Goal: Communication & Community: Answer question/provide support

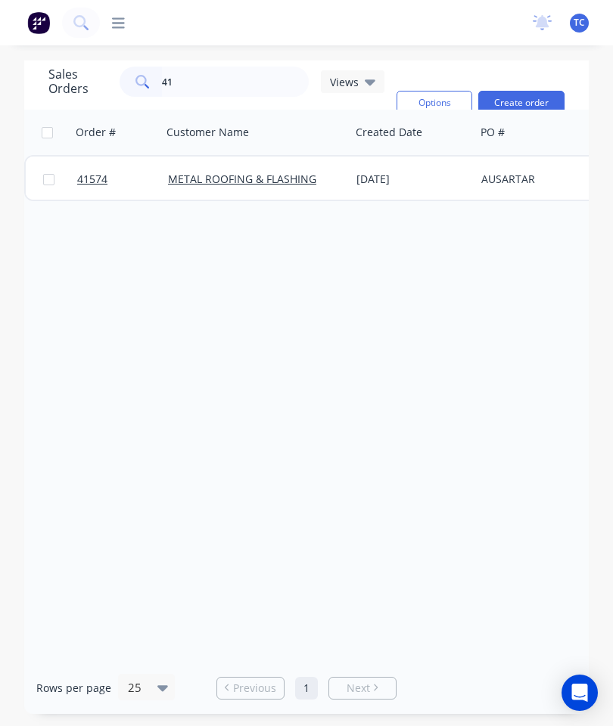
type input "4"
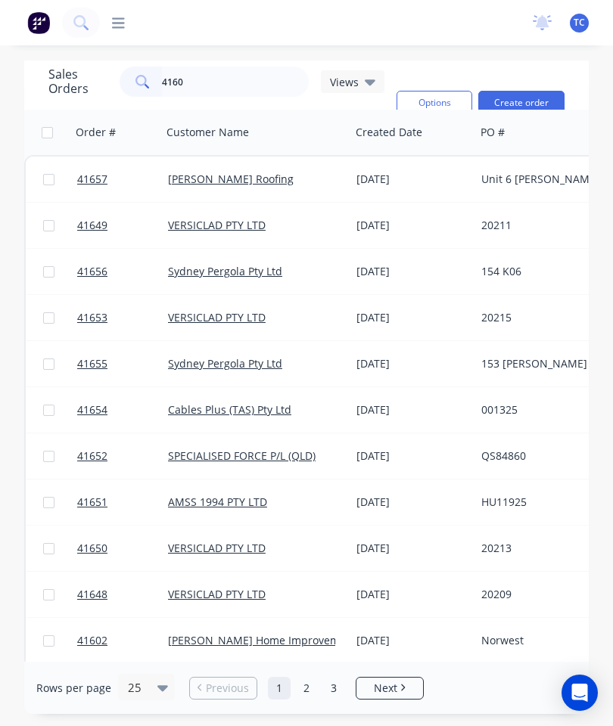
type input "41609"
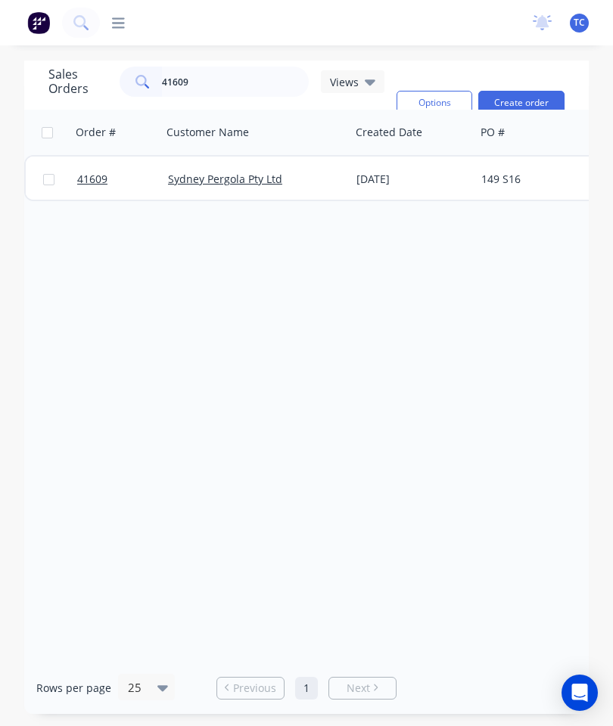
click at [90, 176] on span "41609" at bounding box center [92, 179] width 30 height 15
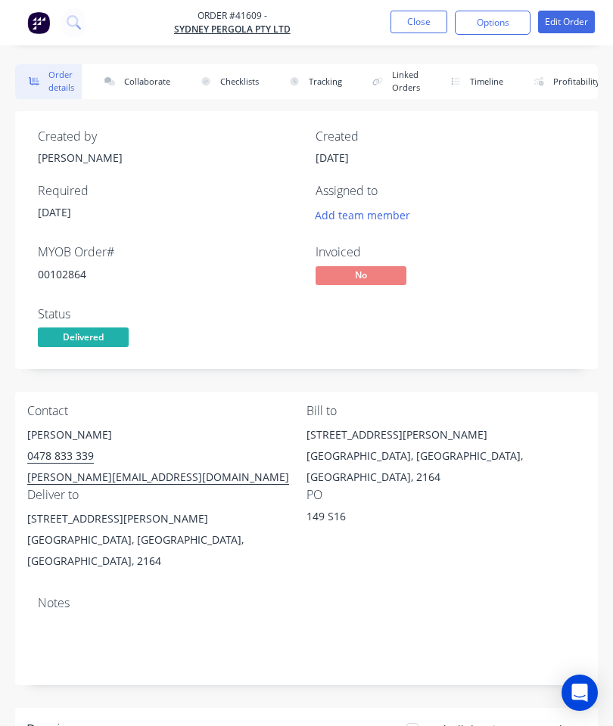
click at [134, 73] on button "Collaborate" at bounding box center [134, 81] width 87 height 35
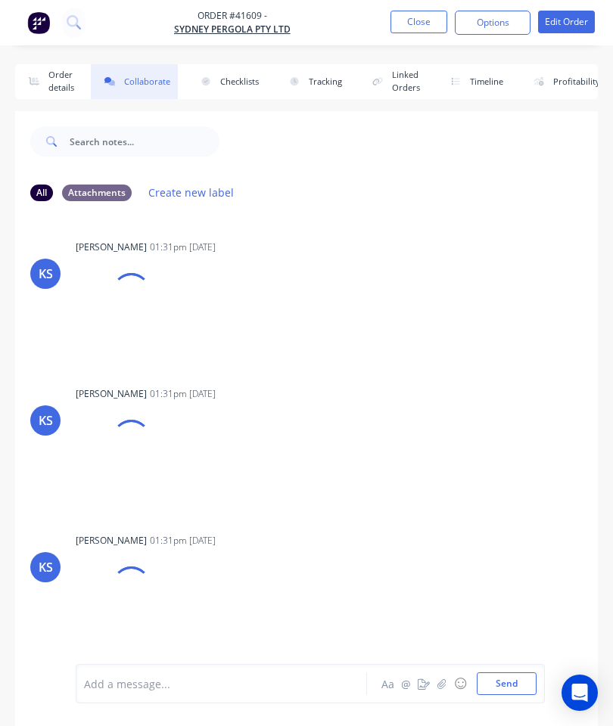
click at [444, 688] on icon "button" at bounding box center [441, 684] width 9 height 11
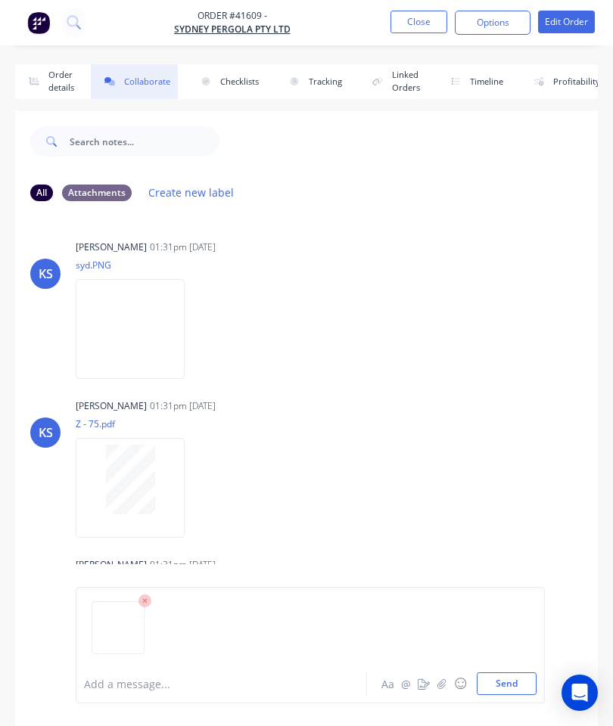
click at [513, 676] on button "Send" at bounding box center [507, 684] width 60 height 23
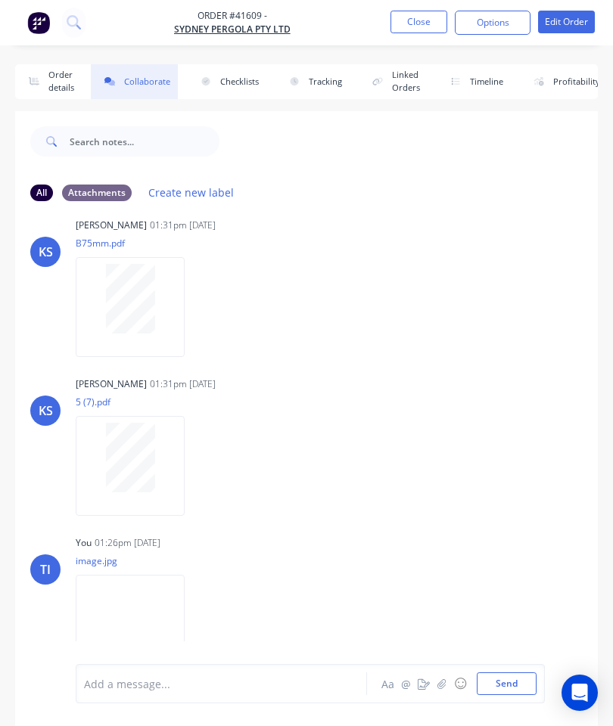
scroll to position [499, 0]
click at [419, 23] on button "Close" at bounding box center [418, 22] width 57 height 23
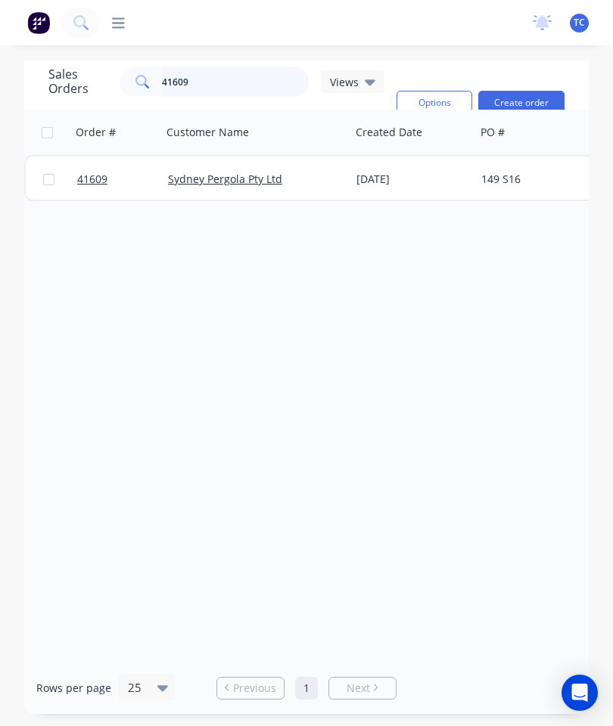
click at [270, 86] on input "41609" at bounding box center [236, 82] width 148 height 30
type input "41608"
click at [100, 179] on span "41608" at bounding box center [92, 179] width 30 height 15
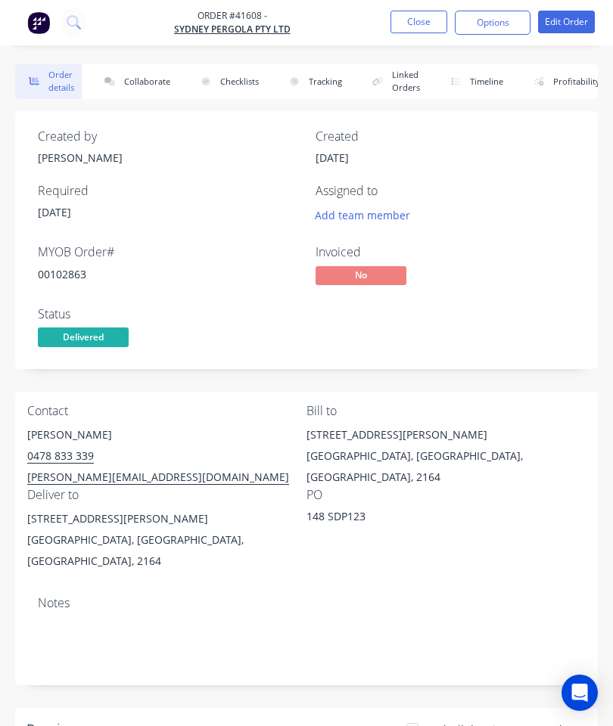
click at [157, 78] on button "Collaborate" at bounding box center [134, 81] width 87 height 35
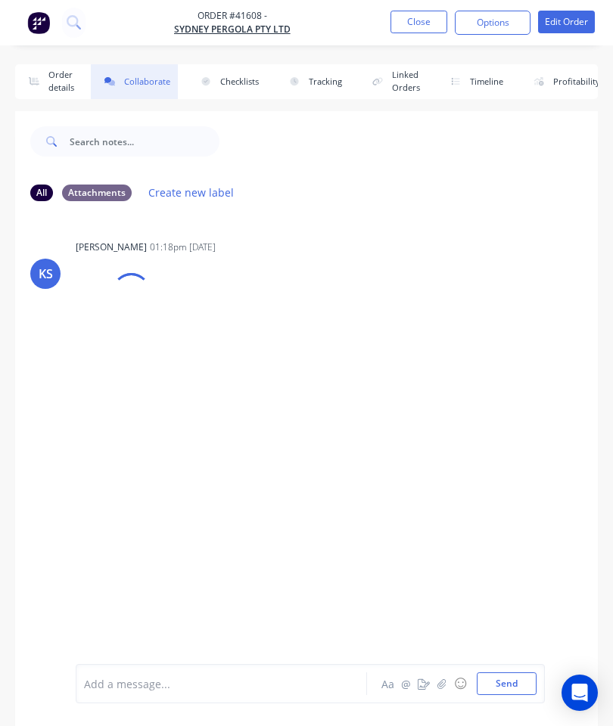
click at [443, 687] on icon "button" at bounding box center [441, 684] width 8 height 10
click at [514, 680] on button "Send" at bounding box center [507, 684] width 60 height 23
click at [417, 21] on button "Close" at bounding box center [418, 22] width 57 height 23
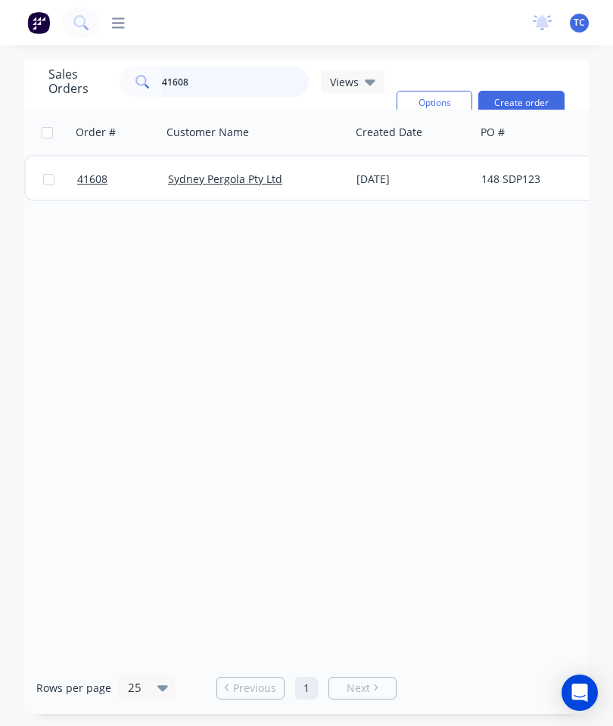
click at [259, 92] on input "41608" at bounding box center [236, 82] width 148 height 30
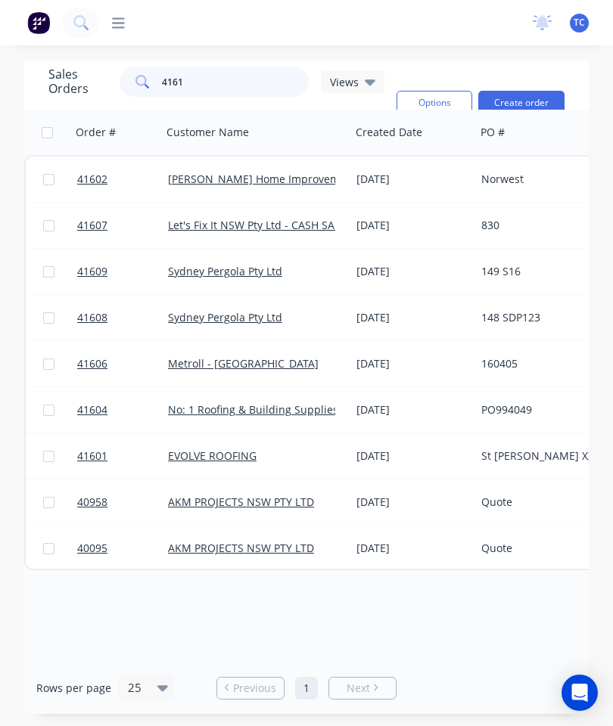
type input "41610"
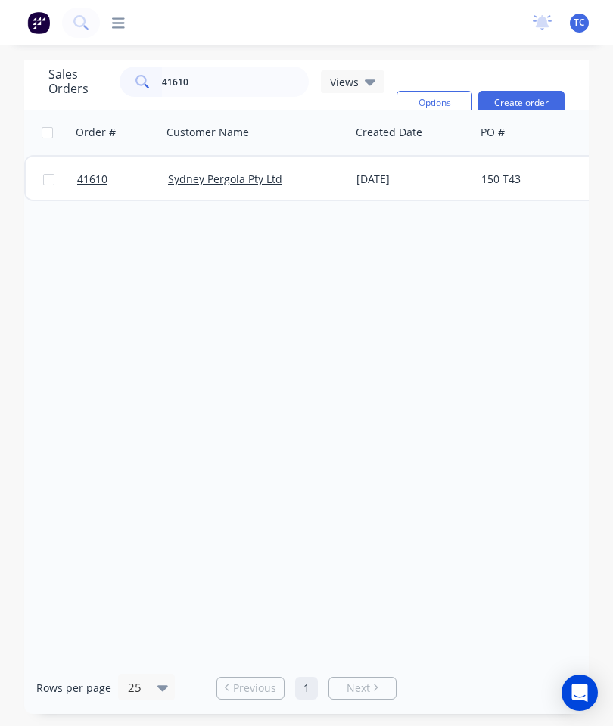
click at [90, 182] on span "41610" at bounding box center [92, 179] width 30 height 15
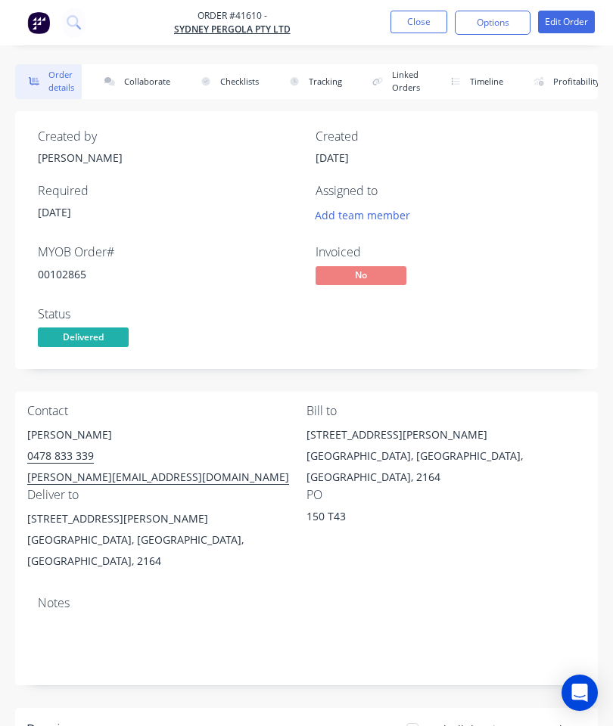
click at [149, 77] on button "Collaborate" at bounding box center [134, 81] width 87 height 35
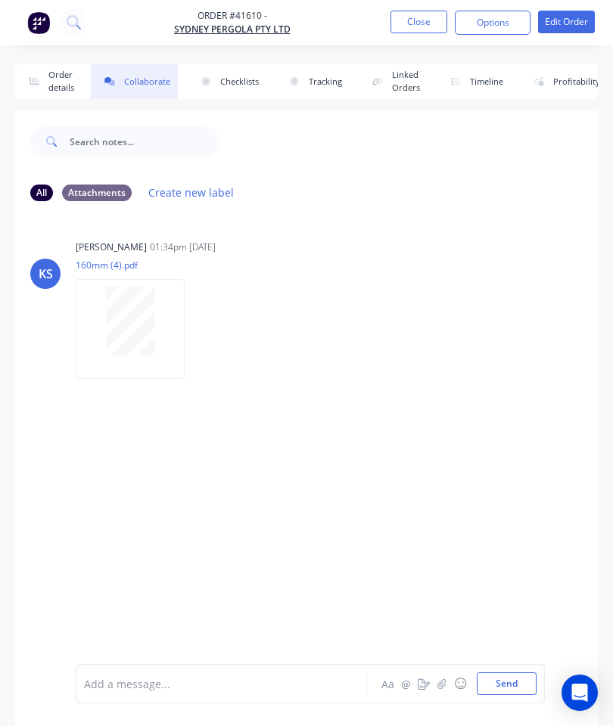
click at [440, 683] on icon "button" at bounding box center [441, 684] width 8 height 10
click at [510, 688] on button "Send" at bounding box center [507, 684] width 60 height 23
click at [405, 32] on button "Close" at bounding box center [418, 22] width 57 height 23
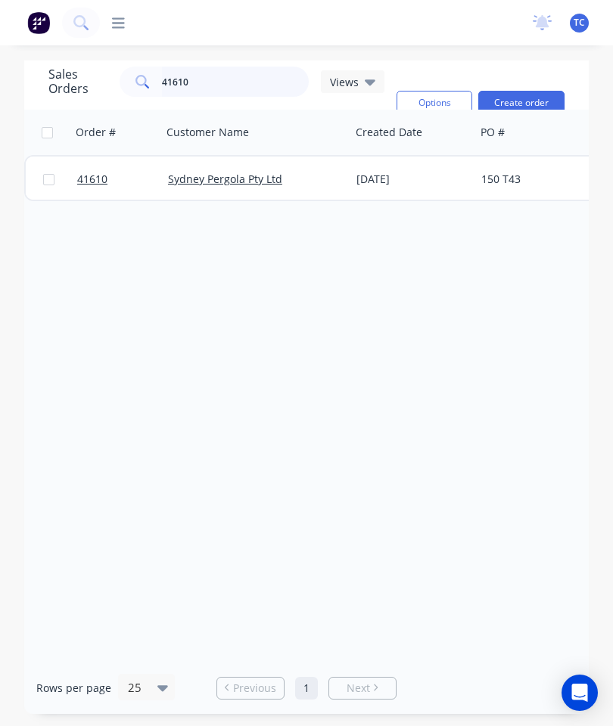
click at [263, 83] on input "41610" at bounding box center [236, 82] width 148 height 30
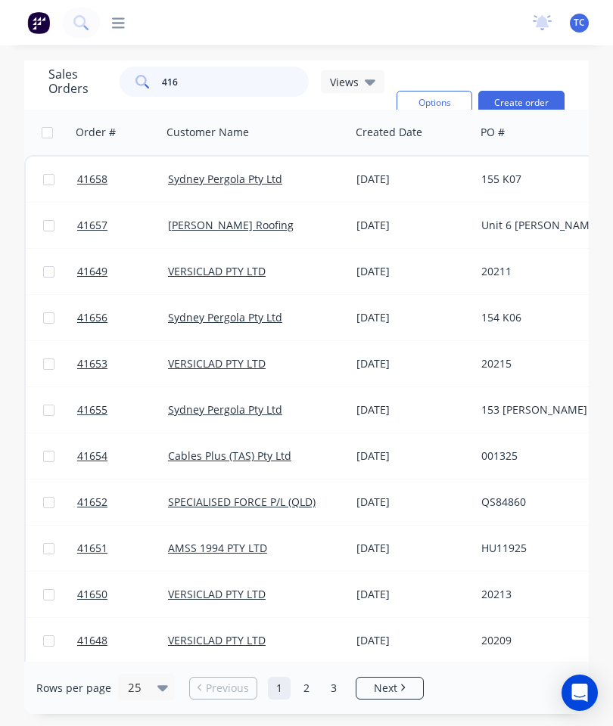
click at [225, 88] on input "416" at bounding box center [236, 82] width 148 height 30
type input "41618"
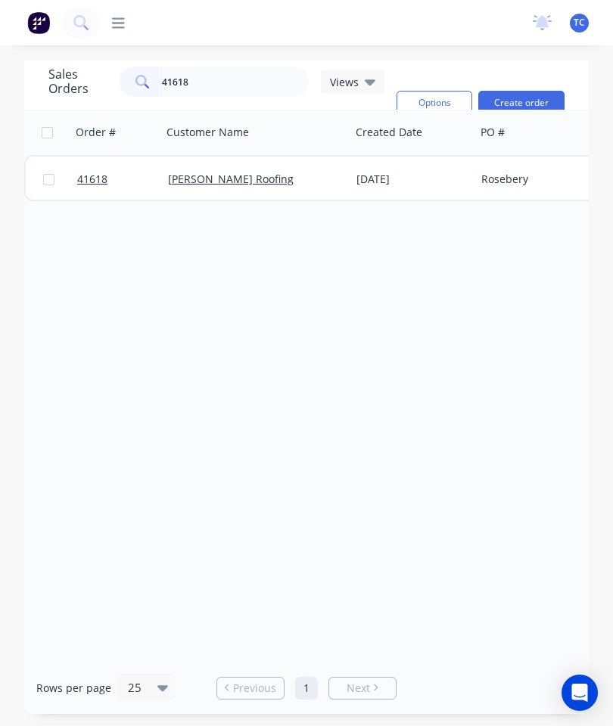
click at [89, 170] on link "41618" at bounding box center [122, 179] width 91 height 45
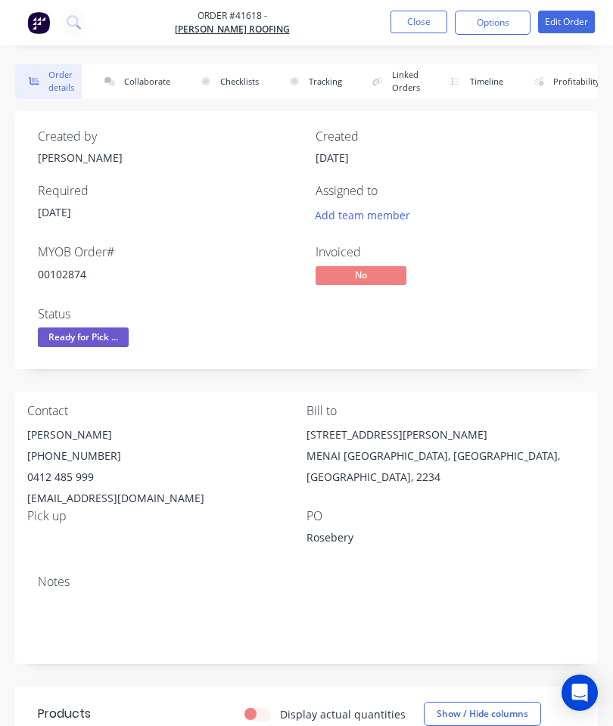
click at [148, 77] on button "Collaborate" at bounding box center [134, 81] width 87 height 35
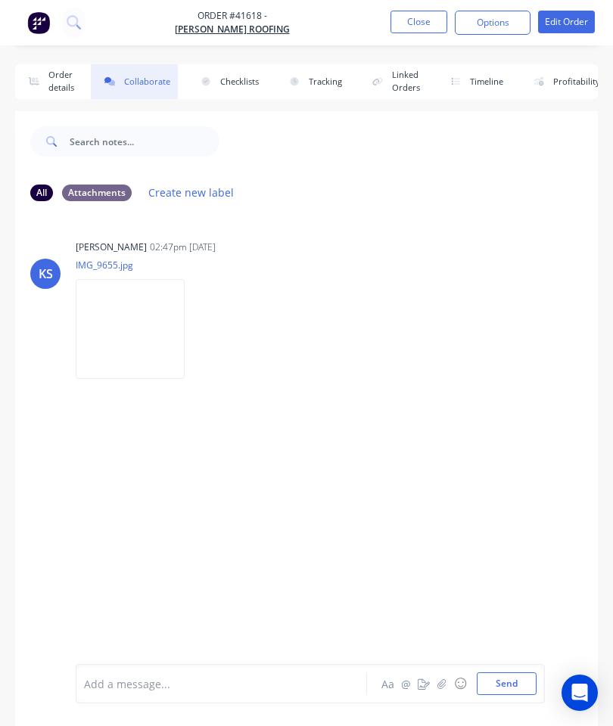
click at [441, 680] on icon "button" at bounding box center [441, 684] width 9 height 11
click at [505, 673] on button "Send" at bounding box center [507, 684] width 60 height 23
click at [422, 26] on button "Close" at bounding box center [418, 22] width 57 height 23
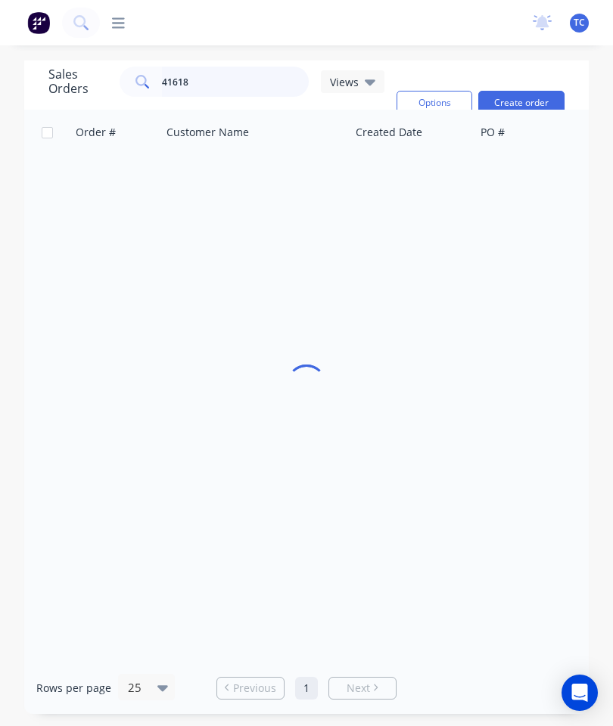
click at [228, 84] on input "41618" at bounding box center [236, 82] width 148 height 30
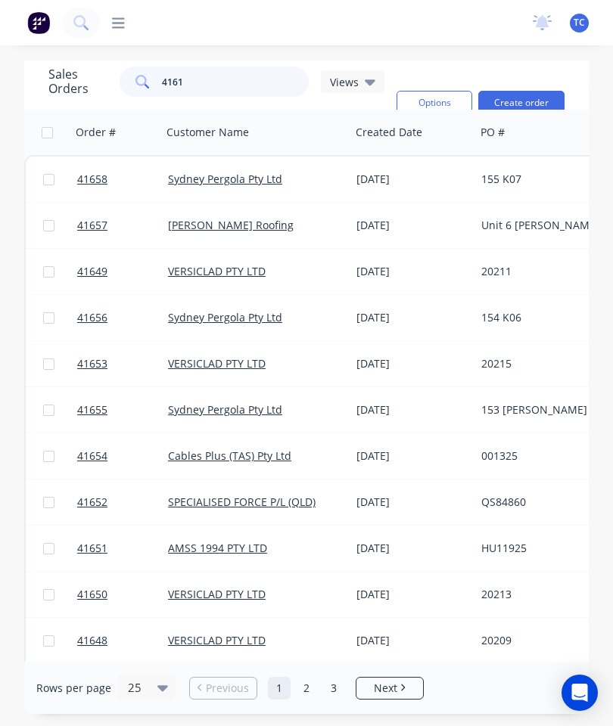
type input "41611"
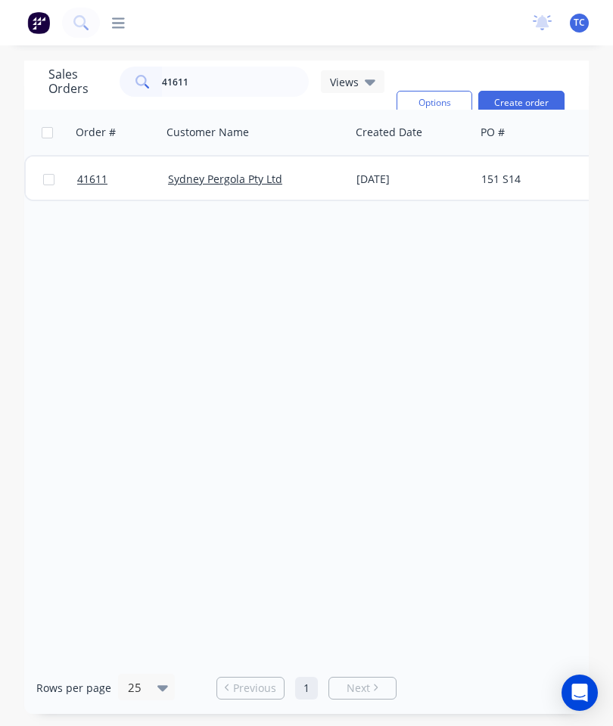
click at [96, 174] on span "41611" at bounding box center [92, 179] width 30 height 15
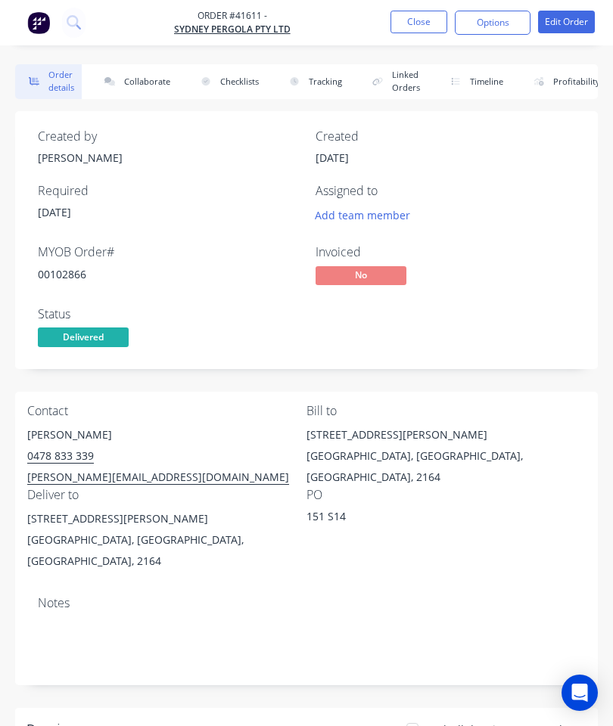
click at [143, 82] on button "Collaborate" at bounding box center [134, 81] width 87 height 35
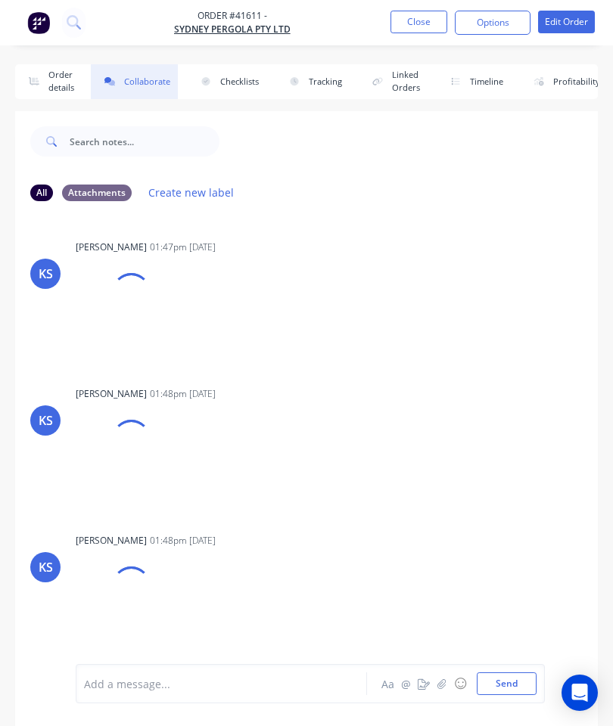
click at [436, 685] on button "button" at bounding box center [442, 684] width 18 height 18
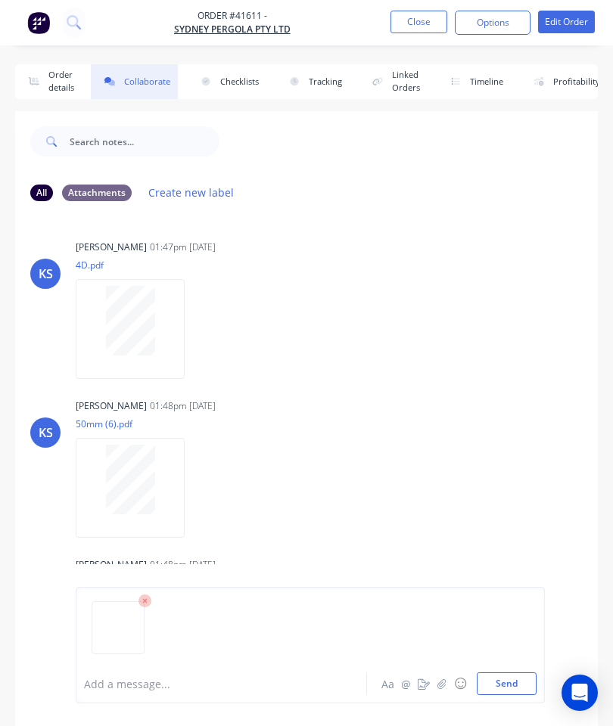
click at [502, 693] on button "Send" at bounding box center [507, 684] width 60 height 23
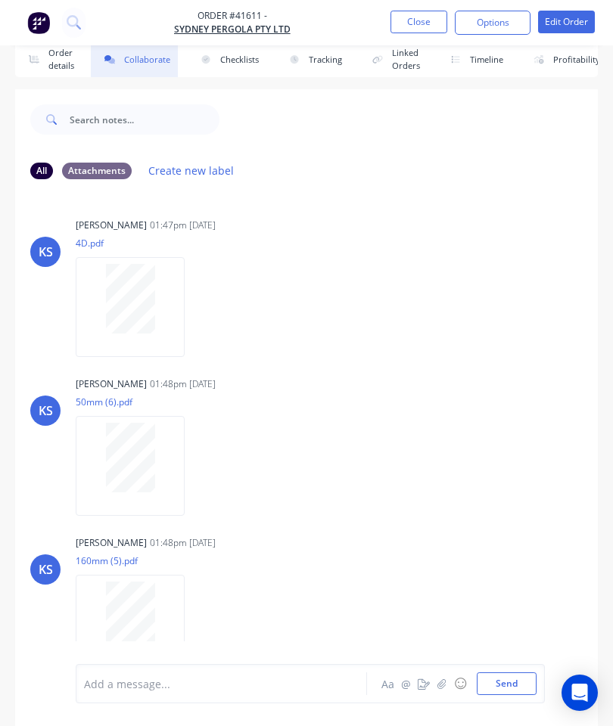
click at [427, 30] on button "Close" at bounding box center [418, 22] width 57 height 23
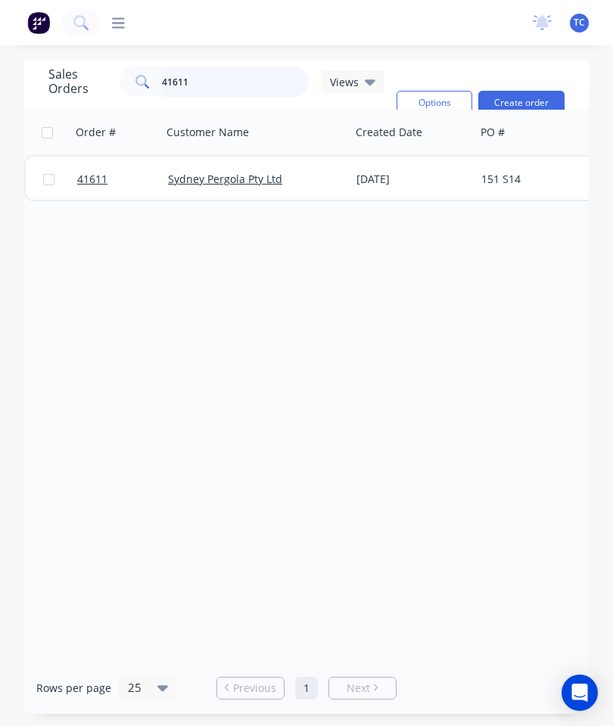
click at [245, 67] on input "41611" at bounding box center [236, 82] width 148 height 30
click at [227, 67] on input "41611" at bounding box center [236, 82] width 148 height 30
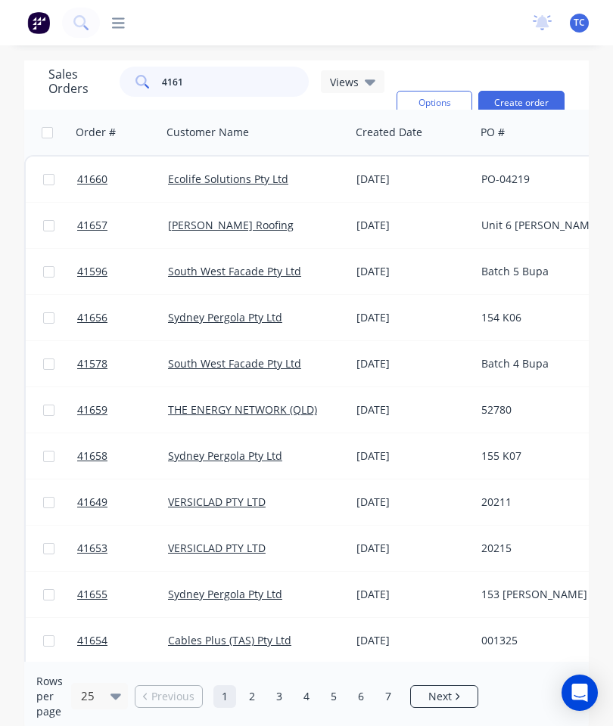
type input "41611"
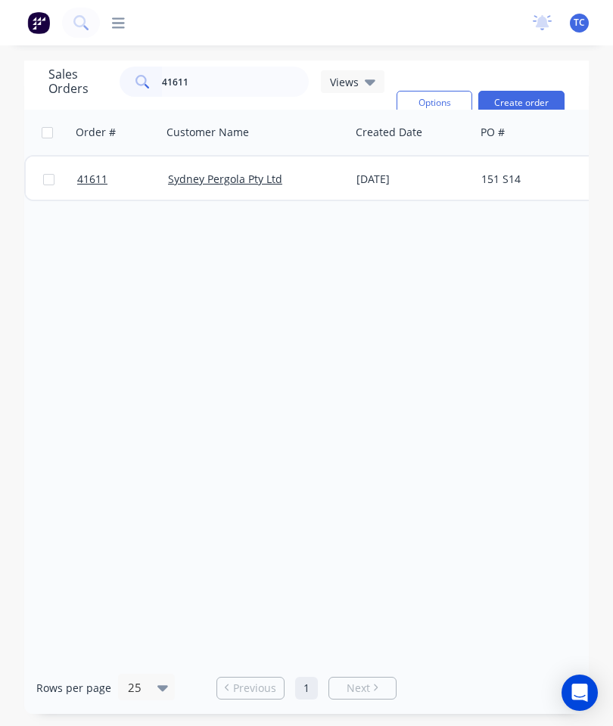
click at [99, 172] on span "41611" at bounding box center [92, 179] width 30 height 15
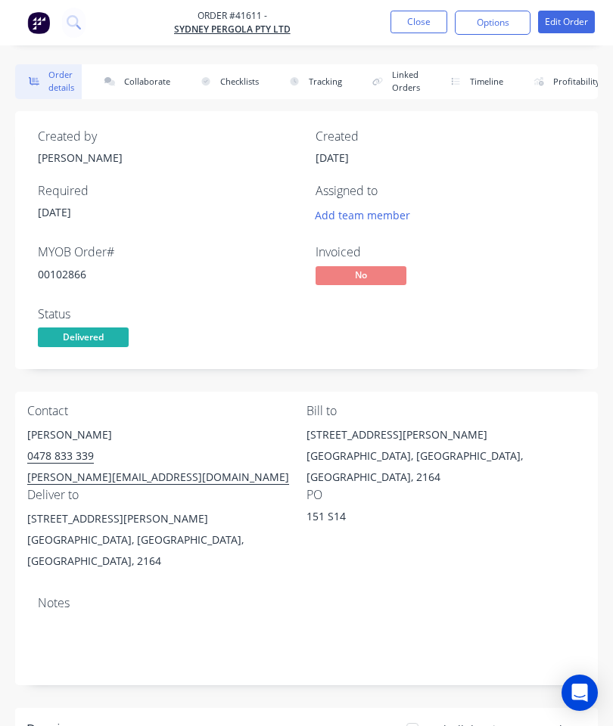
click at [132, 83] on button "Collaborate" at bounding box center [134, 81] width 87 height 35
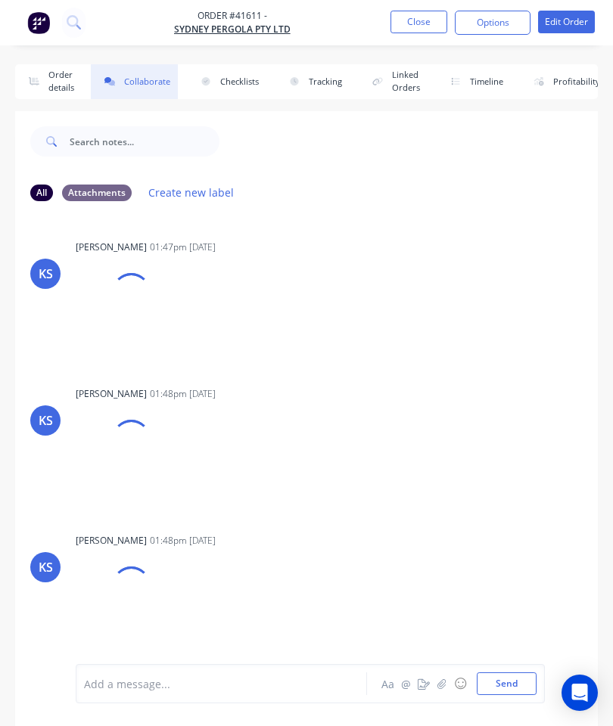
click at [436, 676] on button "button" at bounding box center [442, 684] width 18 height 18
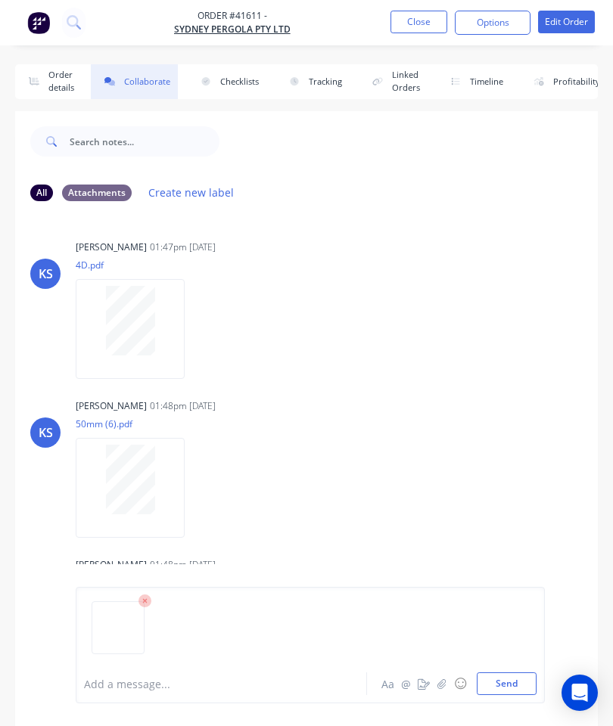
click at [511, 683] on button "Send" at bounding box center [507, 684] width 60 height 23
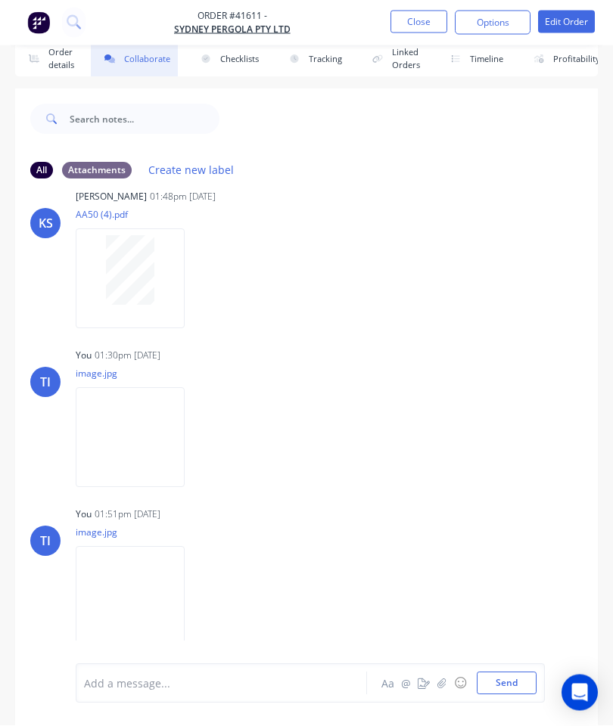
scroll to position [82, 0]
click at [0, 0] on div "Labels Download Delete" at bounding box center [0, 0] width 0 height 0
click at [0, 0] on icon "button" at bounding box center [0, 0] width 0 height 0
click at [0, 0] on button "Delete" at bounding box center [0, 0] width 0 height 0
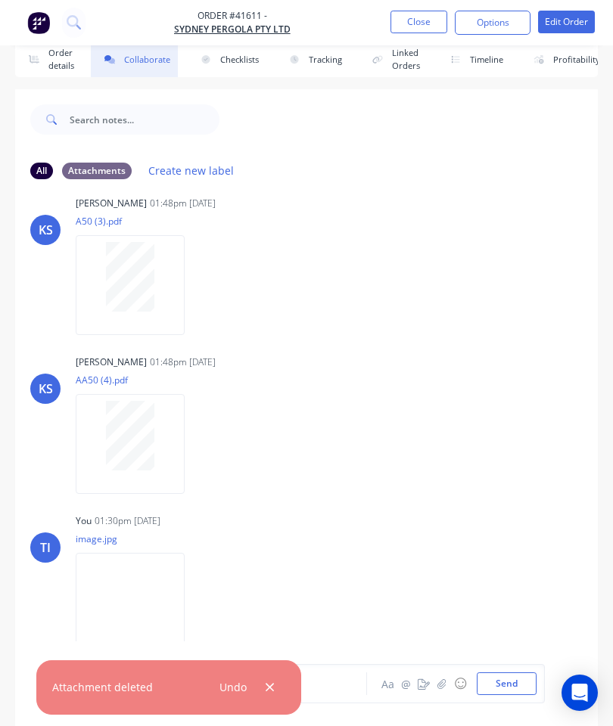
click at [414, 22] on button "Close" at bounding box center [418, 22] width 57 height 23
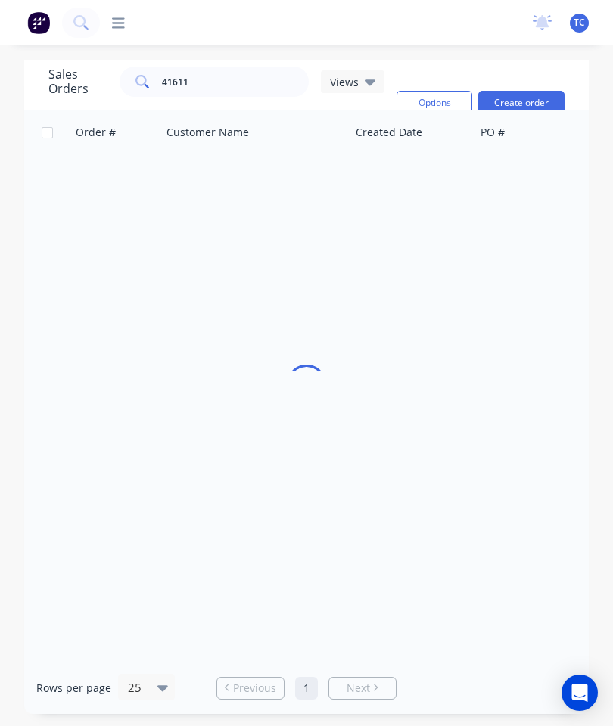
scroll to position [61, 0]
click at [225, 67] on input "41611" at bounding box center [236, 82] width 148 height 30
type input "41612"
click at [95, 172] on span "41612" at bounding box center [92, 179] width 30 height 15
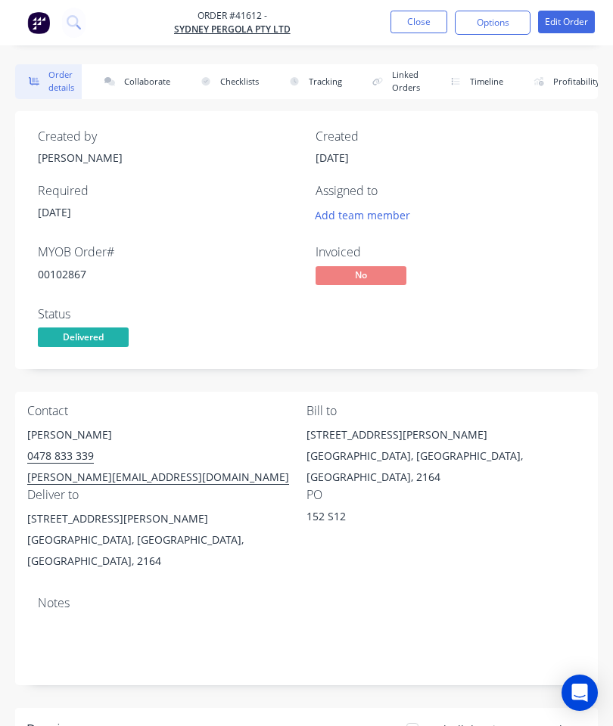
click at [141, 75] on button "Collaborate" at bounding box center [134, 81] width 87 height 35
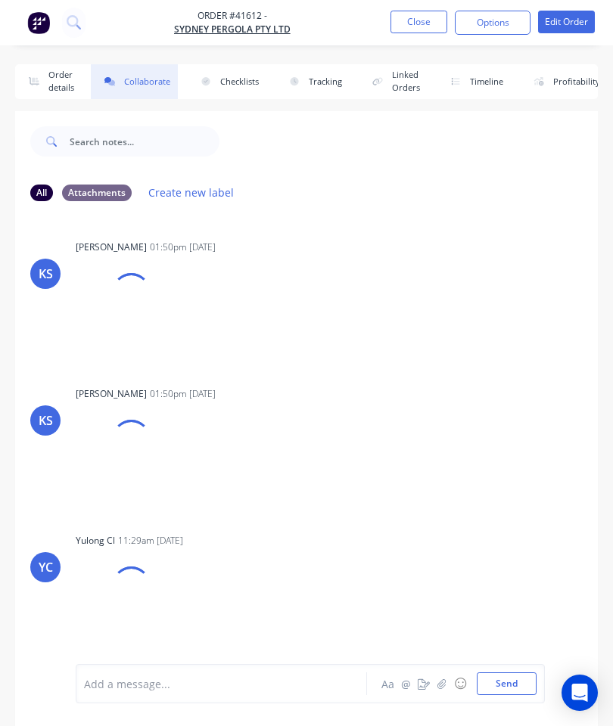
click at [433, 685] on button "button" at bounding box center [442, 684] width 18 height 18
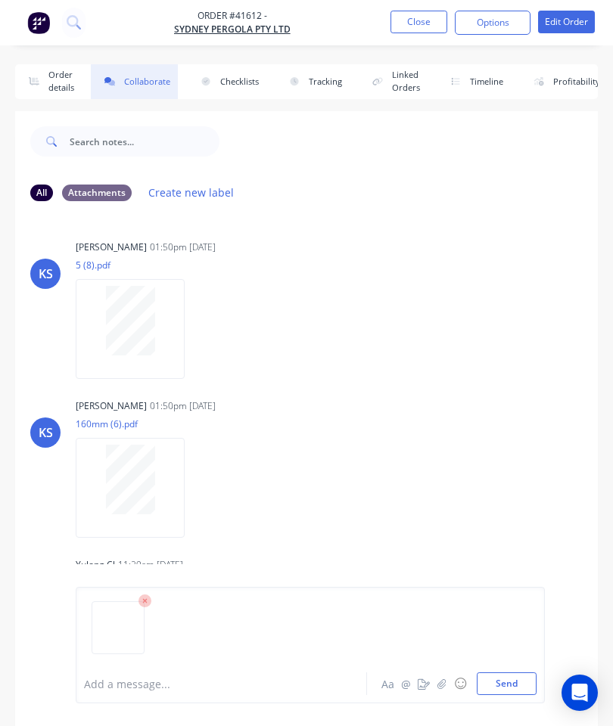
click at [513, 679] on button "Send" at bounding box center [507, 684] width 60 height 23
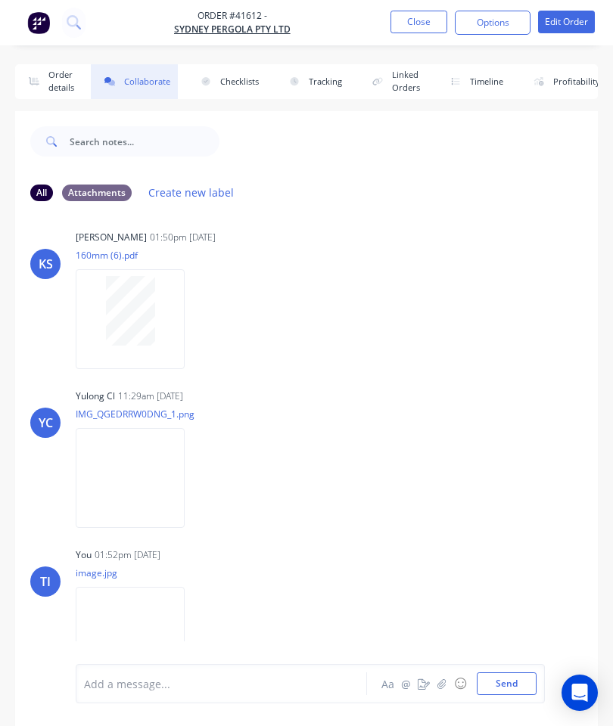
scroll to position [82, 0]
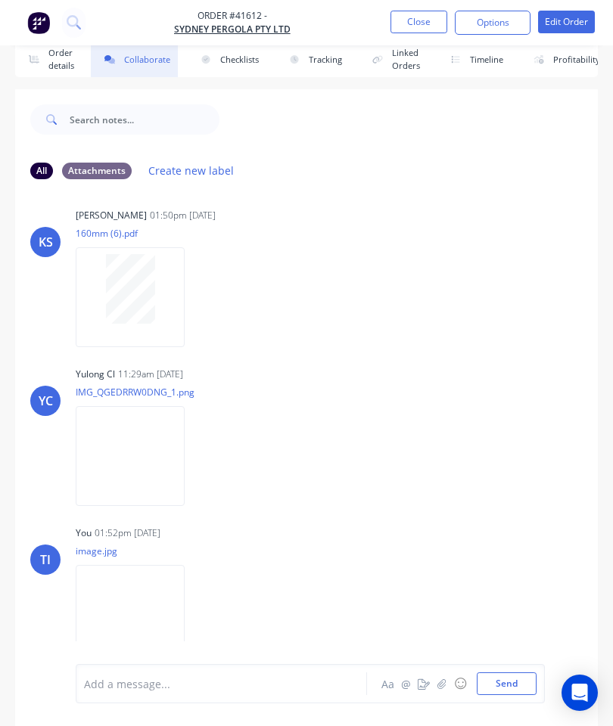
click at [430, 19] on button "Close" at bounding box center [418, 22] width 57 height 23
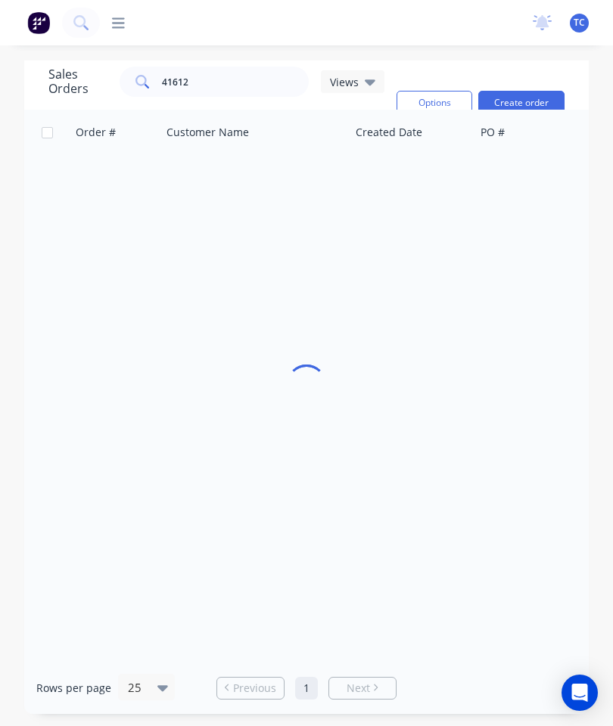
scroll to position [61, 0]
click at [224, 67] on input "41612" at bounding box center [236, 82] width 148 height 30
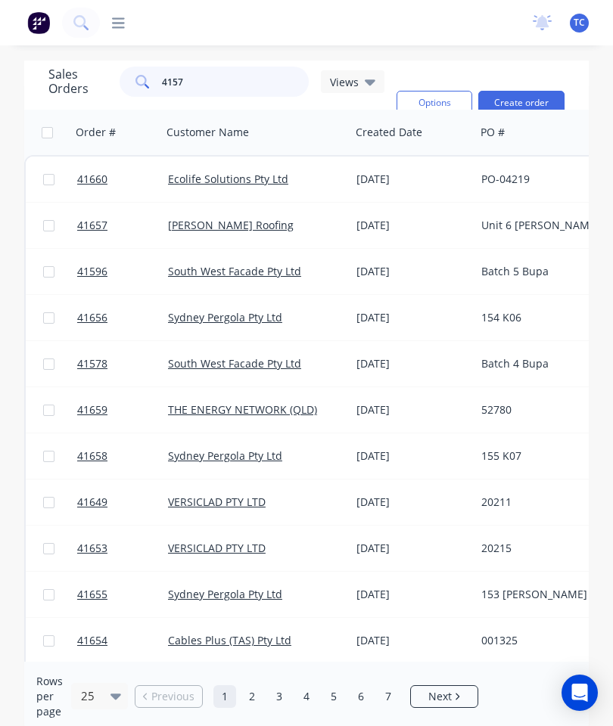
type input "41570"
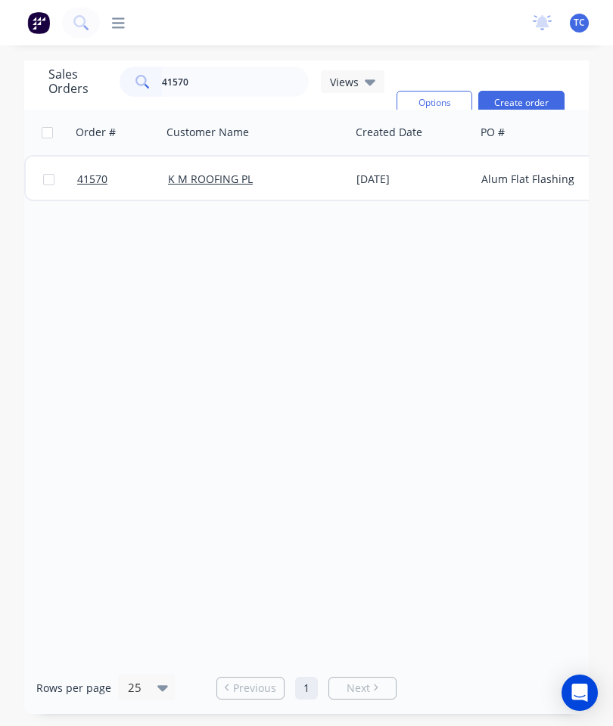
click at [103, 172] on span "41570" at bounding box center [92, 179] width 30 height 15
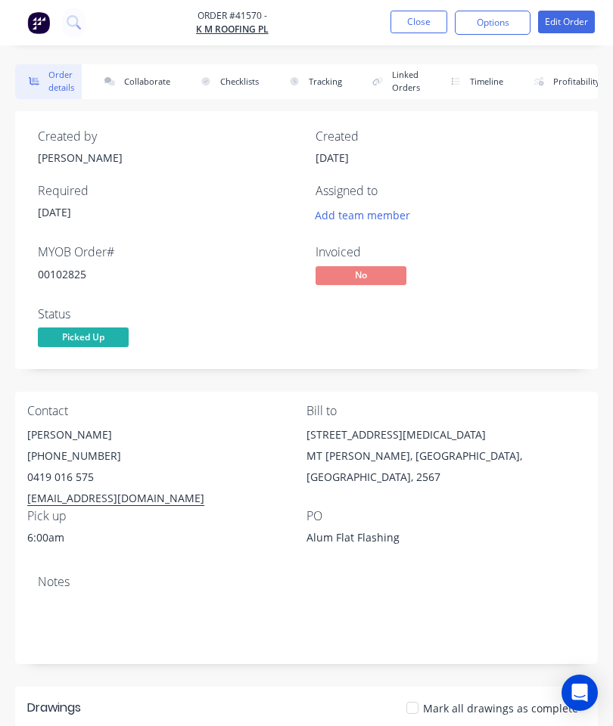
click at [135, 75] on button "Collaborate" at bounding box center [134, 81] width 87 height 35
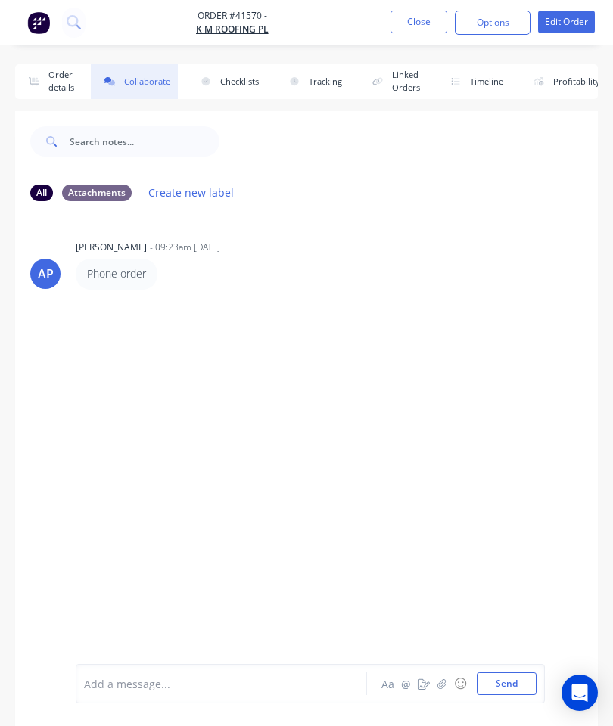
click at [439, 687] on icon "button" at bounding box center [441, 684] width 9 height 11
click at [503, 686] on button "Send" at bounding box center [507, 684] width 60 height 23
click at [419, 11] on button "Close" at bounding box center [418, 22] width 57 height 23
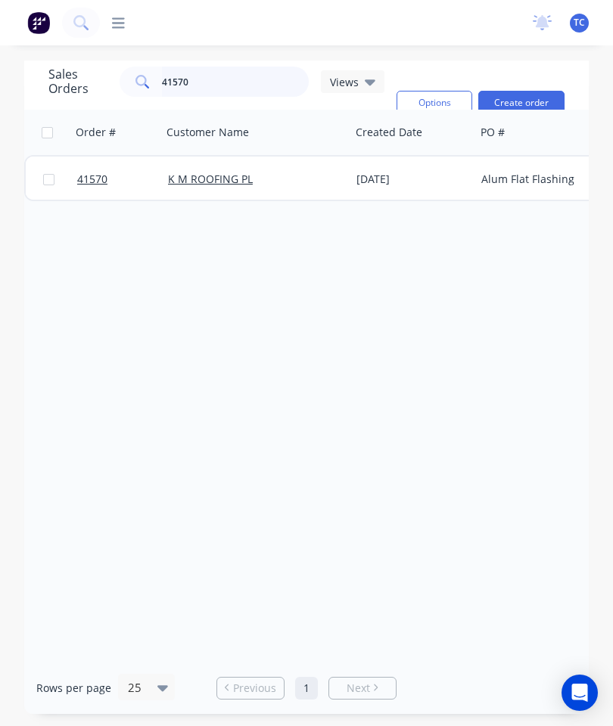
click at [231, 73] on input "41570" at bounding box center [236, 82] width 148 height 30
click at [243, 79] on input "41570" at bounding box center [236, 82] width 148 height 30
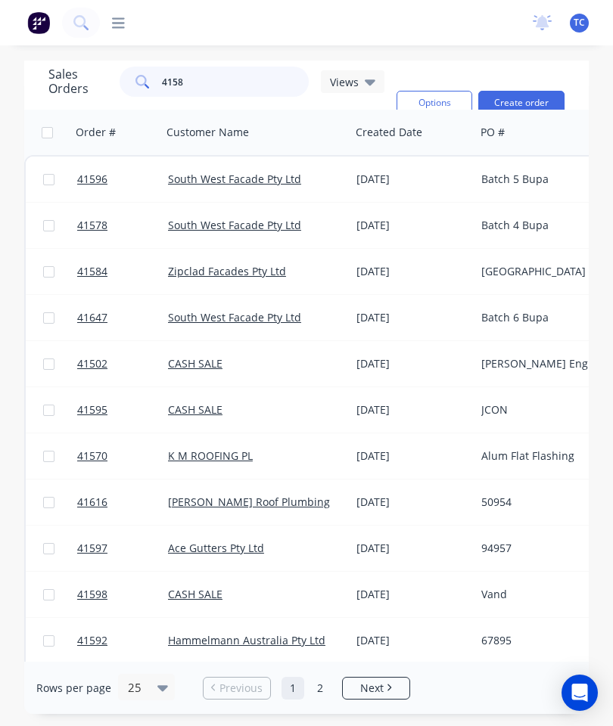
type input "41587"
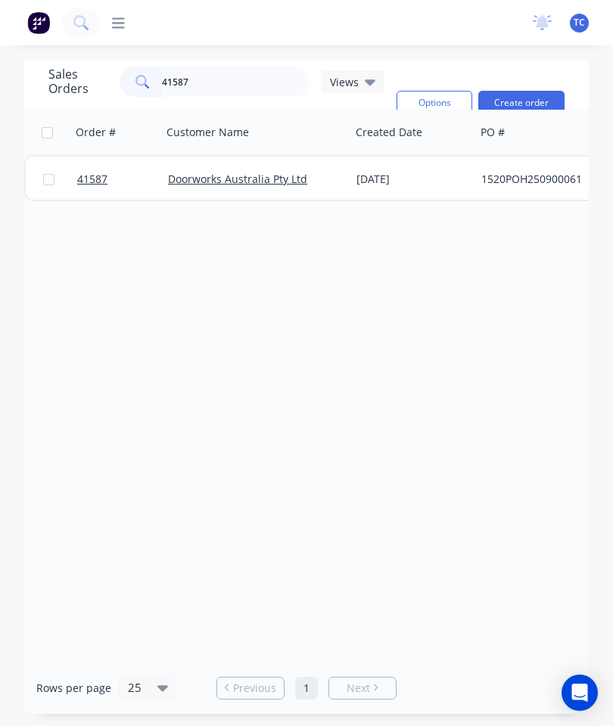
click at [93, 180] on span "41587" at bounding box center [92, 179] width 30 height 15
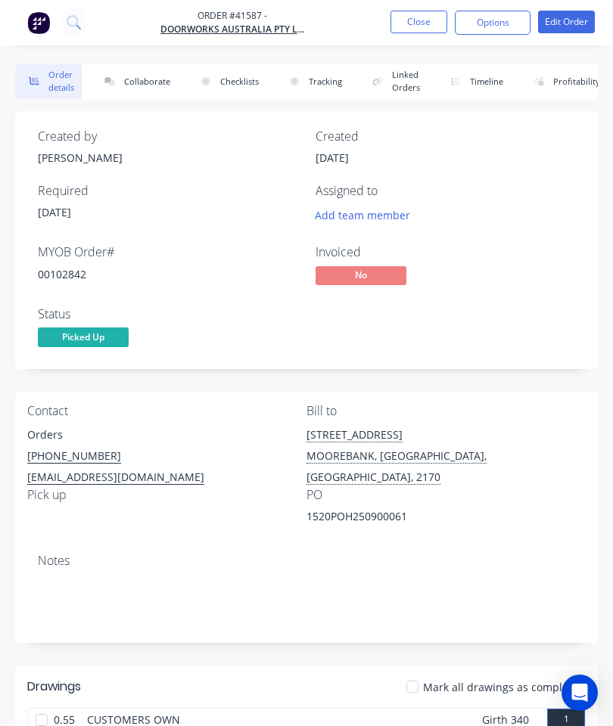
click at [144, 85] on button "Collaborate" at bounding box center [134, 81] width 87 height 35
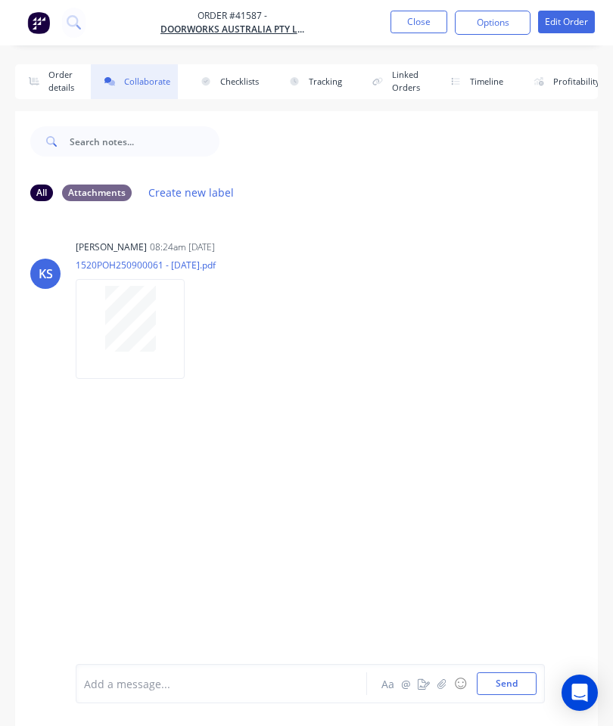
click at [440, 682] on icon "button" at bounding box center [441, 684] width 9 height 11
click at [518, 681] on button "Send" at bounding box center [507, 684] width 60 height 23
click at [423, 22] on button "Close" at bounding box center [418, 22] width 57 height 23
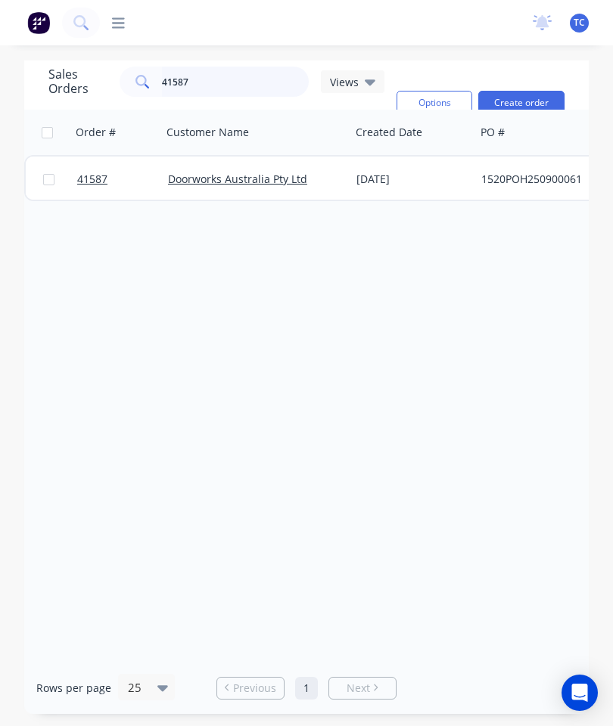
click at [238, 76] on input "41587" at bounding box center [236, 82] width 148 height 30
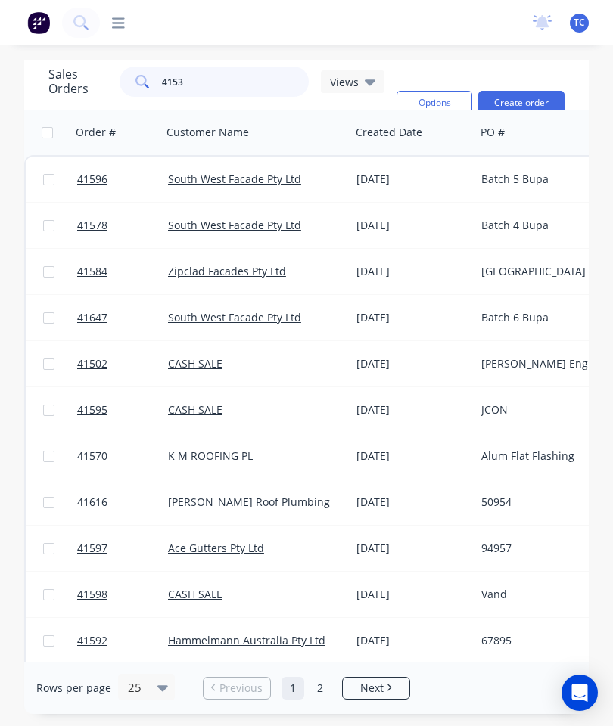
type input "41532"
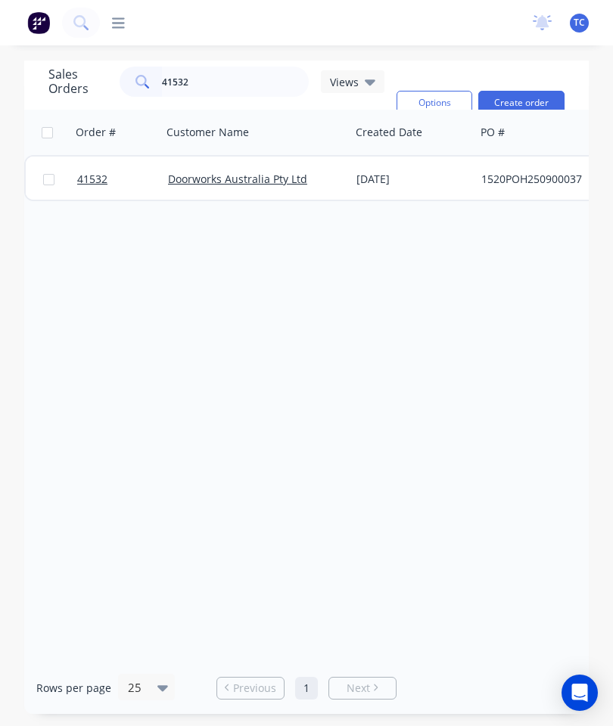
click at [89, 181] on span "41532" at bounding box center [92, 179] width 30 height 15
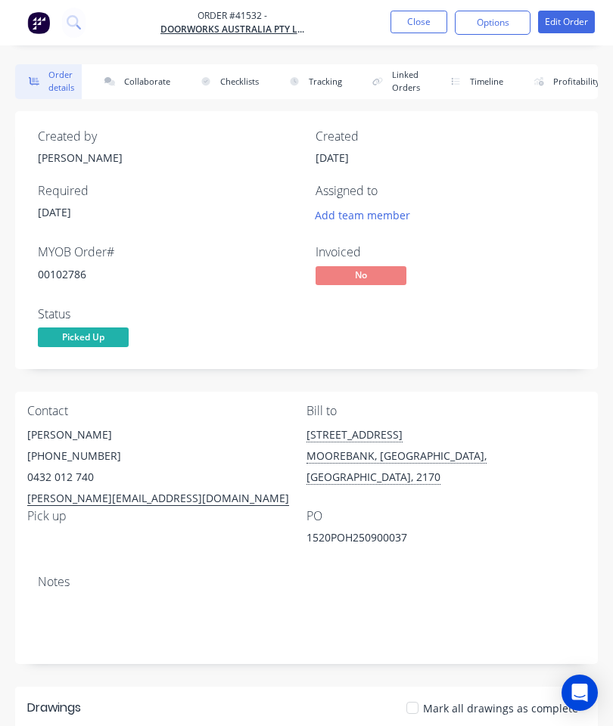
click at [147, 79] on button "Collaborate" at bounding box center [134, 81] width 87 height 35
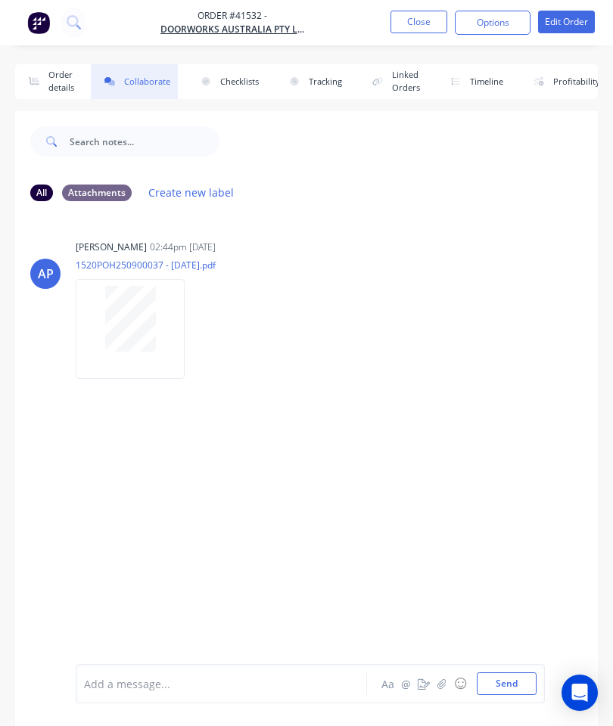
click at [441, 679] on icon "button" at bounding box center [441, 684] width 9 height 11
click at [520, 683] on button "Send" at bounding box center [507, 684] width 60 height 23
click at [417, 30] on button "Close" at bounding box center [418, 22] width 57 height 23
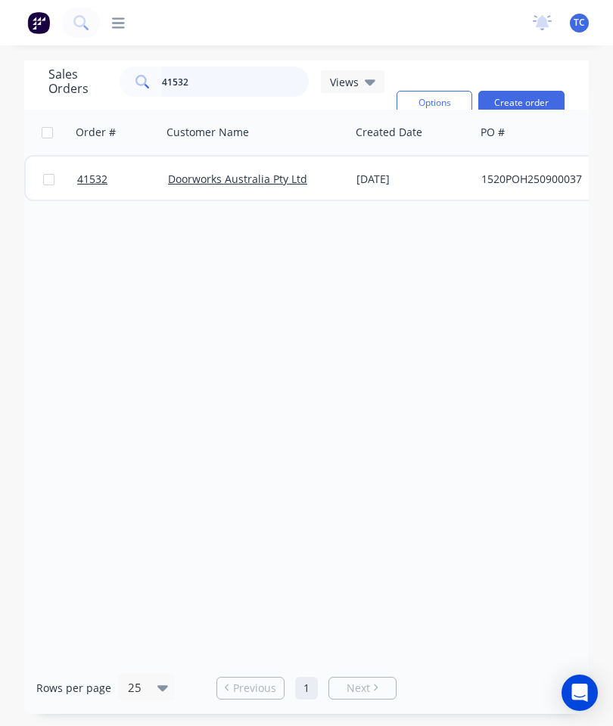
click at [240, 84] on input "41532" at bounding box center [236, 82] width 148 height 30
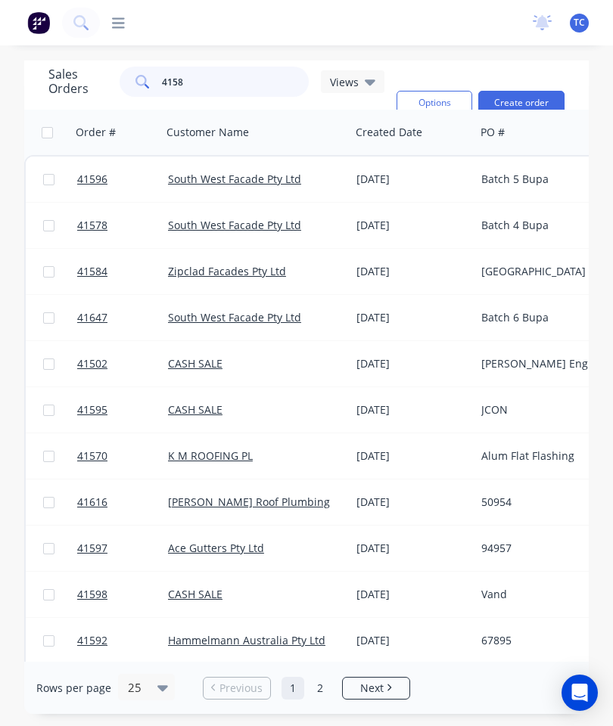
type input "41583"
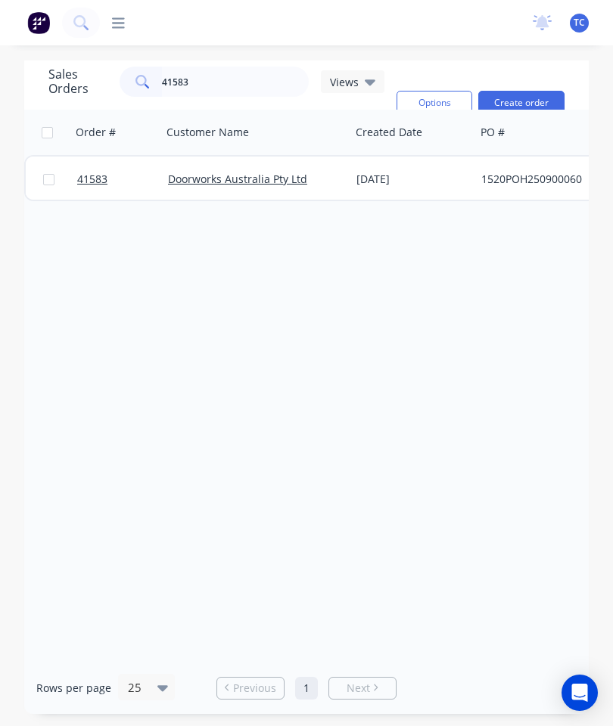
click at [95, 178] on span "41583" at bounding box center [92, 179] width 30 height 15
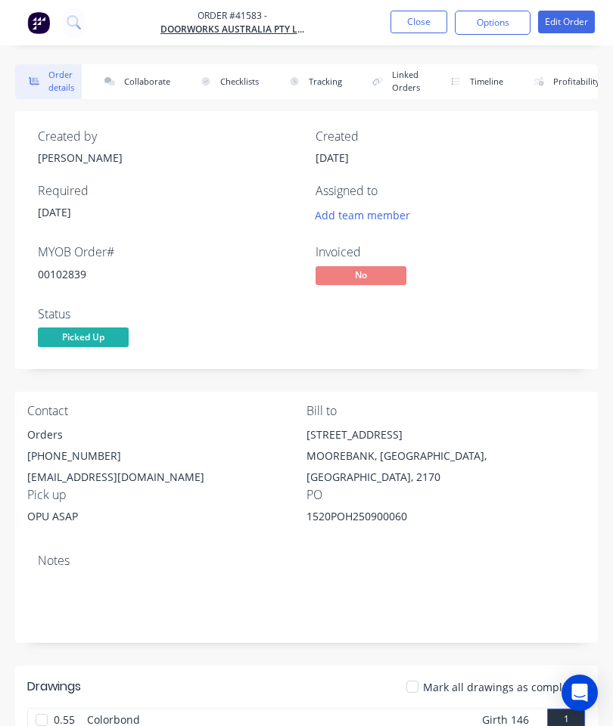
click at [143, 85] on button "Collaborate" at bounding box center [134, 81] width 87 height 35
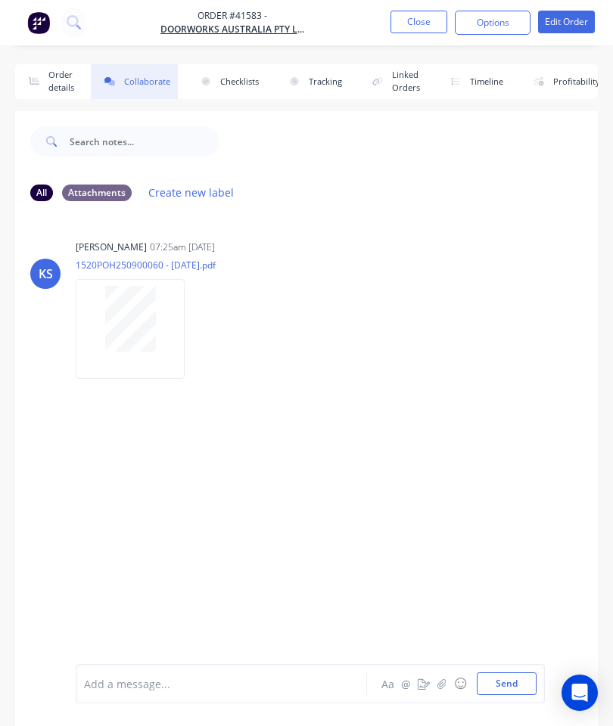
click at [445, 679] on icon "button" at bounding box center [441, 684] width 8 height 10
click at [517, 686] on button "Send" at bounding box center [507, 684] width 60 height 23
click at [437, 8] on nav "Order #41583 - Doorworks Australia Pty Ltd Close Options Edit Order" at bounding box center [306, 22] width 613 height 45
click at [414, 26] on button "Close" at bounding box center [418, 22] width 57 height 23
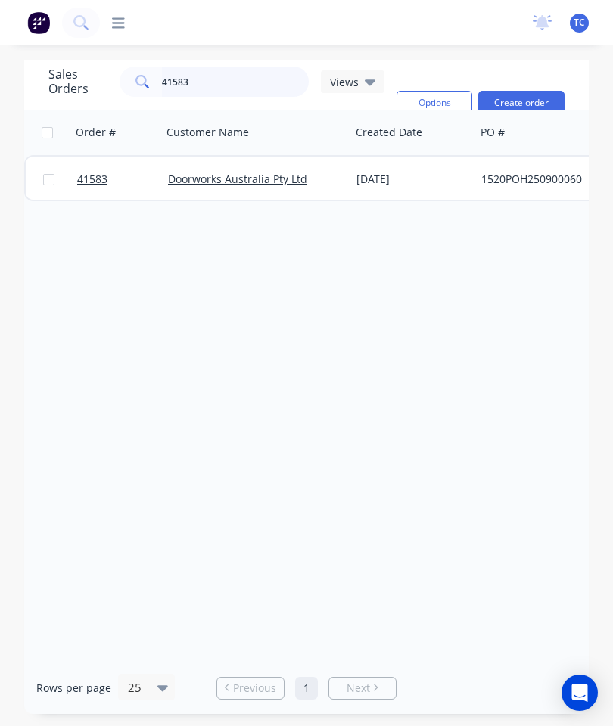
click at [240, 90] on input "41583" at bounding box center [236, 82] width 148 height 30
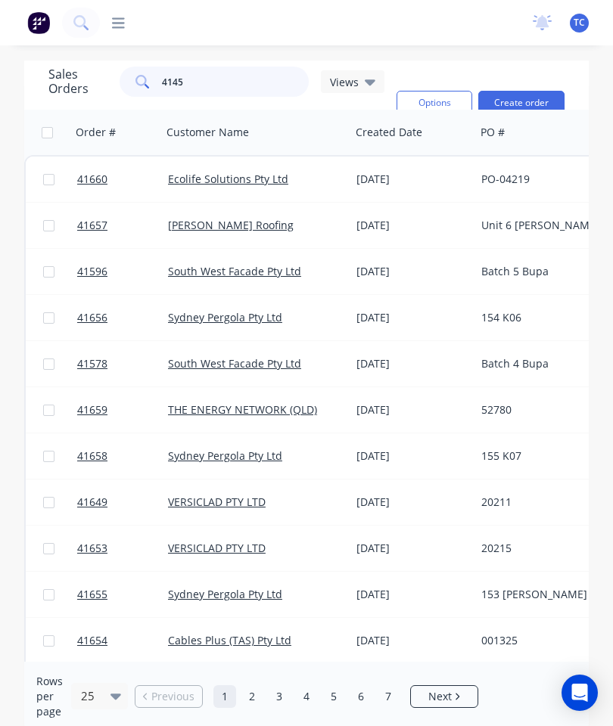
type input "41456"
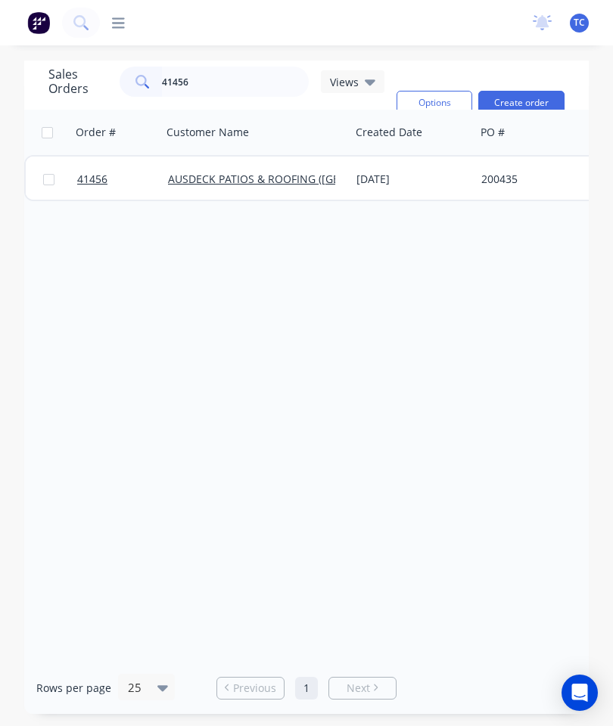
click at [91, 179] on span "41456" at bounding box center [92, 179] width 30 height 15
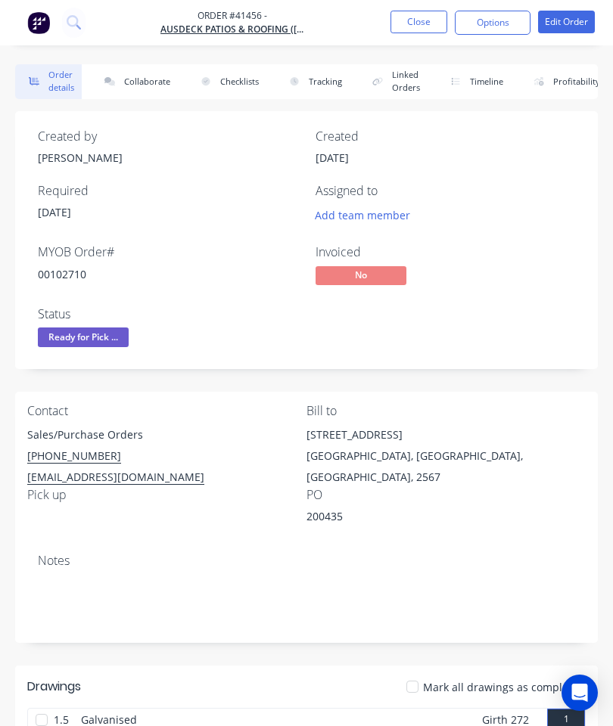
click at [135, 79] on button "Collaborate" at bounding box center [134, 81] width 87 height 35
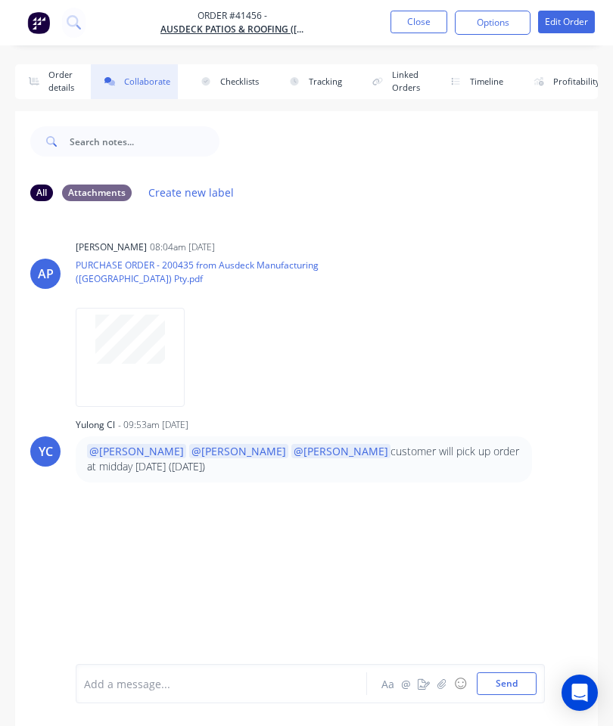
click at [443, 680] on icon "button" at bounding box center [441, 684] width 9 height 11
click at [511, 673] on button "Send" at bounding box center [507, 684] width 60 height 23
click at [421, 31] on button "Close" at bounding box center [418, 22] width 57 height 23
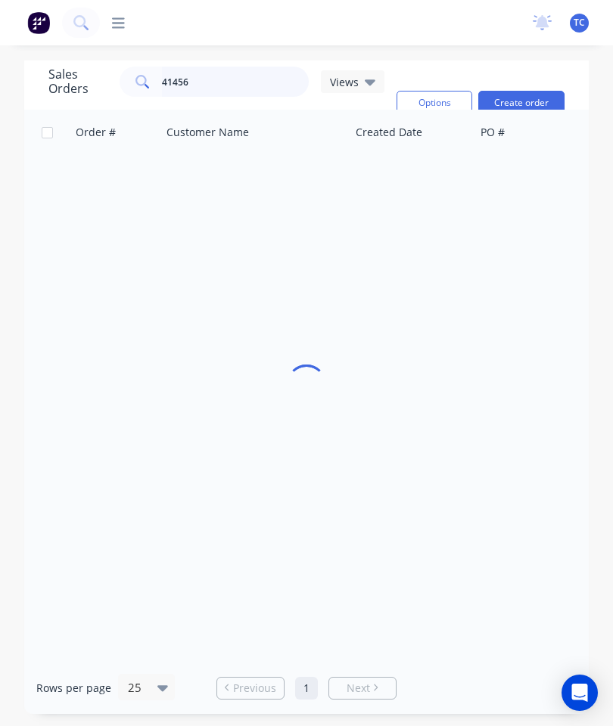
click at [253, 81] on input "41456" at bounding box center [236, 82] width 148 height 30
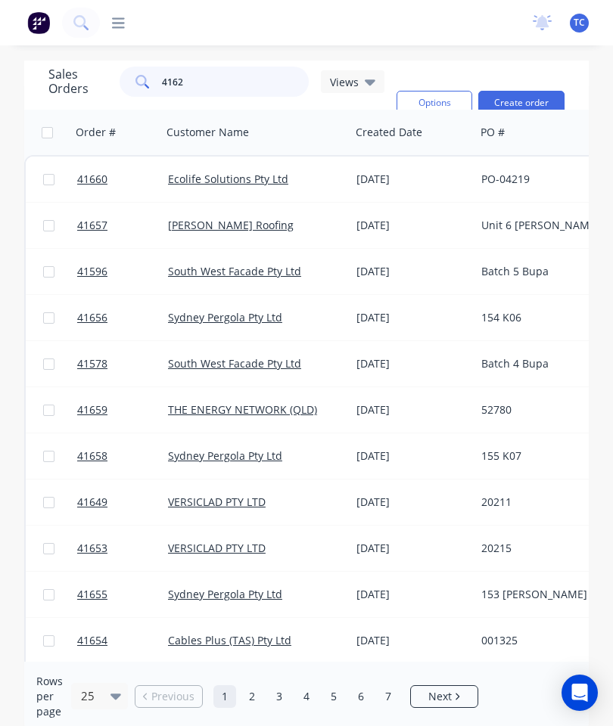
type input "41620"
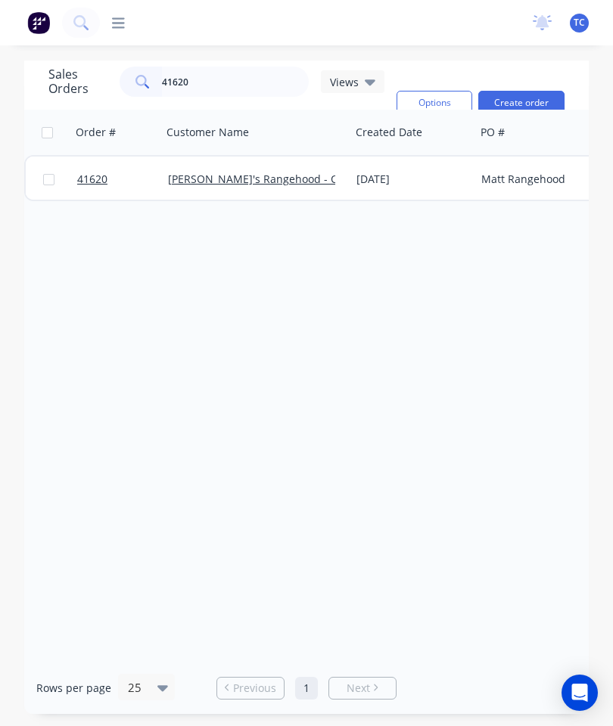
click at [98, 178] on span "41620" at bounding box center [92, 179] width 30 height 15
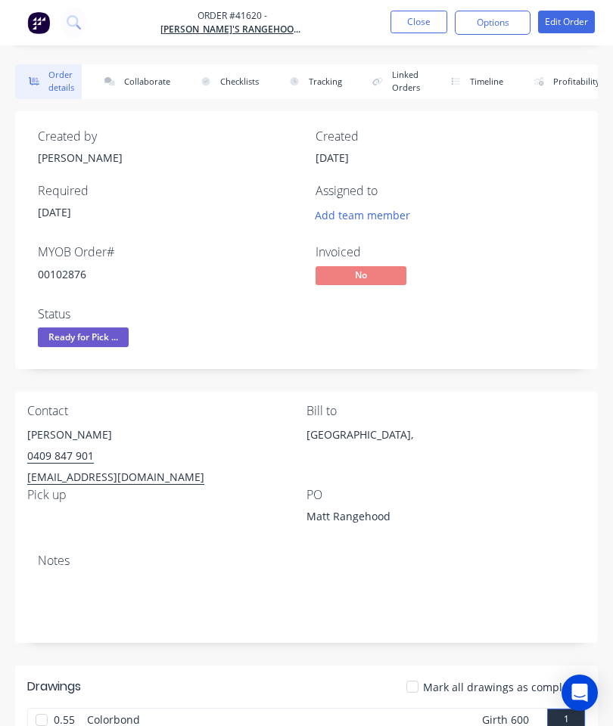
click at [152, 76] on button "Collaborate" at bounding box center [134, 81] width 87 height 35
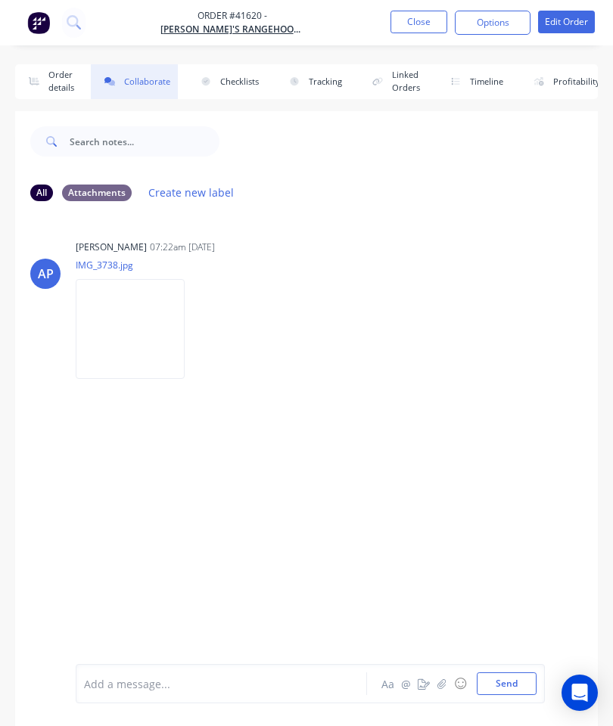
click at [436, 682] on button "button" at bounding box center [442, 684] width 18 height 18
click at [515, 685] on button "Send" at bounding box center [507, 684] width 60 height 23
click at [61, 91] on button "Order details" at bounding box center [48, 81] width 67 height 35
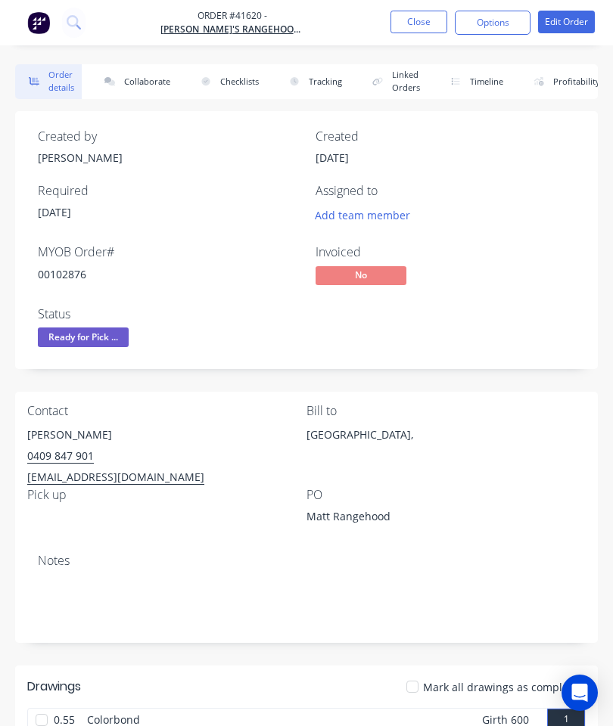
click at [121, 81] on button "Collaborate" at bounding box center [134, 81] width 87 height 35
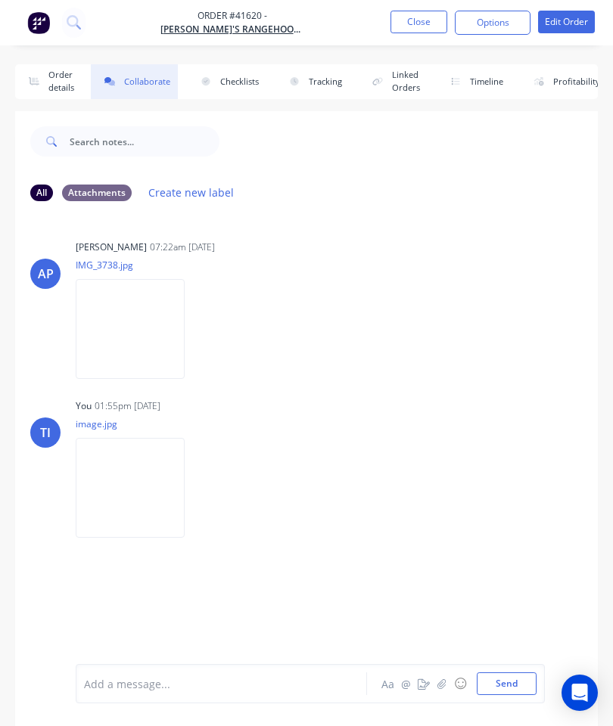
click at [436, 682] on button "button" at bounding box center [442, 684] width 18 height 18
click at [412, 31] on button "Close" at bounding box center [418, 22] width 57 height 23
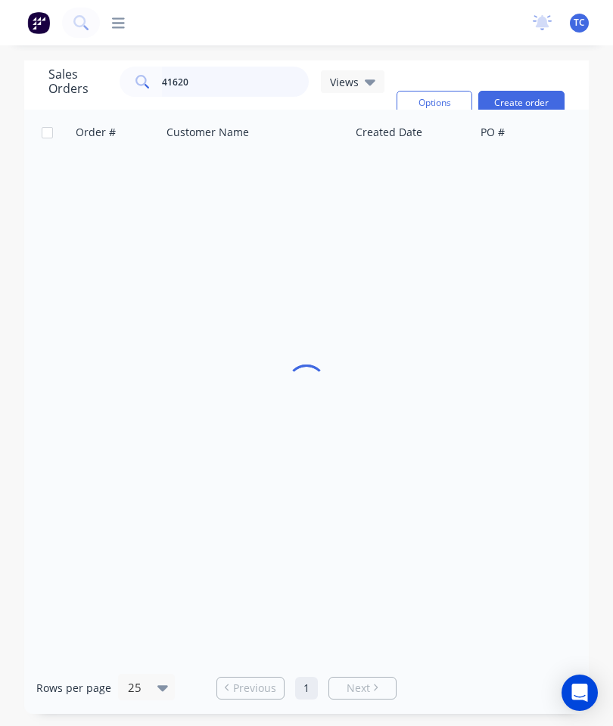
click at [228, 87] on input "41620" at bounding box center [236, 82] width 148 height 30
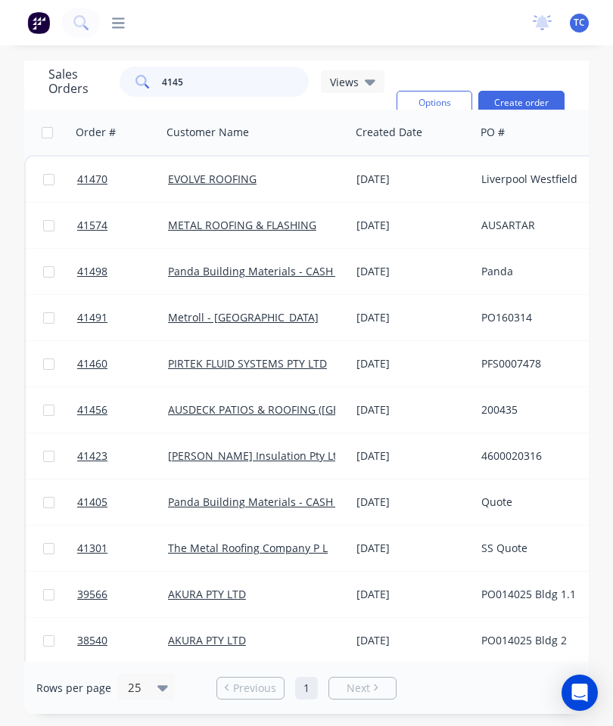
type input "41456"
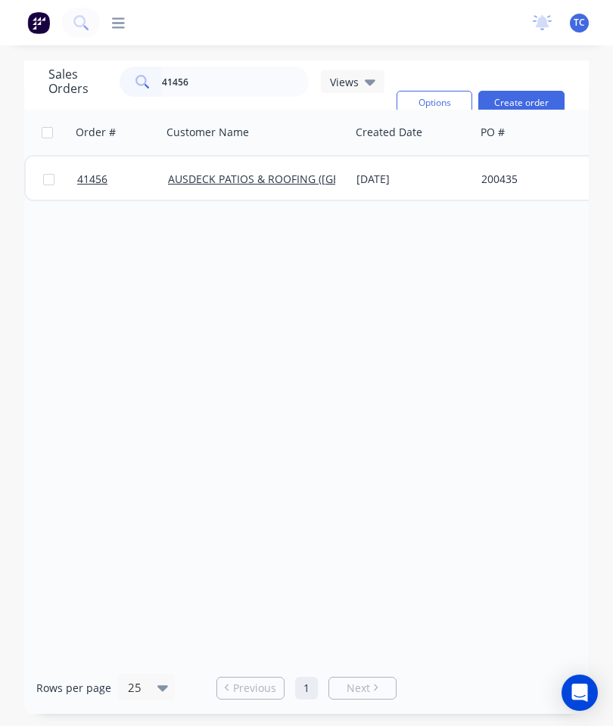
click at [92, 185] on span "41456" at bounding box center [92, 179] width 30 height 15
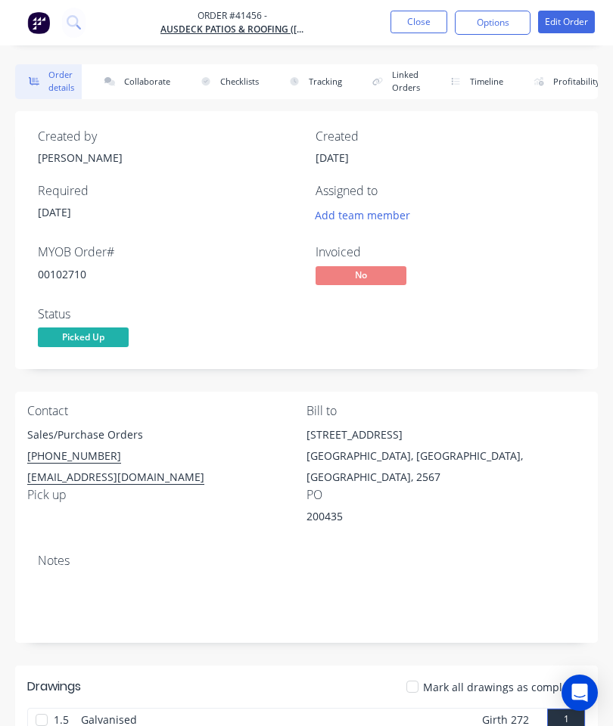
click at [142, 70] on button "Collaborate" at bounding box center [134, 81] width 87 height 35
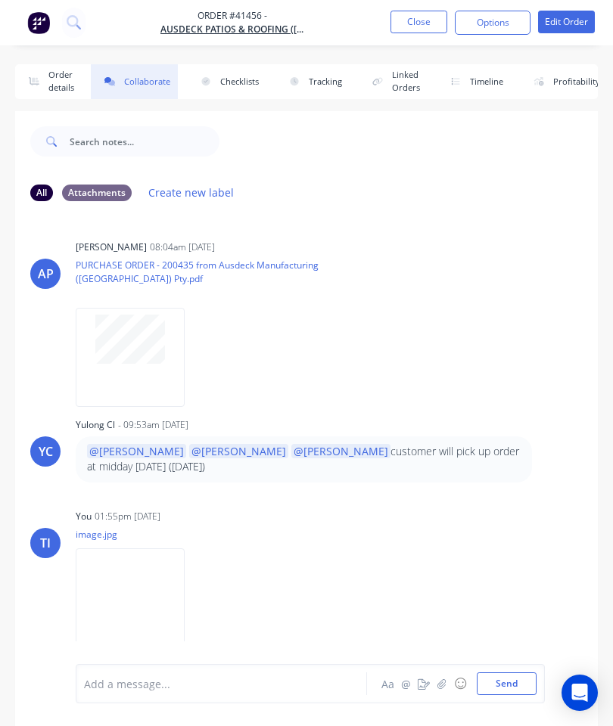
click at [441, 679] on icon "button" at bounding box center [441, 684] width 9 height 11
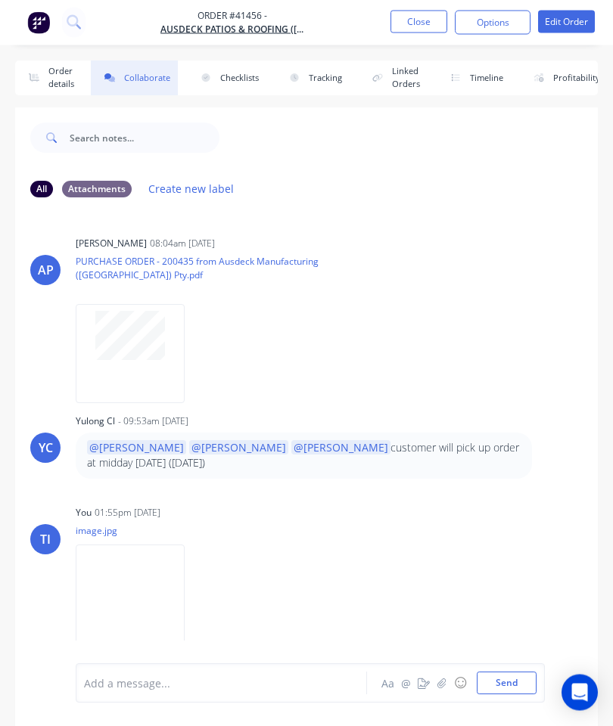
scroll to position [4, 0]
click at [138, 591] on img at bounding box center [130, 594] width 109 height 99
click at [0, 0] on icon "button" at bounding box center [0, 0] width 0 height 0
click at [0, 0] on button "Download" at bounding box center [0, 0] width 0 height 0
click at [0, 0] on icon "button" at bounding box center [0, 0] width 0 height 0
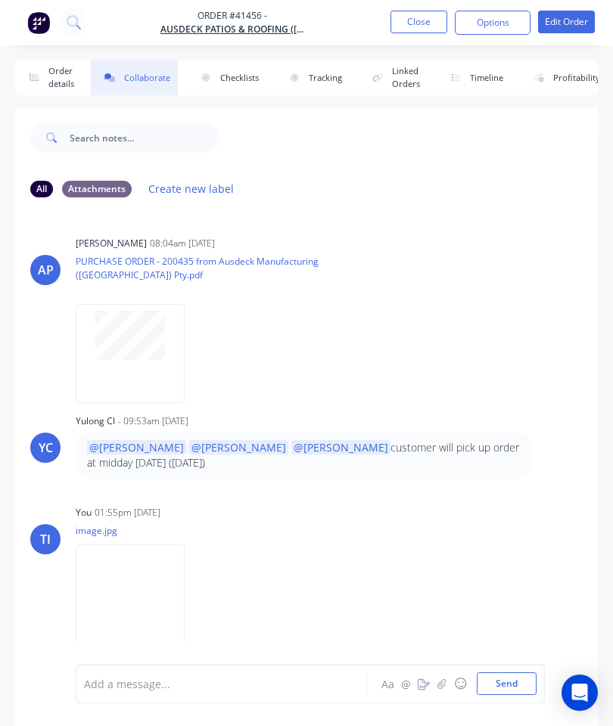
click at [0, 0] on button "Delete" at bounding box center [0, 0] width 0 height 0
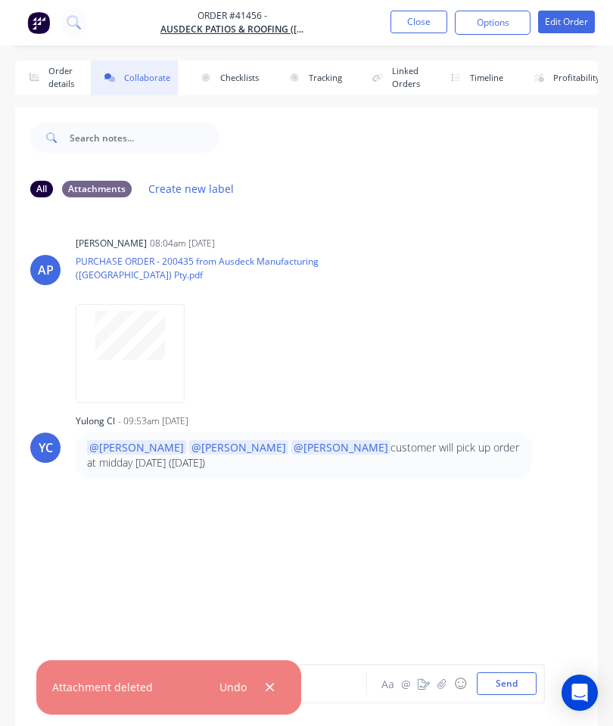
click at [446, 677] on button "button" at bounding box center [442, 684] width 18 height 18
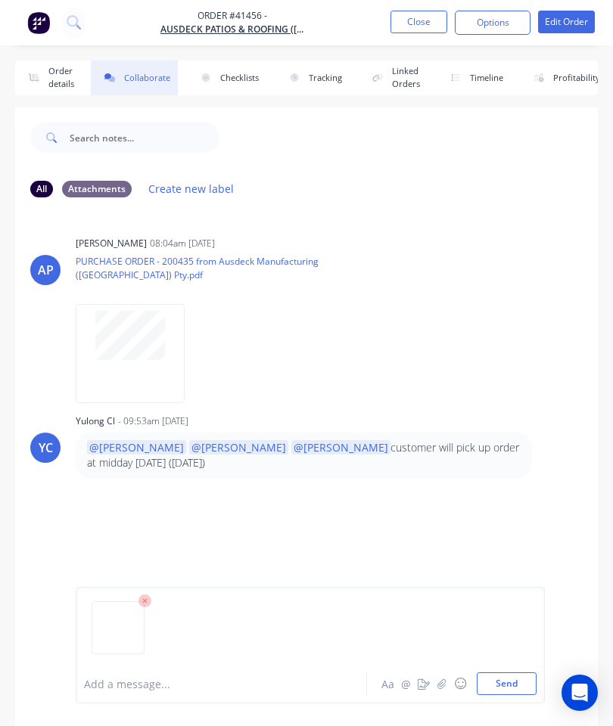
click at [517, 682] on button "Send" at bounding box center [507, 684] width 60 height 23
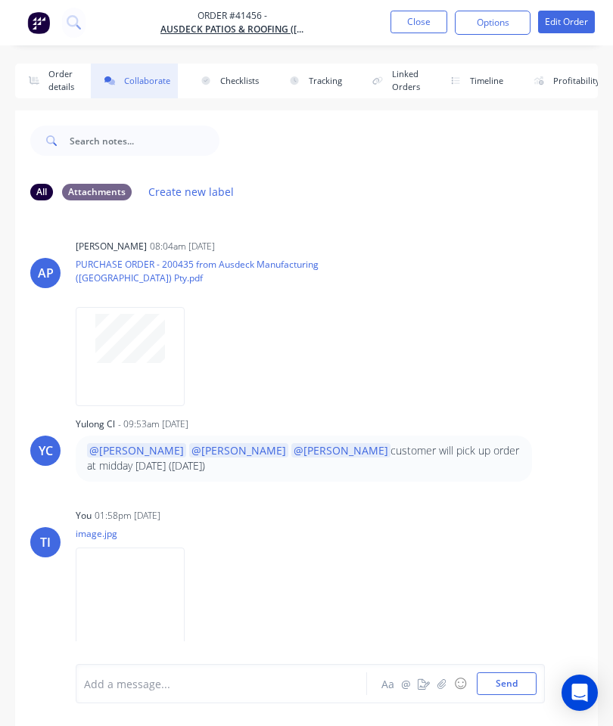
scroll to position [0, 0]
click at [423, 19] on button "Close" at bounding box center [418, 22] width 57 height 23
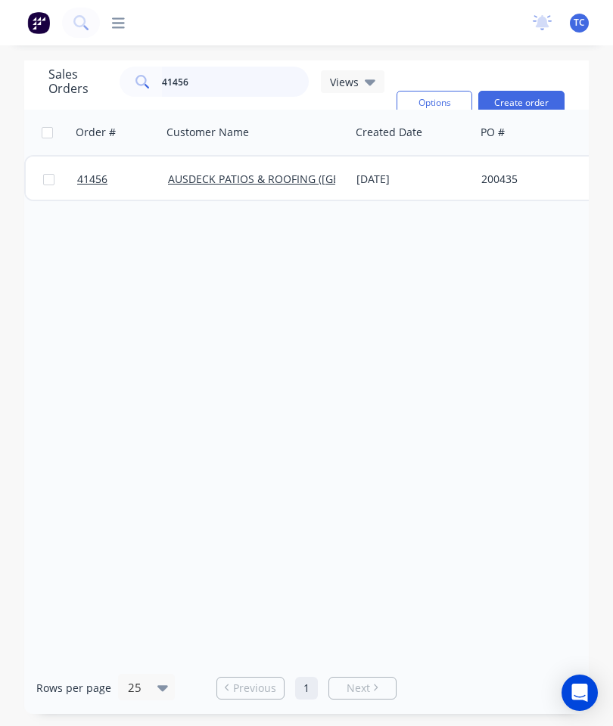
click at [217, 79] on input "41456" at bounding box center [236, 82] width 148 height 30
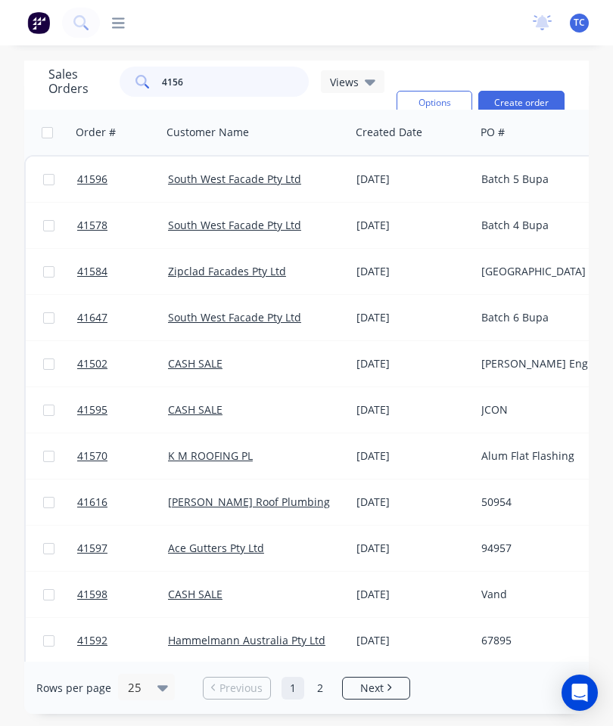
type input "41564"
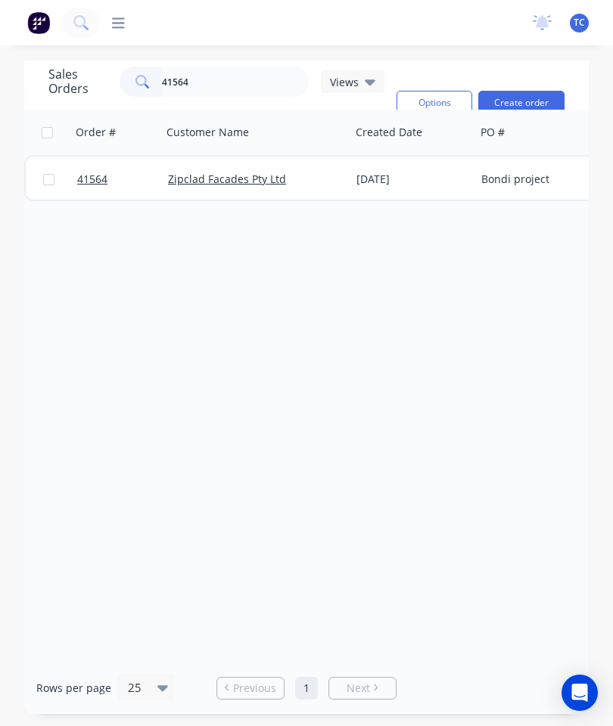
click at [100, 183] on span "41564" at bounding box center [92, 179] width 30 height 15
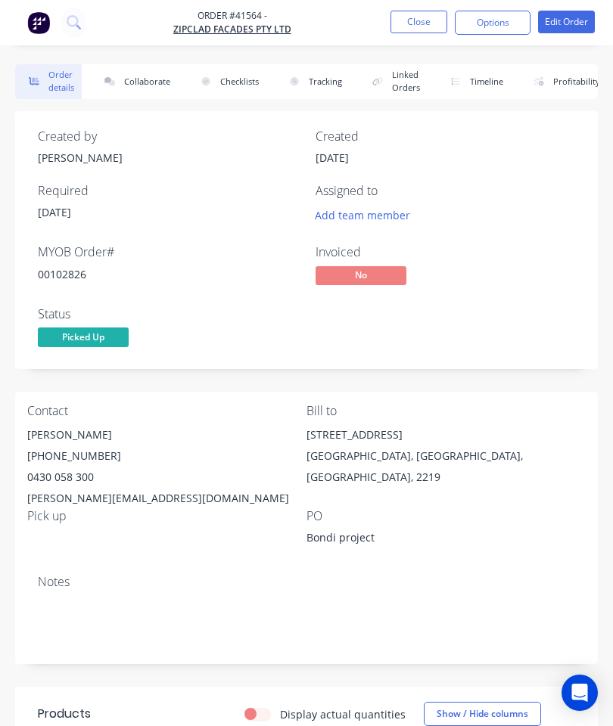
click at [151, 82] on button "Collaborate" at bounding box center [134, 81] width 87 height 35
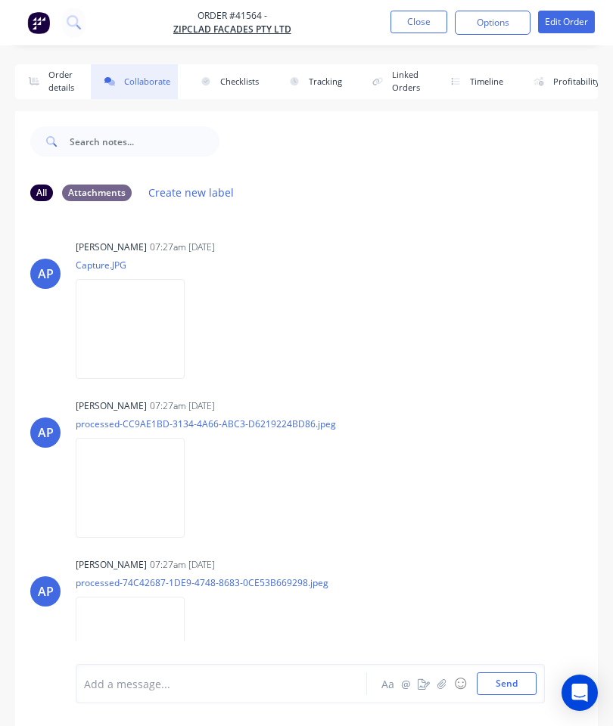
click at [443, 685] on icon "button" at bounding box center [441, 684] width 9 height 11
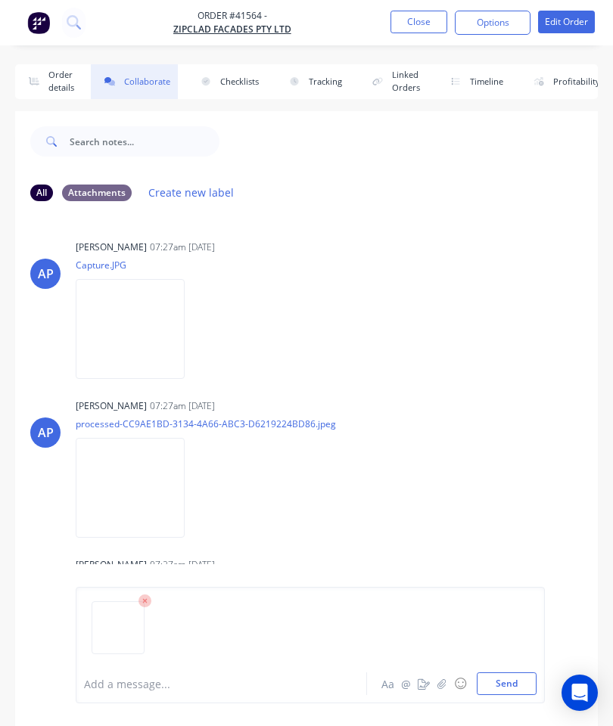
click at [513, 682] on button "Send" at bounding box center [507, 684] width 60 height 23
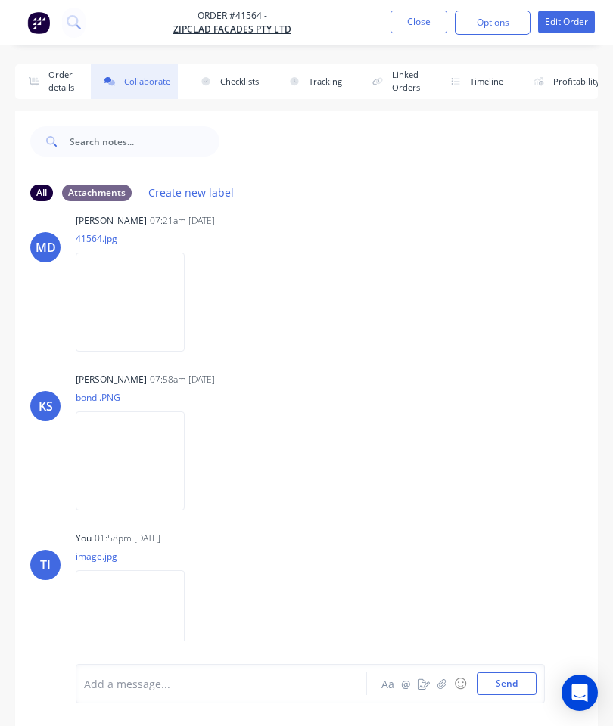
click at [421, 19] on button "Close" at bounding box center [418, 22] width 57 height 23
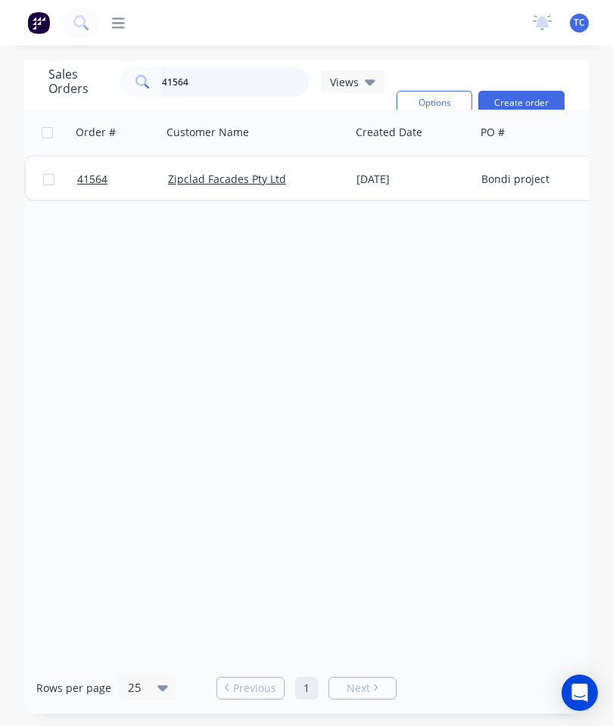
click at [250, 77] on input "41564" at bounding box center [236, 82] width 148 height 30
type input "41502"
click at [92, 181] on span "41502" at bounding box center [92, 179] width 30 height 15
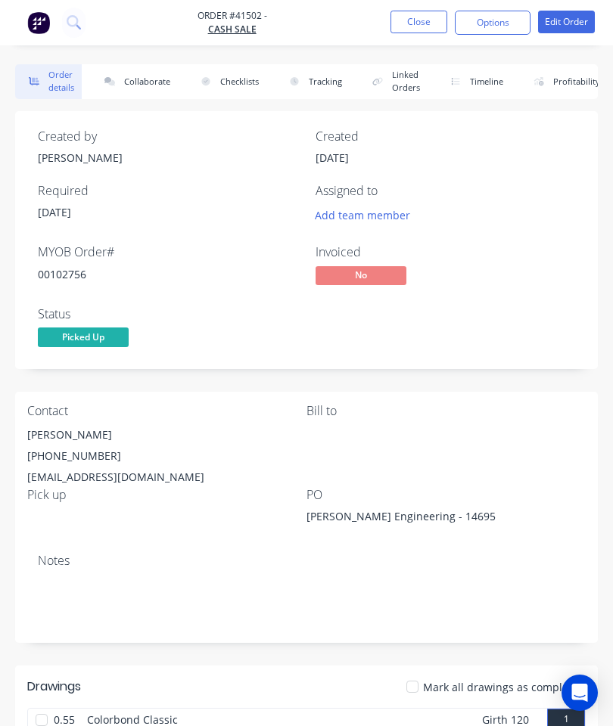
click at [148, 75] on button "Collaborate" at bounding box center [134, 81] width 87 height 35
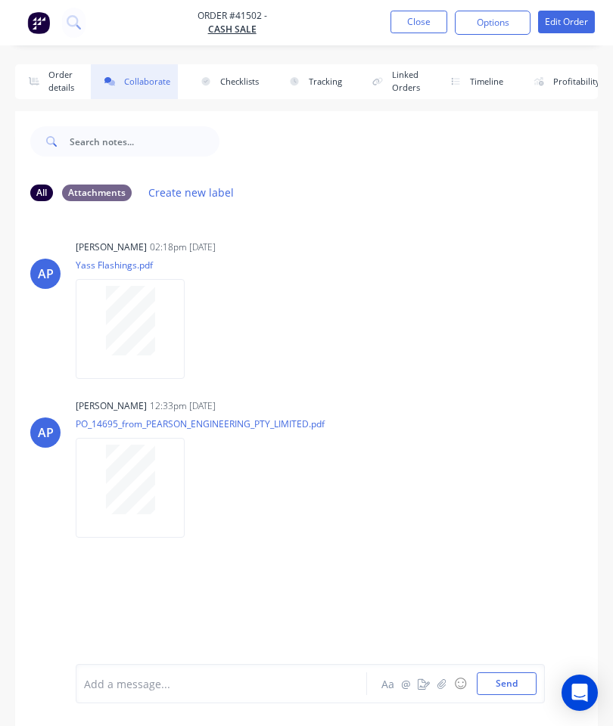
click at [442, 682] on icon "button" at bounding box center [441, 684] width 9 height 11
click at [516, 688] on button "Send" at bounding box center [507, 684] width 60 height 23
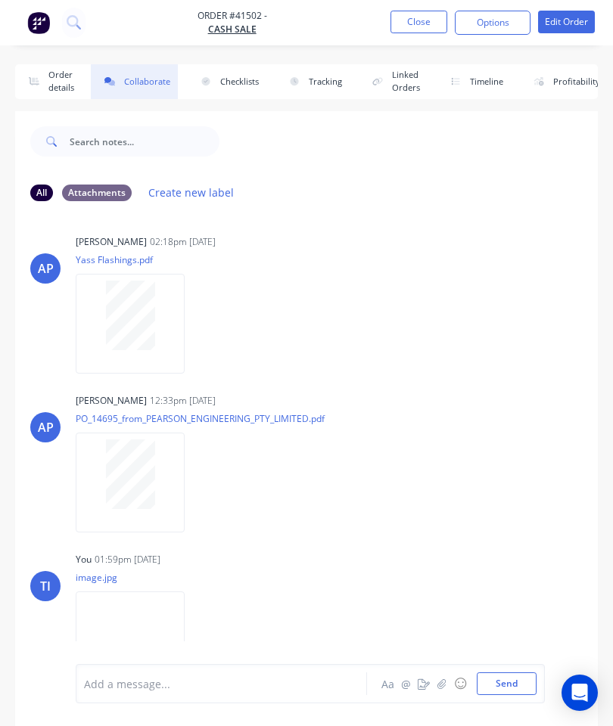
scroll to position [4, 0]
click at [420, 22] on button "Close" at bounding box center [418, 22] width 57 height 23
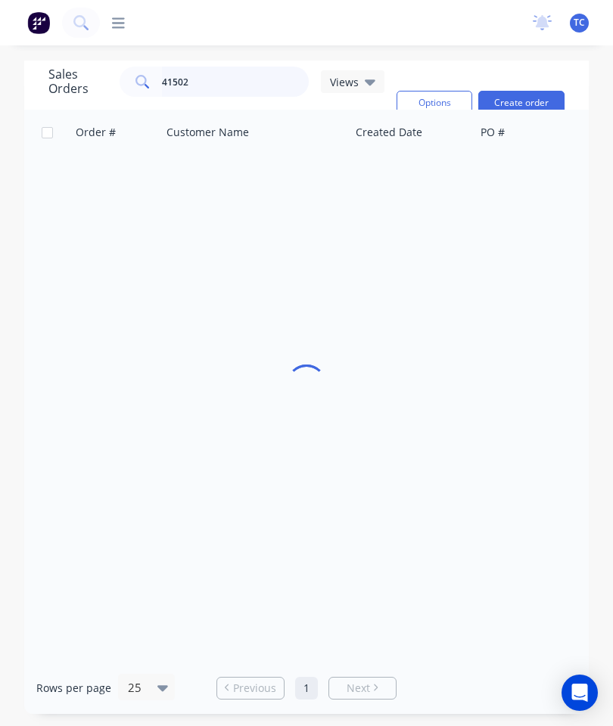
click at [239, 79] on input "41502" at bounding box center [236, 82] width 148 height 30
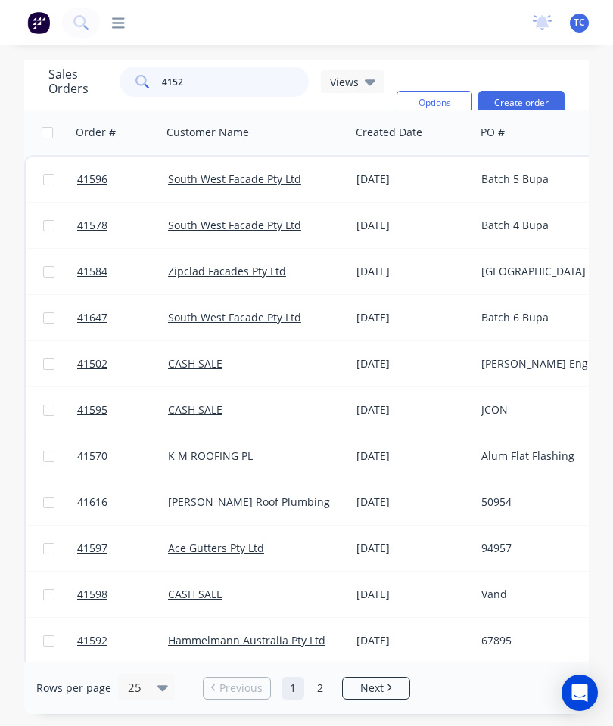
type input "41529"
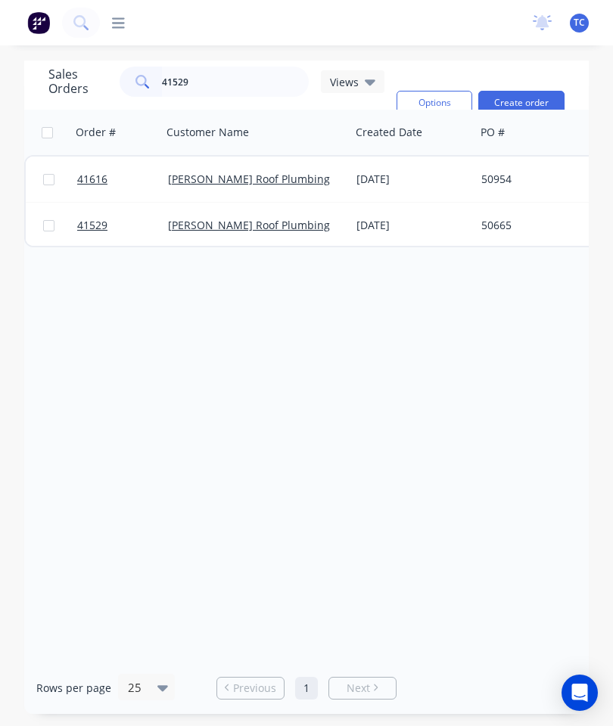
click at [89, 228] on span "41529" at bounding box center [92, 225] width 30 height 15
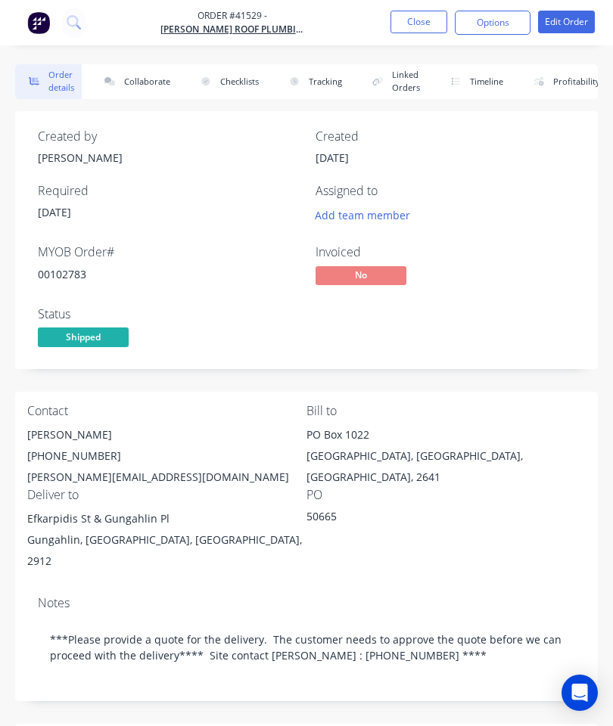
click at [146, 87] on button "Collaborate" at bounding box center [134, 81] width 87 height 35
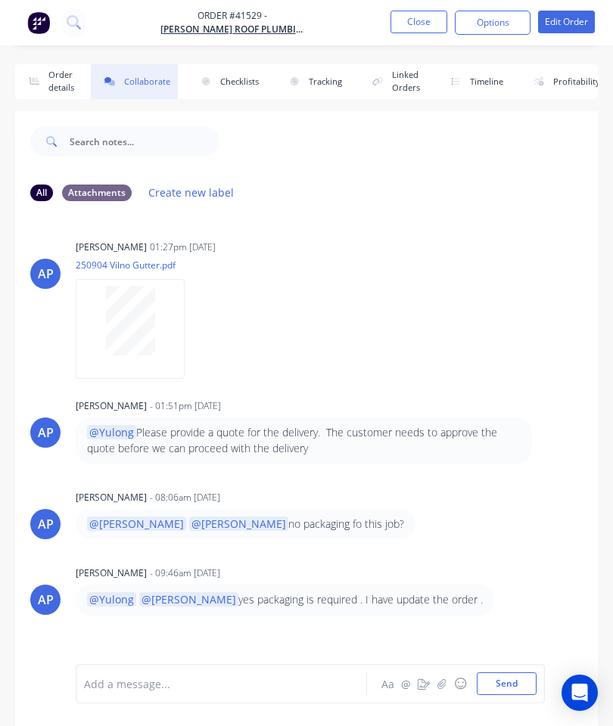
click at [441, 683] on icon "button" at bounding box center [441, 684] width 9 height 11
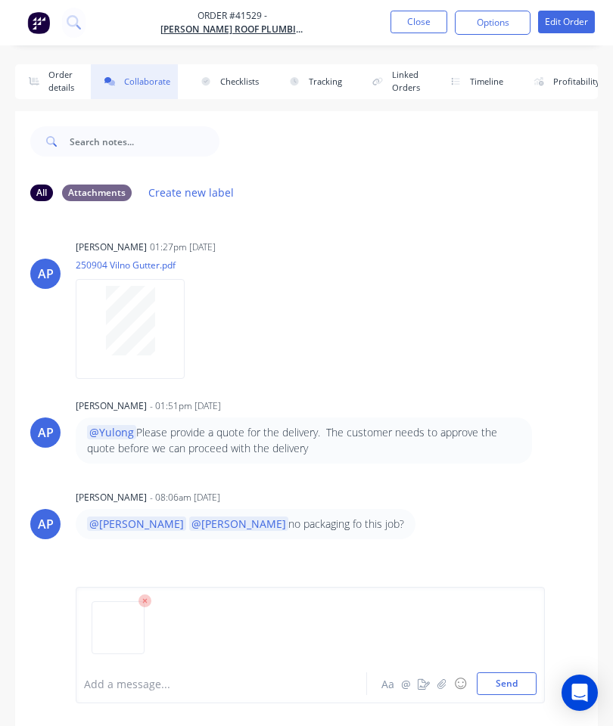
click at [511, 668] on div at bounding box center [310, 633] width 452 height 77
click at [505, 682] on button "Send" at bounding box center [507, 684] width 60 height 23
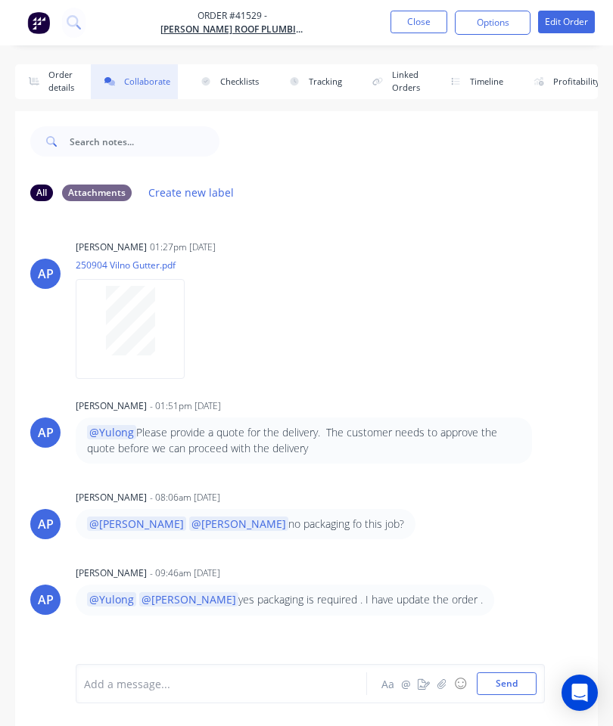
scroll to position [-2, 0]
click at [427, 22] on button "Close" at bounding box center [418, 22] width 57 height 23
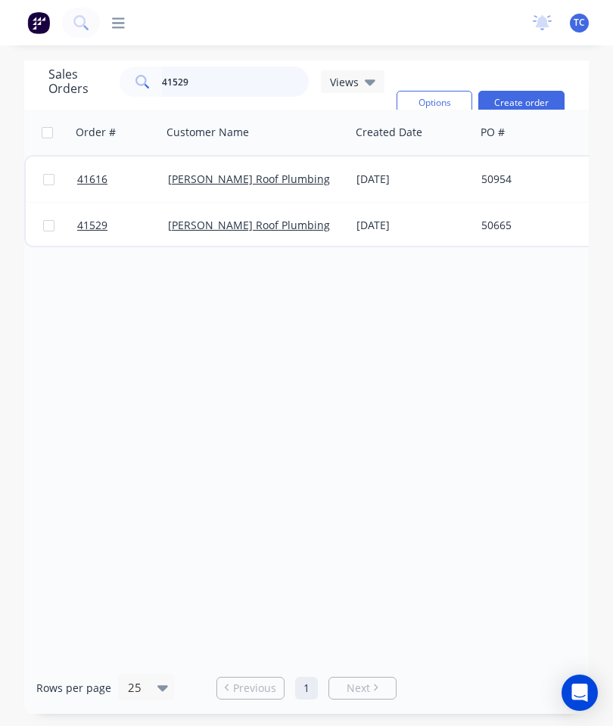
click at [263, 85] on input "41529" at bounding box center [236, 82] width 148 height 30
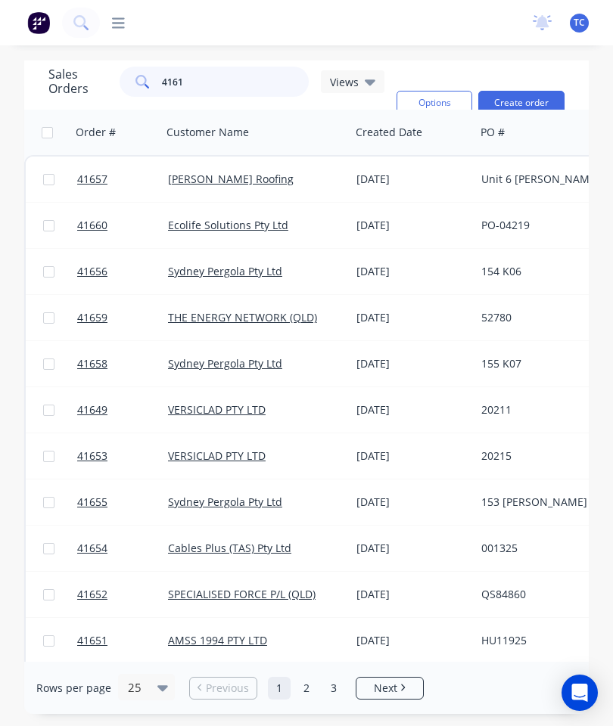
type input "41616"
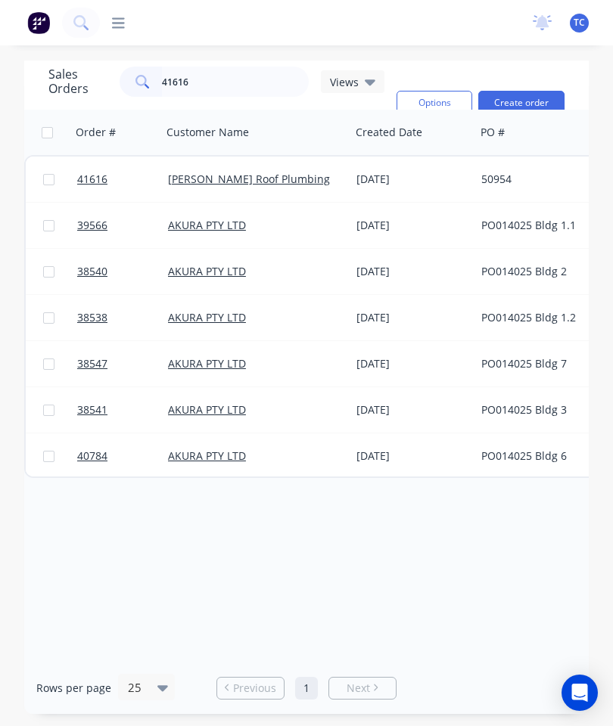
click at [92, 174] on span "41616" at bounding box center [92, 179] width 30 height 15
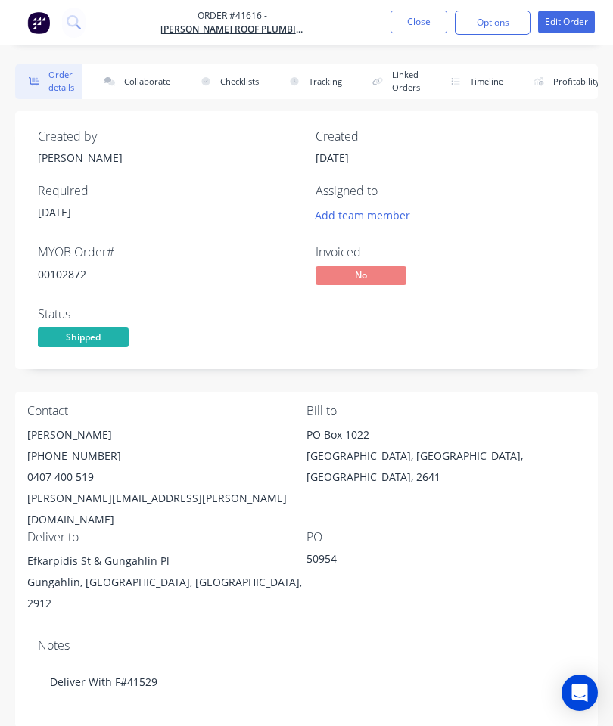
click at [154, 79] on button "Collaborate" at bounding box center [134, 81] width 87 height 35
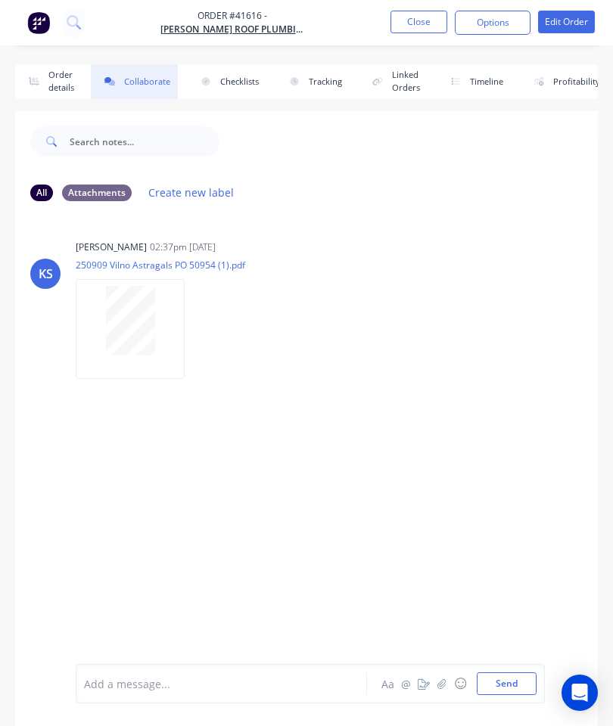
click at [440, 680] on icon "button" at bounding box center [441, 684] width 9 height 11
click at [505, 674] on button "Send" at bounding box center [507, 684] width 60 height 23
click at [432, 25] on button "Close" at bounding box center [418, 22] width 57 height 23
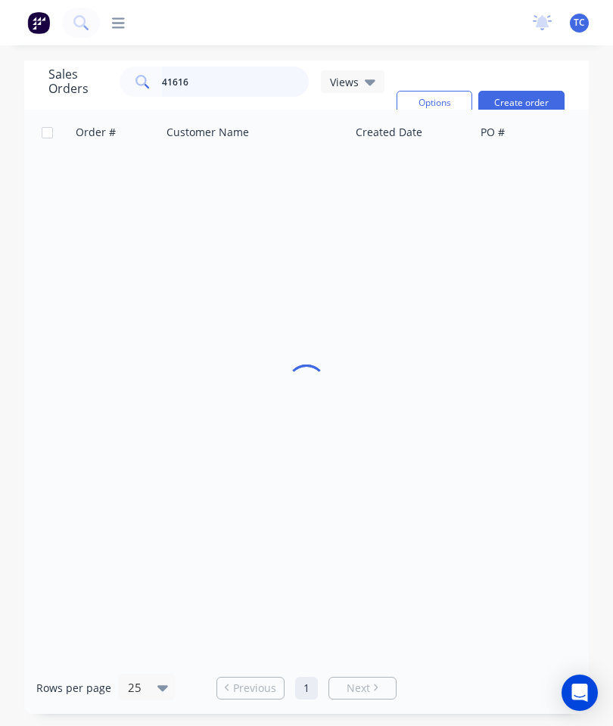
click at [245, 82] on input "41616" at bounding box center [236, 82] width 148 height 30
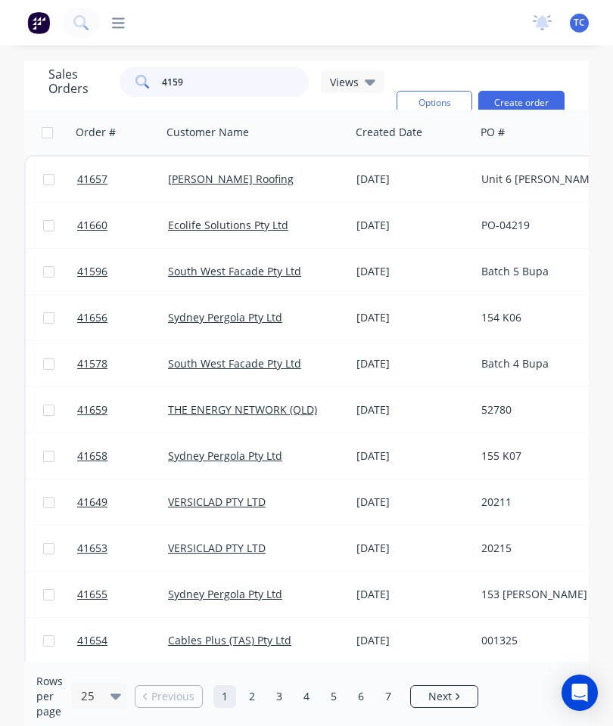
type input "41599"
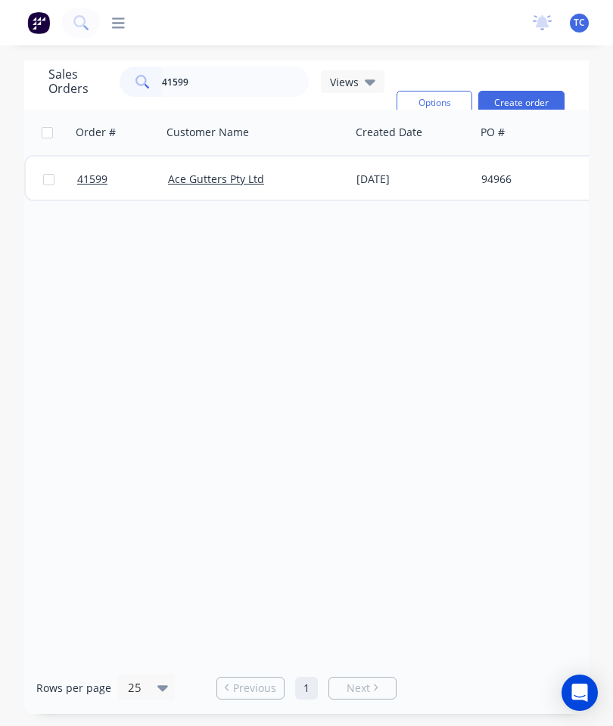
click at [89, 171] on link "41599" at bounding box center [122, 179] width 91 height 45
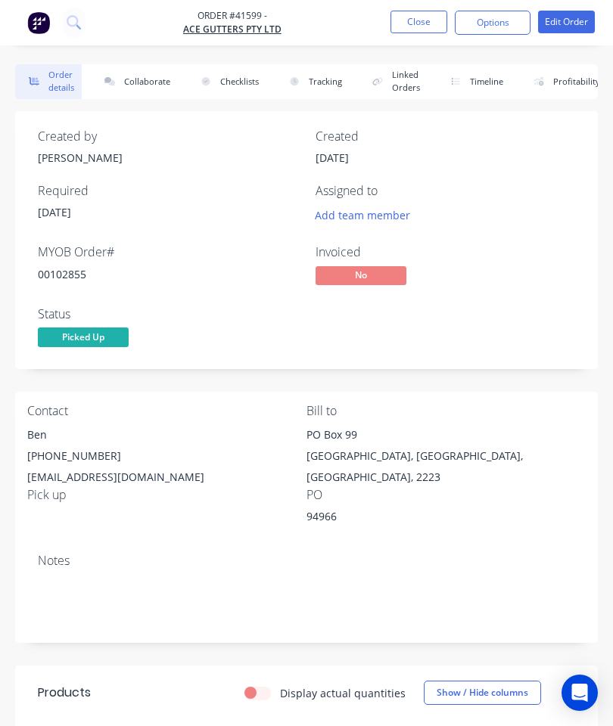
click at [163, 88] on button "Collaborate" at bounding box center [134, 81] width 87 height 35
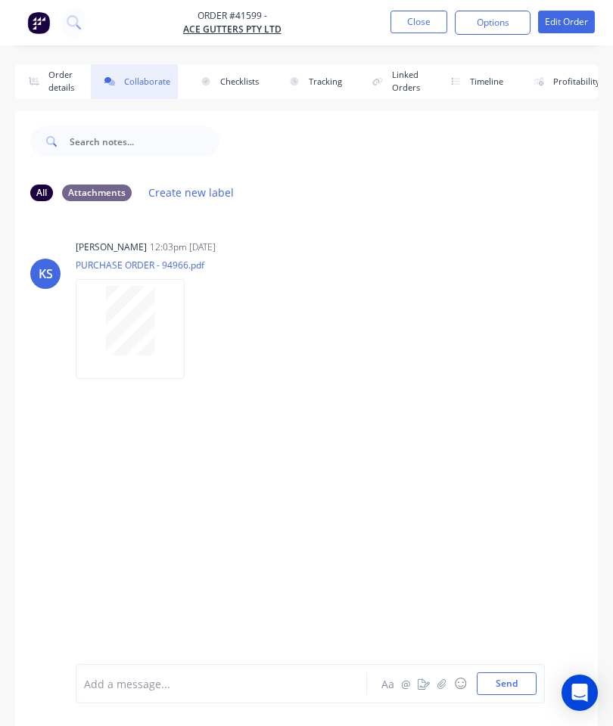
click at [450, 677] on button "button" at bounding box center [442, 684] width 18 height 18
click at [514, 687] on button "Send" at bounding box center [507, 684] width 60 height 23
click at [409, 19] on button "Close" at bounding box center [418, 22] width 57 height 23
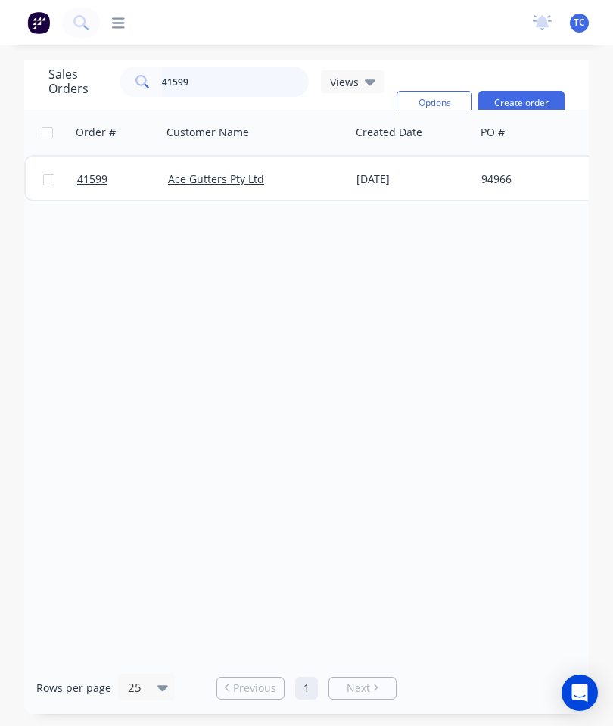
click at [237, 85] on input "41599" at bounding box center [236, 82] width 148 height 30
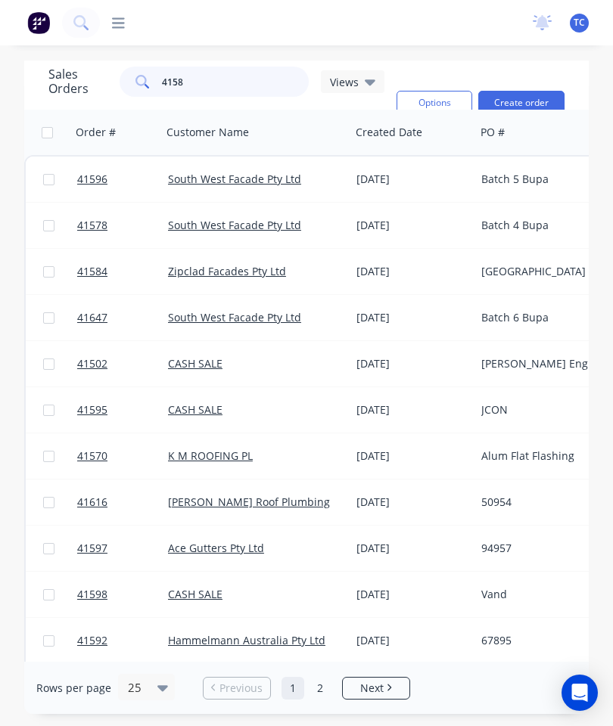
type input "41584"
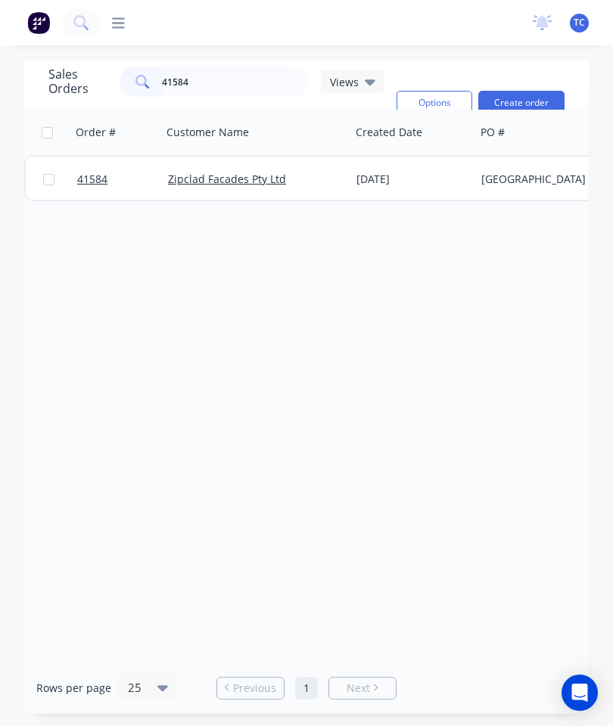
click at [104, 179] on span "41584" at bounding box center [92, 179] width 30 height 15
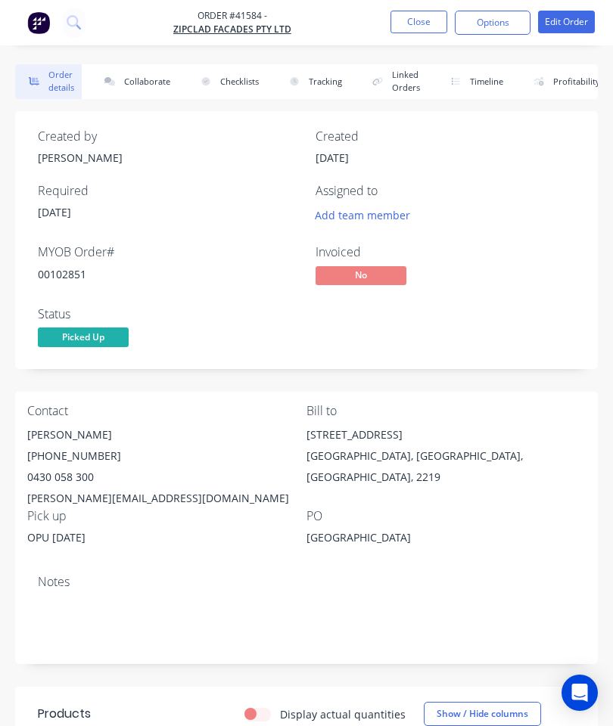
click at [157, 76] on button "Collaborate" at bounding box center [134, 81] width 87 height 35
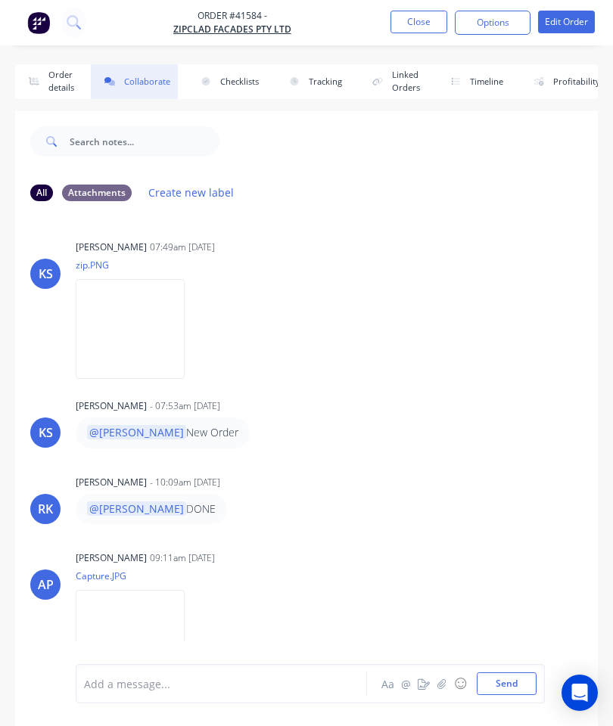
click at [446, 685] on icon "button" at bounding box center [441, 684] width 9 height 11
click at [512, 681] on button "Send" at bounding box center [507, 684] width 60 height 23
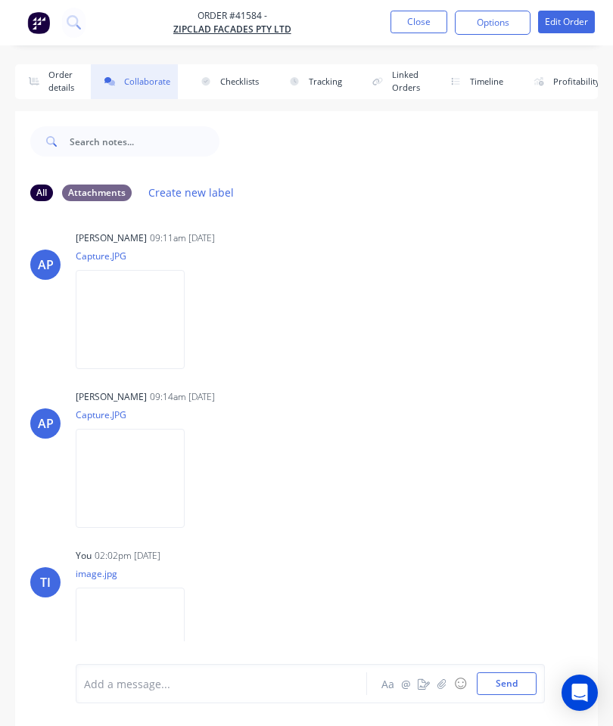
click at [413, 23] on button "Close" at bounding box center [418, 22] width 57 height 23
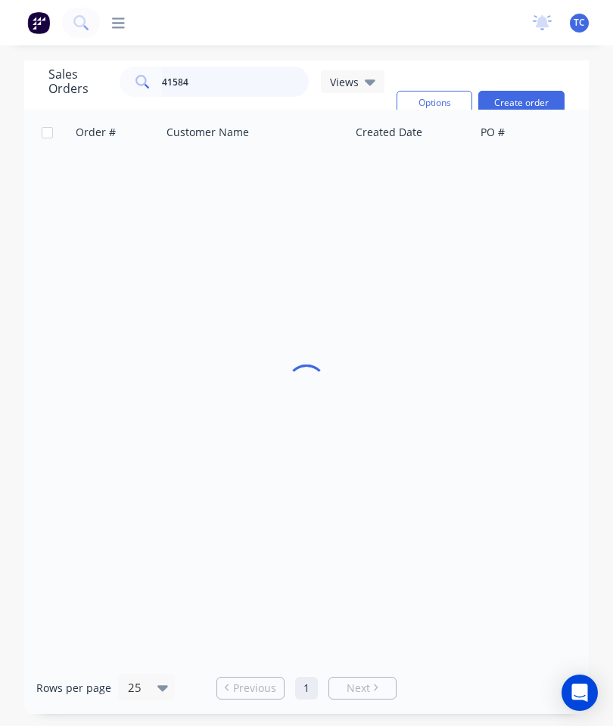
click at [246, 86] on input "41584" at bounding box center [236, 82] width 148 height 30
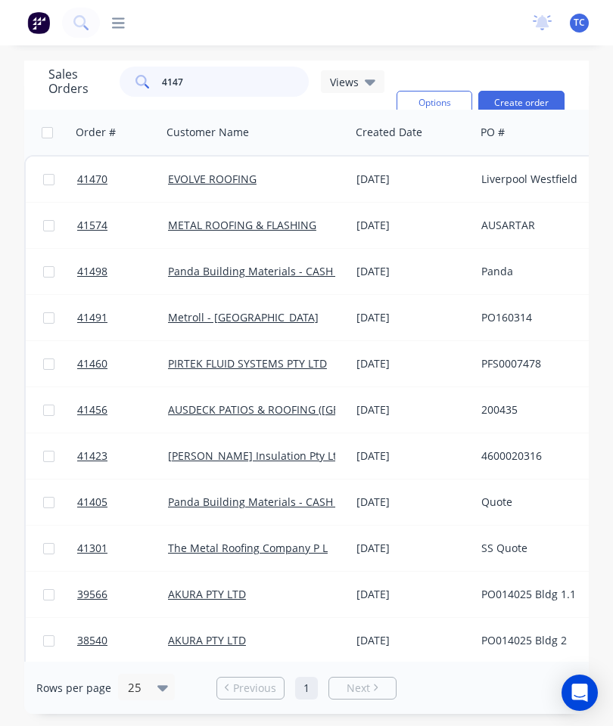
type input "41470"
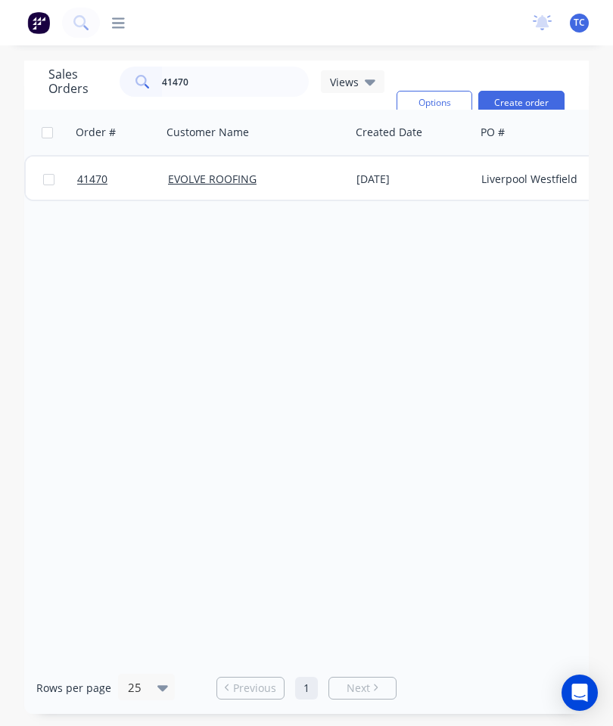
click at [88, 172] on link "41470" at bounding box center [122, 179] width 91 height 45
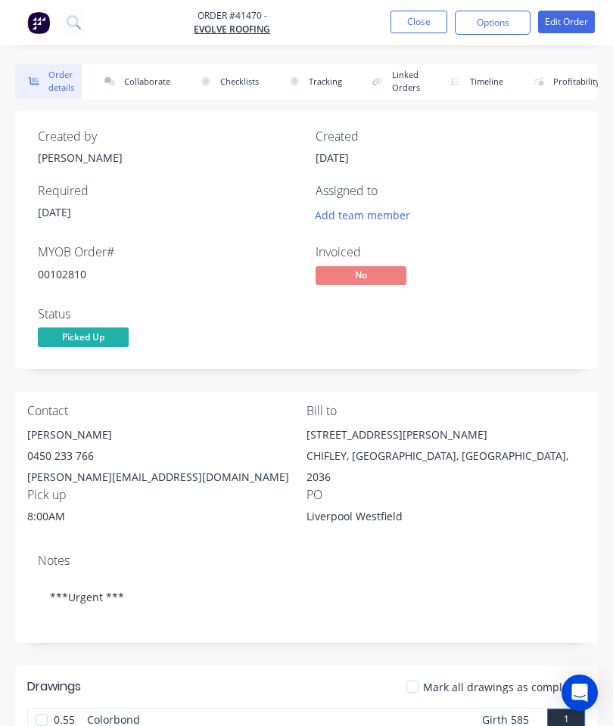
click at [146, 82] on button "Collaborate" at bounding box center [134, 81] width 87 height 35
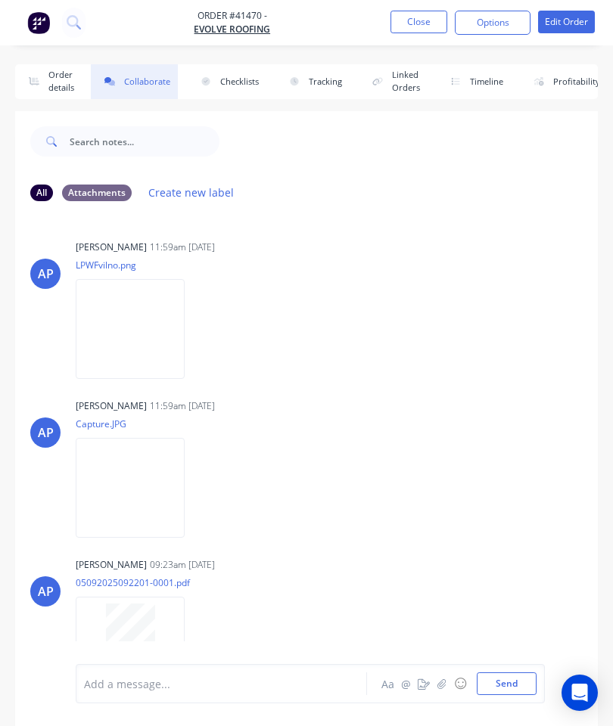
click at [444, 679] on icon "button" at bounding box center [441, 684] width 8 height 10
click at [506, 676] on button "Send" at bounding box center [507, 684] width 60 height 23
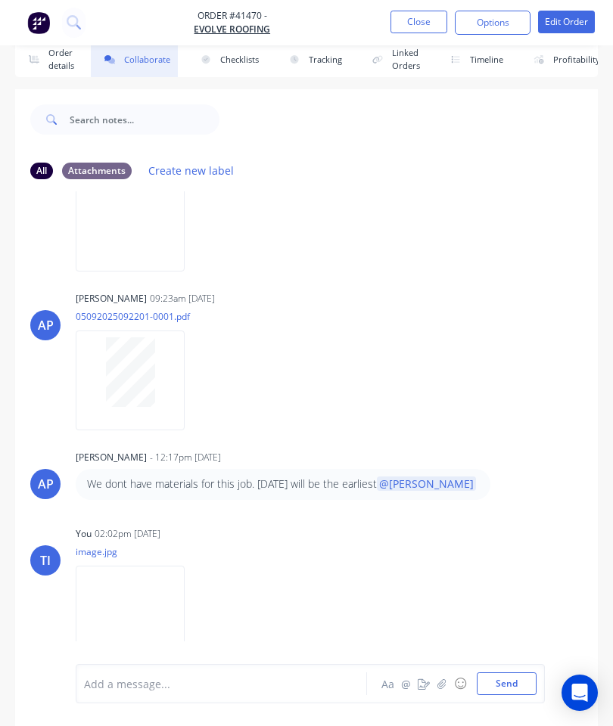
scroll to position [82, 0]
click at [418, 20] on button "Close" at bounding box center [418, 22] width 57 height 23
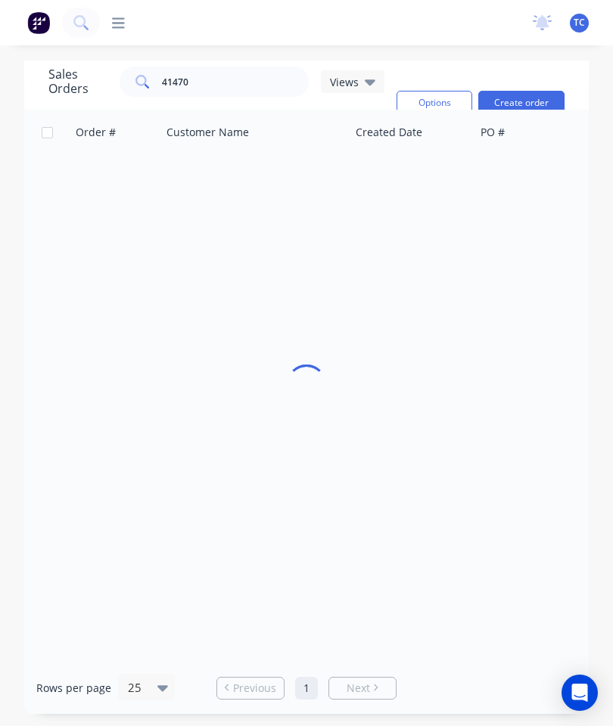
scroll to position [61, 0]
click at [252, 67] on input "41470" at bounding box center [236, 82] width 148 height 30
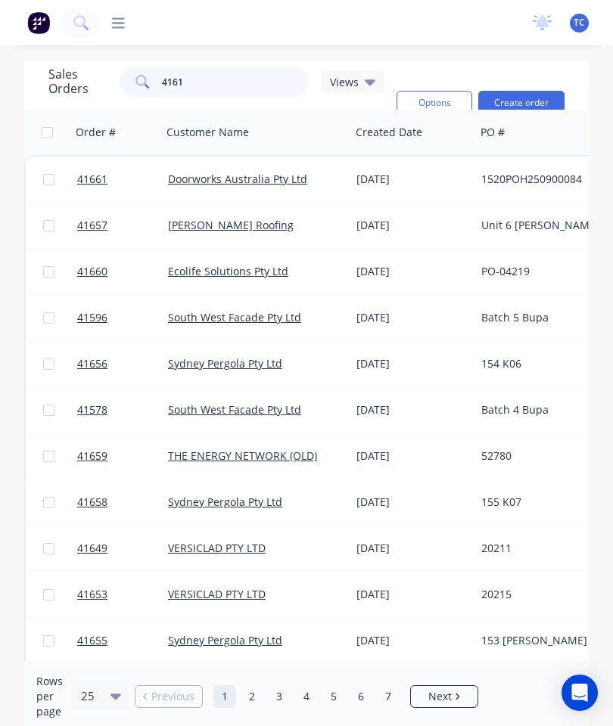
type input "41610"
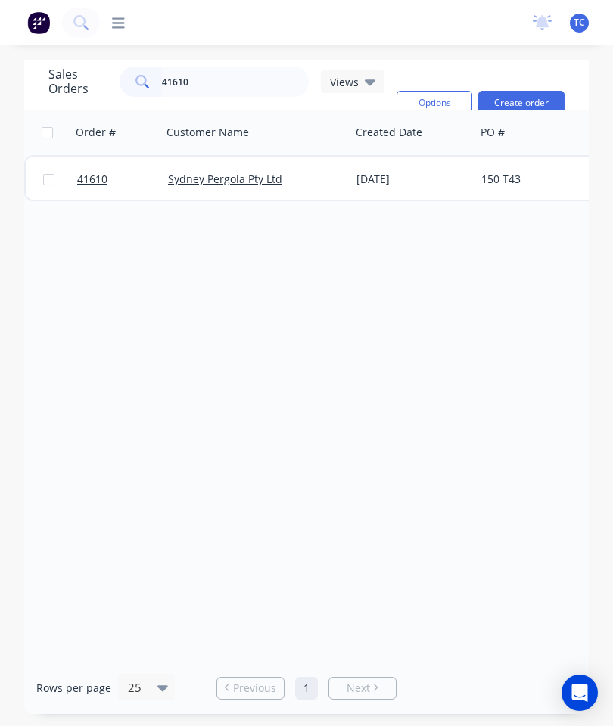
click at [92, 172] on span "41610" at bounding box center [92, 179] width 30 height 15
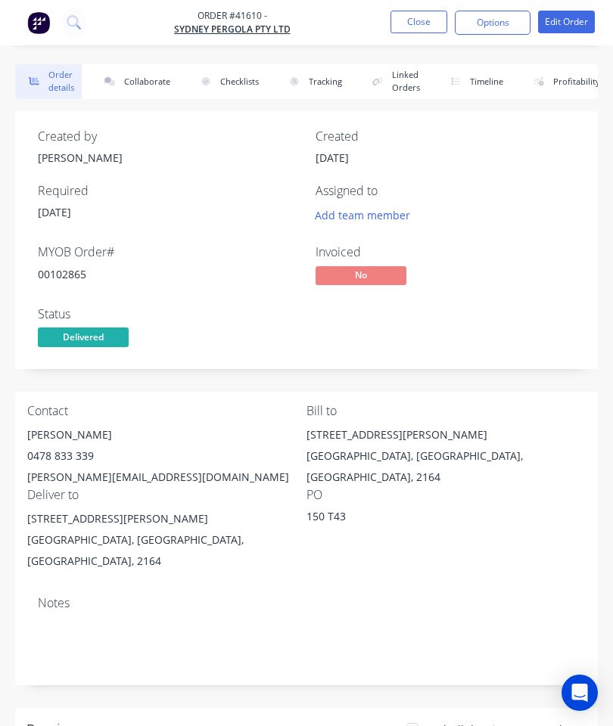
click at [144, 70] on button "Collaborate" at bounding box center [134, 81] width 87 height 35
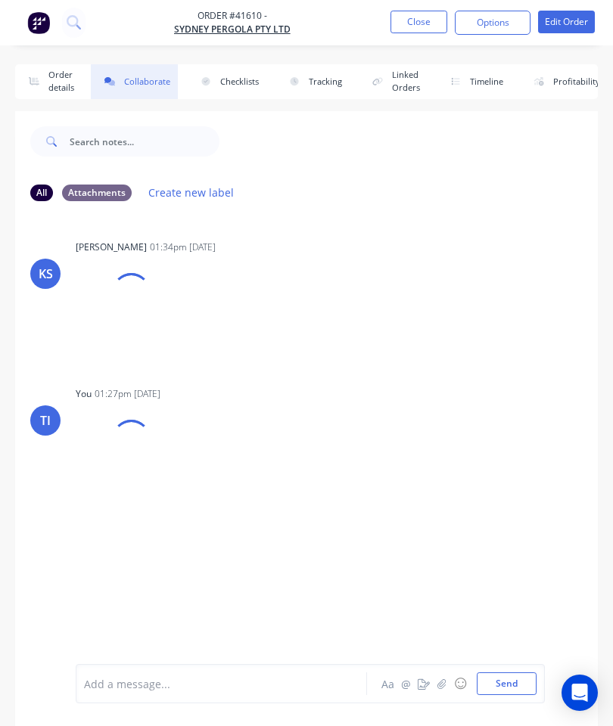
click at [440, 681] on icon "button" at bounding box center [441, 684] width 9 height 11
click at [418, 21] on button "Close" at bounding box center [418, 22] width 57 height 23
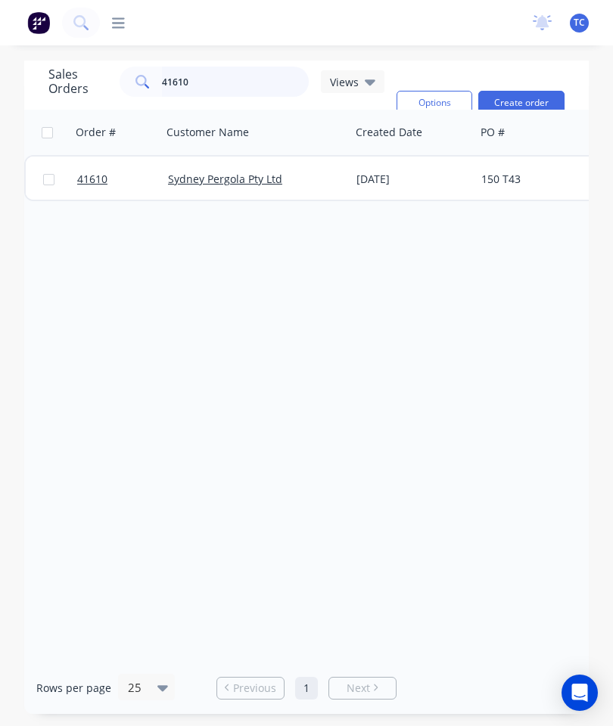
click at [235, 81] on input "41610" at bounding box center [236, 82] width 148 height 30
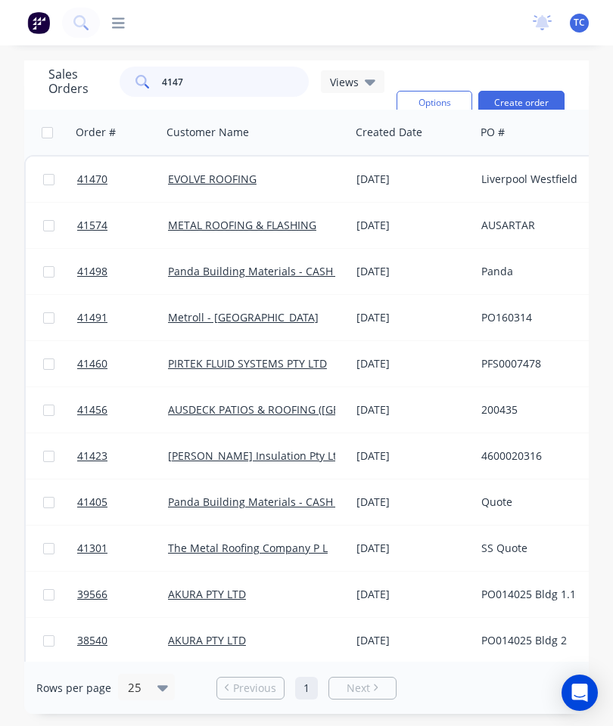
type input "41470"
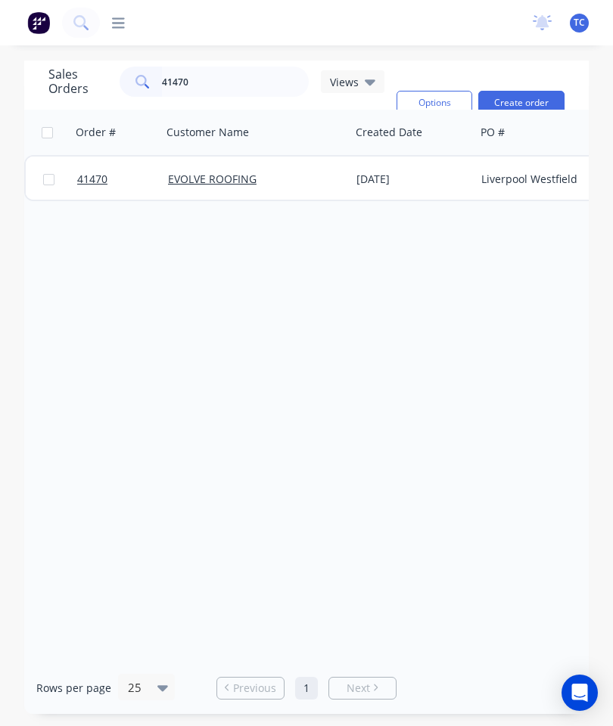
click at [101, 179] on span "41470" at bounding box center [92, 179] width 30 height 15
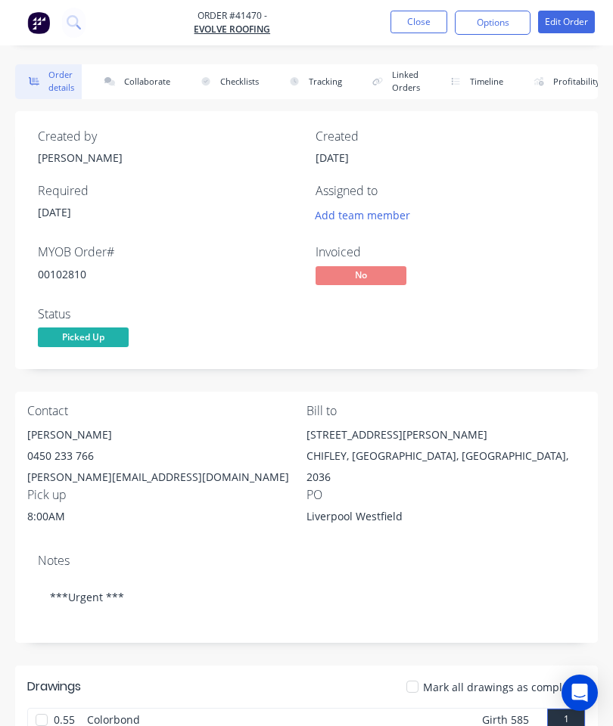
click at [148, 84] on button "Collaborate" at bounding box center [134, 81] width 87 height 35
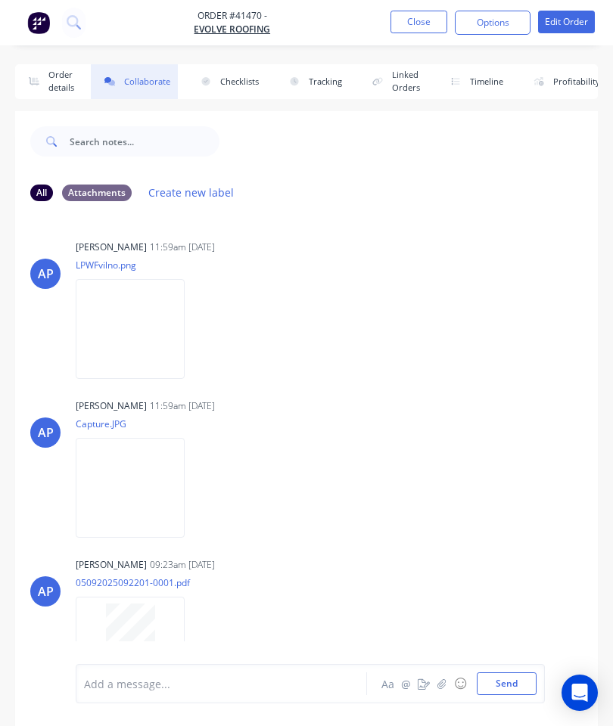
click at [438, 685] on icon "button" at bounding box center [441, 684] width 8 height 10
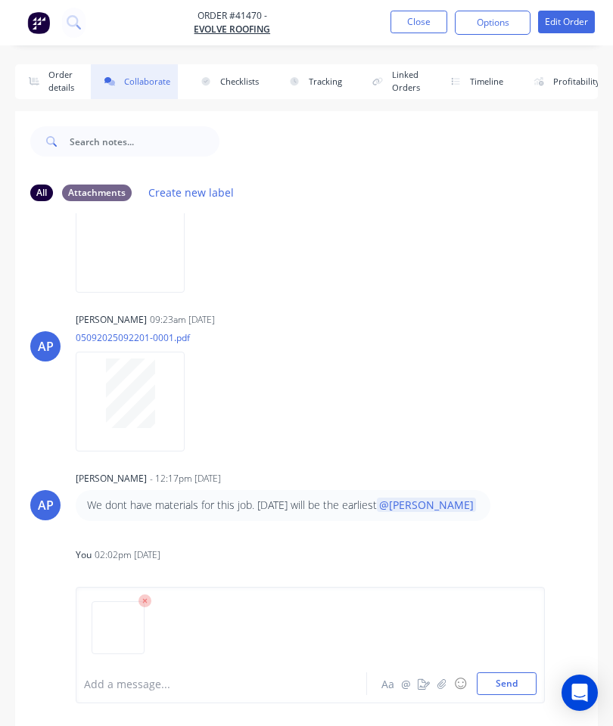
scroll to position [244, 0]
click at [154, 596] on div at bounding box center [310, 633] width 452 height 77
click at [147, 599] on icon at bounding box center [144, 601] width 5 height 5
click at [414, 28] on button "Close" at bounding box center [418, 22] width 57 height 23
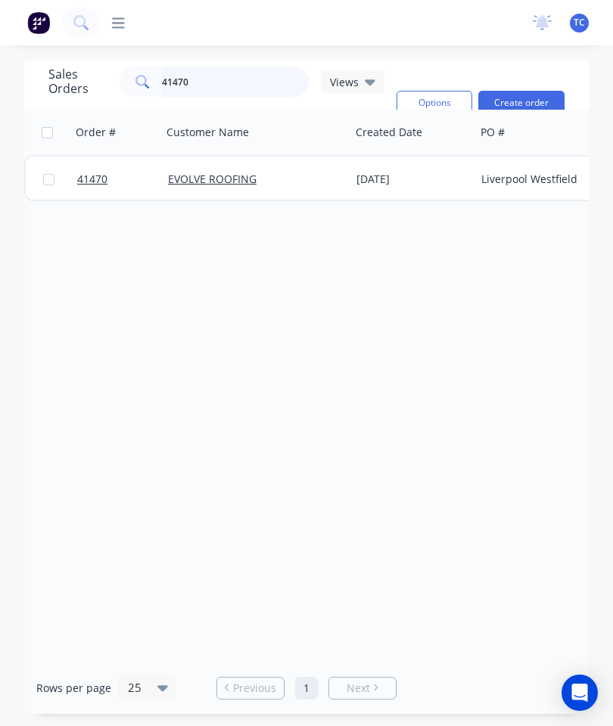
click at [255, 86] on input "41470" at bounding box center [236, 82] width 148 height 30
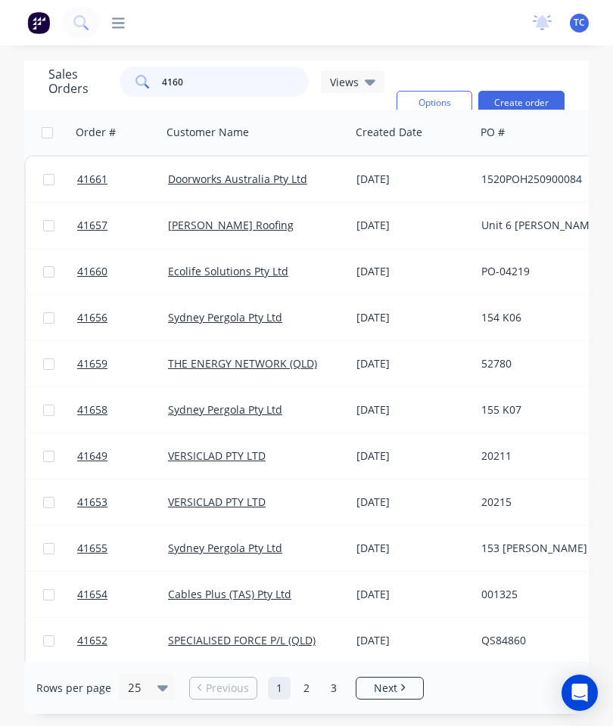
type input "41601"
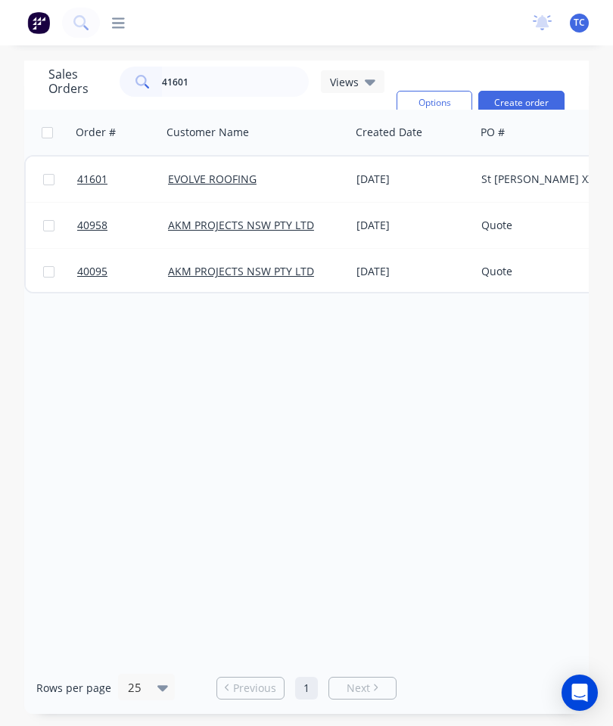
click at [91, 182] on span "41601" at bounding box center [92, 179] width 30 height 15
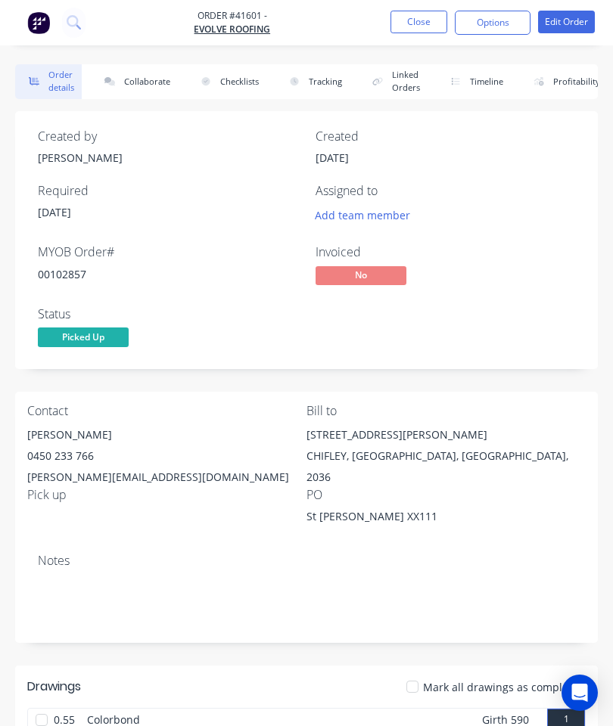
click at [148, 81] on button "Collaborate" at bounding box center [134, 81] width 87 height 35
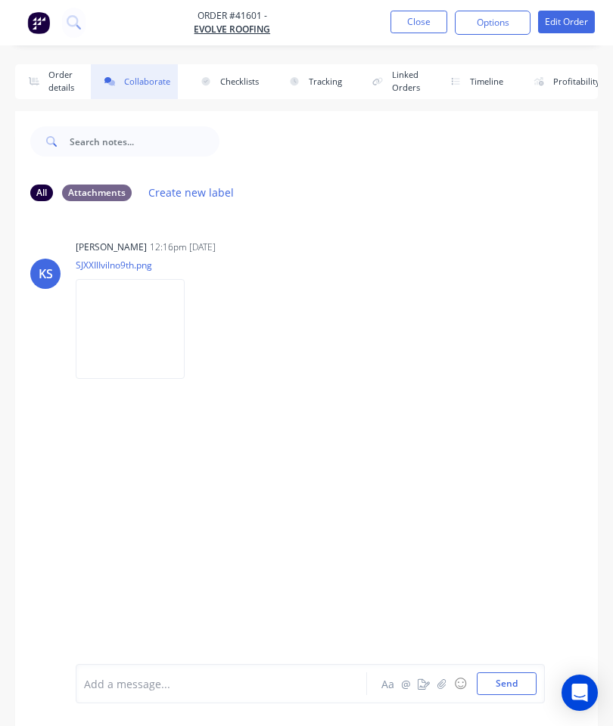
click at [439, 678] on button "button" at bounding box center [442, 684] width 18 height 18
click at [515, 685] on button "Send" at bounding box center [507, 684] width 60 height 23
click at [415, 24] on button "Close" at bounding box center [418, 22] width 57 height 23
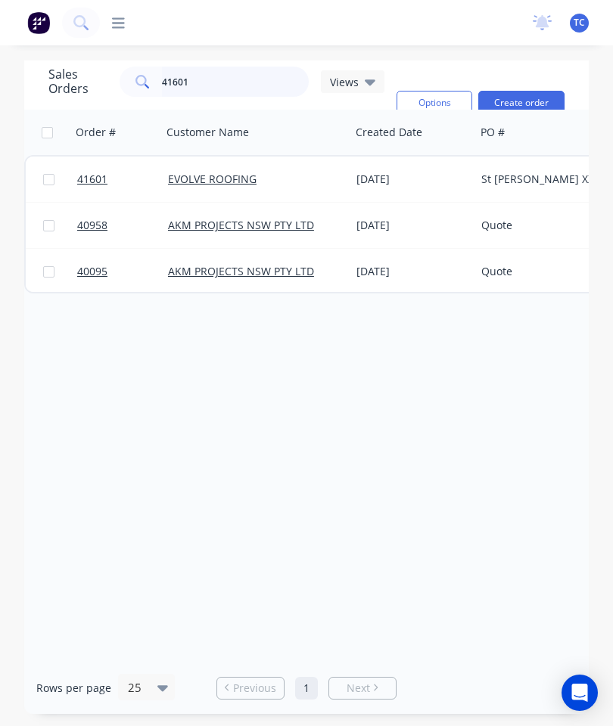
click at [251, 67] on input "41601" at bounding box center [236, 82] width 148 height 30
click at [245, 78] on input "41601" at bounding box center [236, 82] width 148 height 30
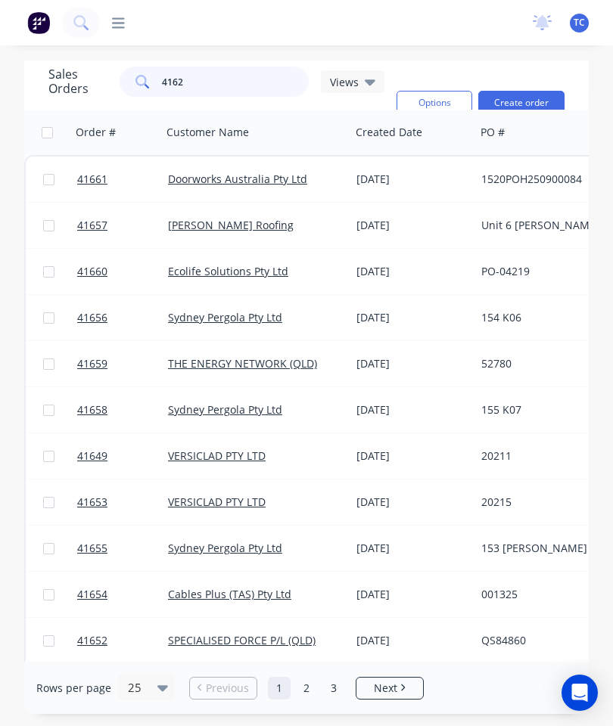
type input "41625"
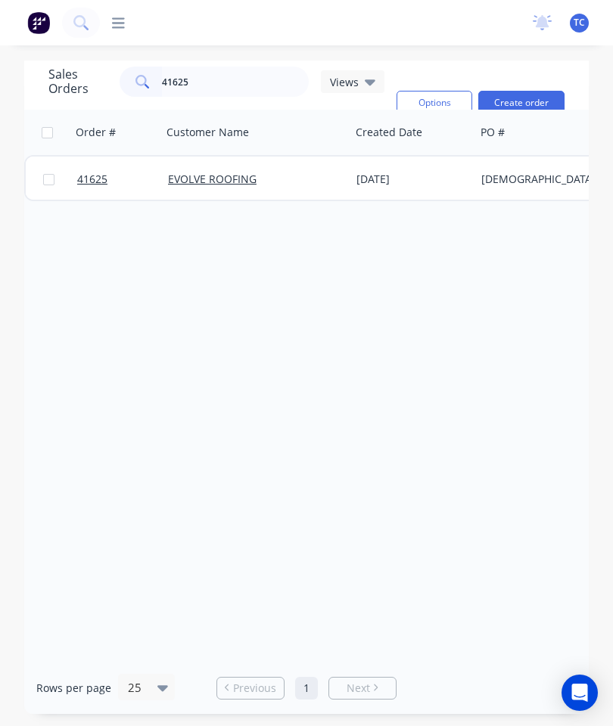
click at [89, 182] on span "41625" at bounding box center [92, 179] width 30 height 15
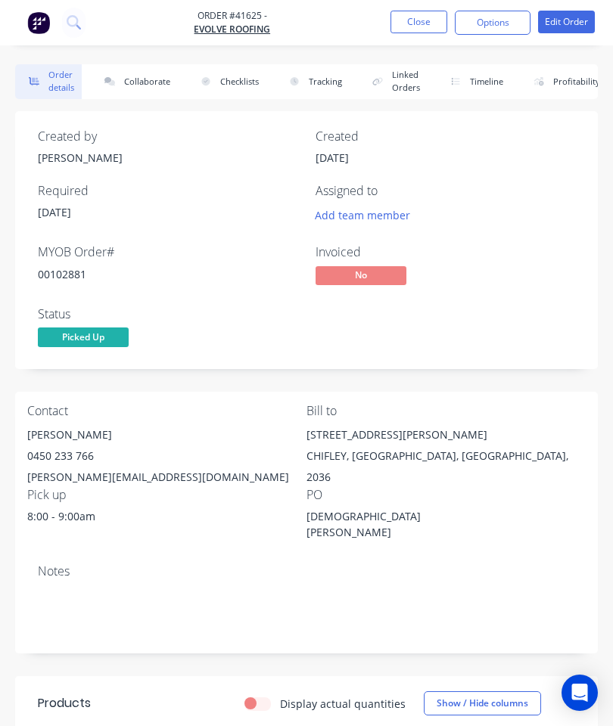
click at [141, 86] on button "Collaborate" at bounding box center [134, 81] width 87 height 35
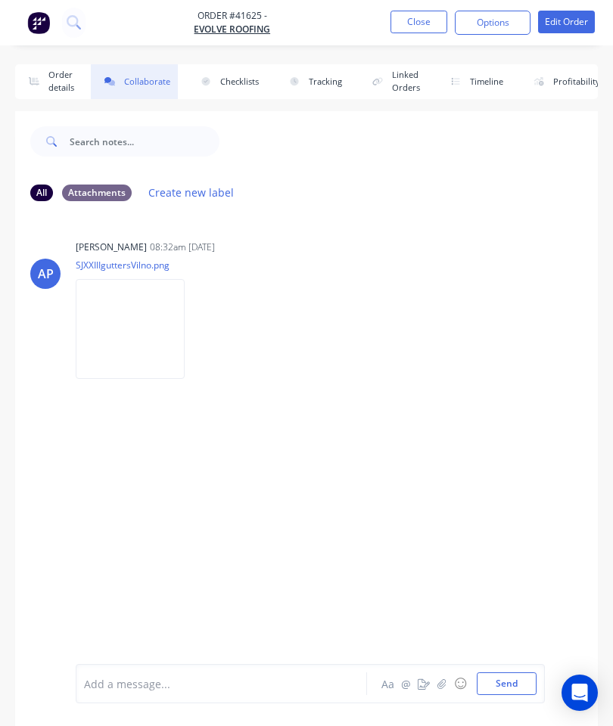
click at [442, 685] on icon "button" at bounding box center [441, 684] width 9 height 11
click at [501, 679] on button "Send" at bounding box center [507, 684] width 60 height 23
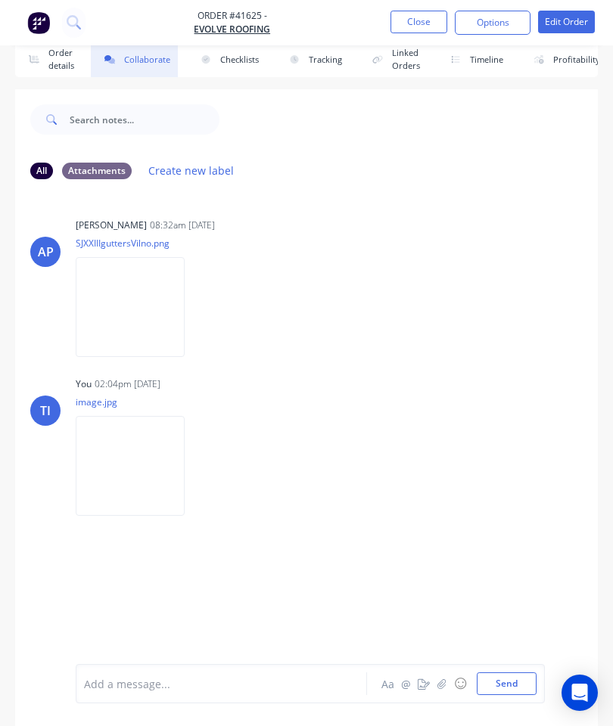
scroll to position [82, 0]
click at [424, 30] on button "Close" at bounding box center [418, 22] width 57 height 23
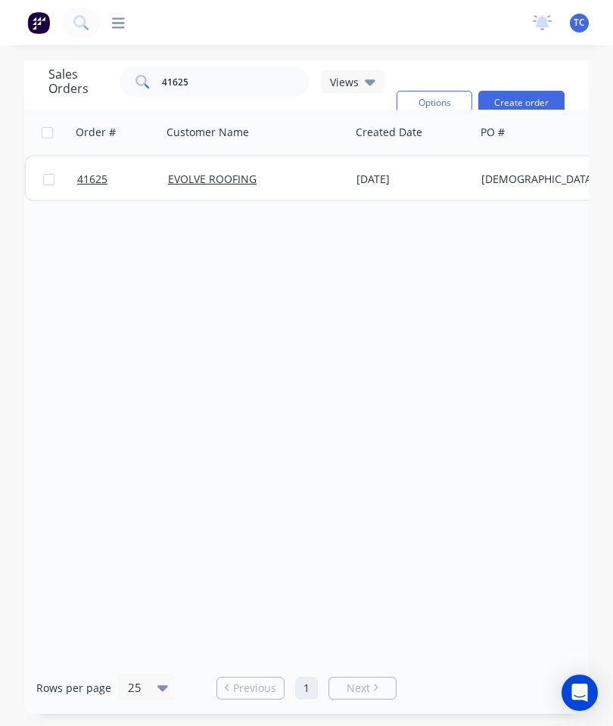
click at [99, 157] on link "41625" at bounding box center [122, 179] width 91 height 45
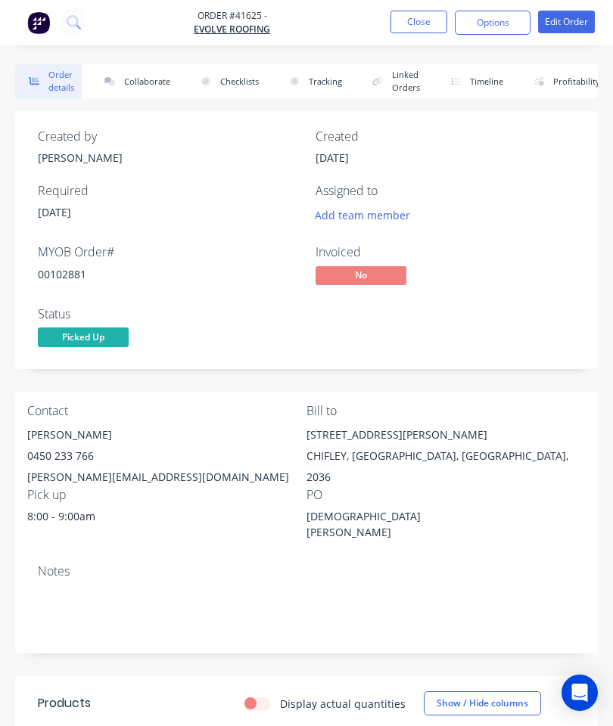
click at [139, 79] on button "Collaborate" at bounding box center [134, 81] width 87 height 35
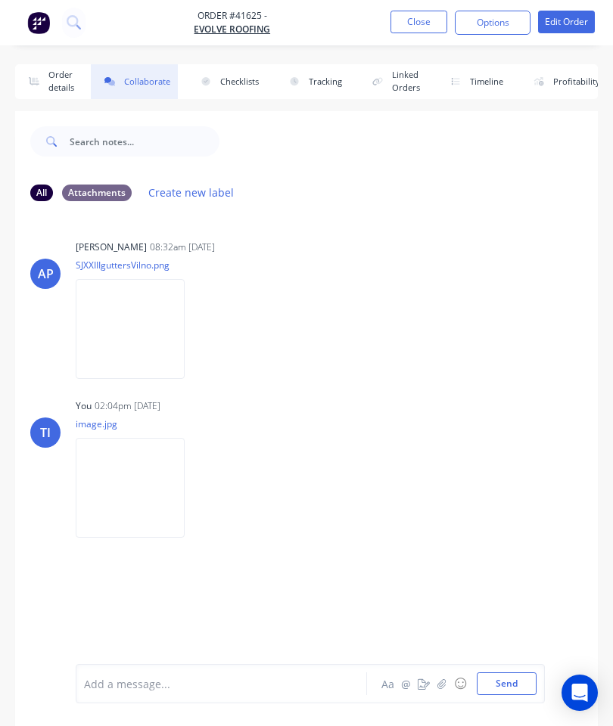
click at [425, 30] on button "Close" at bounding box center [418, 22] width 57 height 23
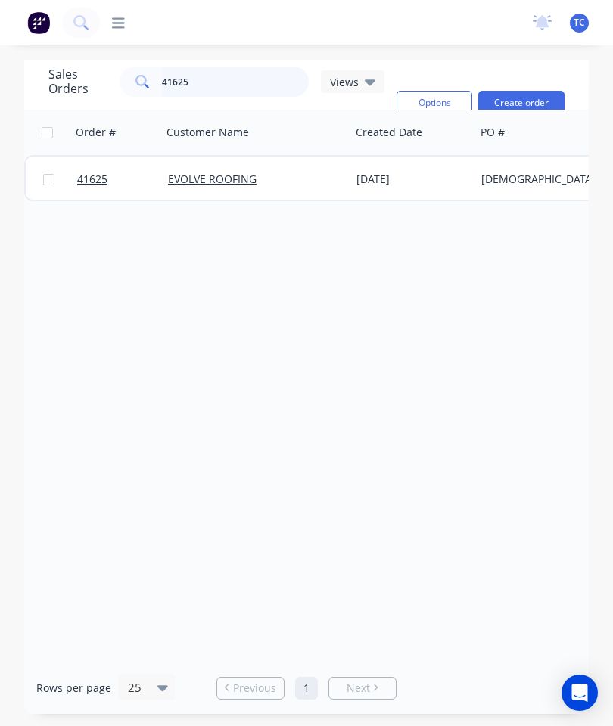
click at [243, 89] on input "41625" at bounding box center [236, 82] width 148 height 30
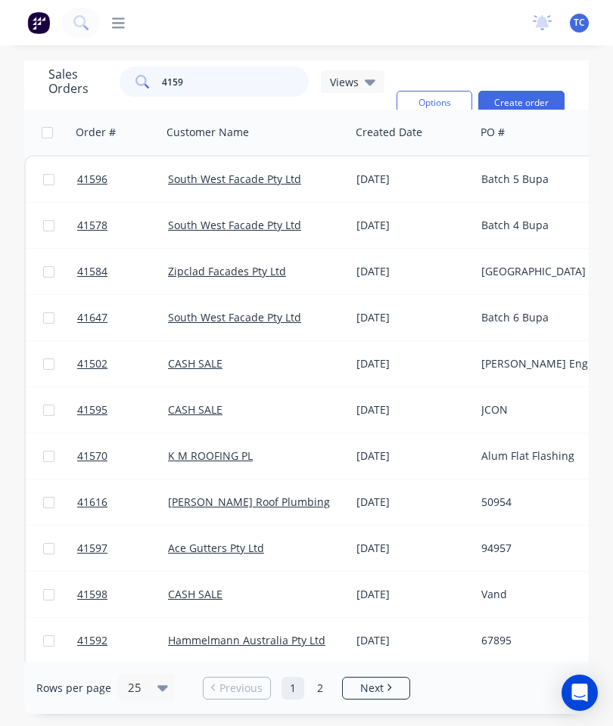
type input "41597"
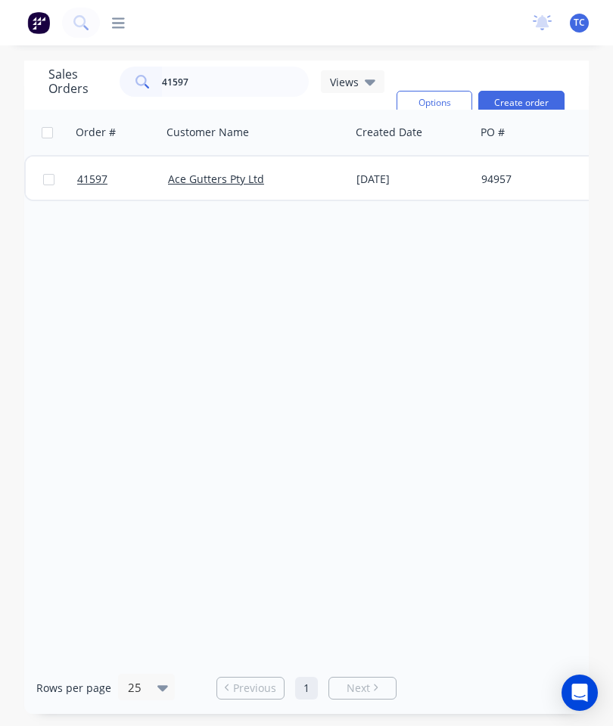
click at [86, 183] on span "41597" at bounding box center [92, 179] width 30 height 15
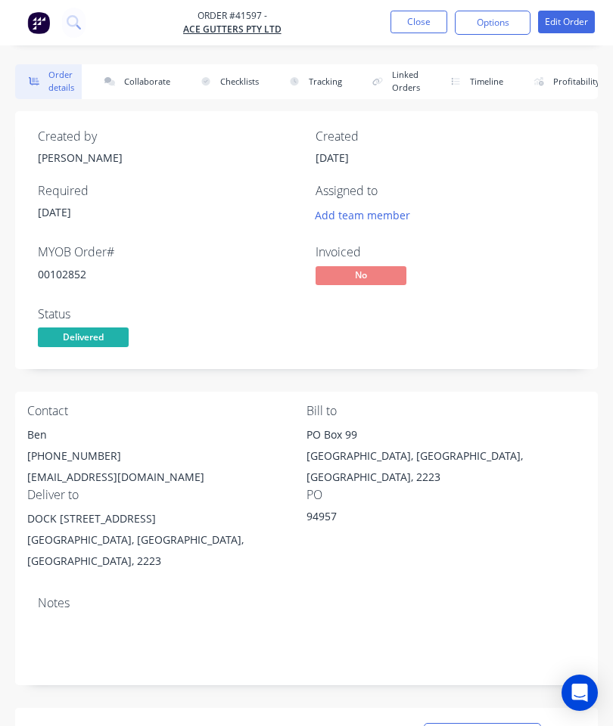
click at [147, 81] on button "Collaborate" at bounding box center [134, 81] width 87 height 35
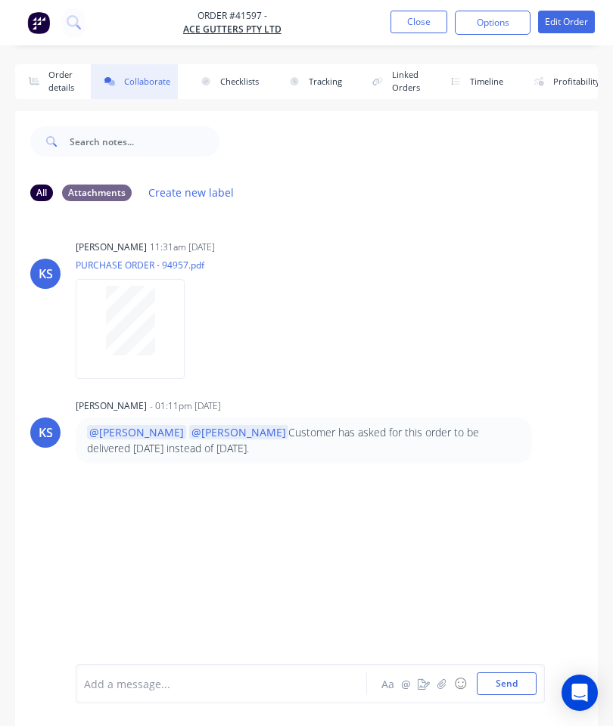
click at [438, 685] on icon "button" at bounding box center [441, 684] width 8 height 10
click at [507, 695] on button "Send" at bounding box center [507, 684] width 60 height 23
